Goal: Information Seeking & Learning: Compare options

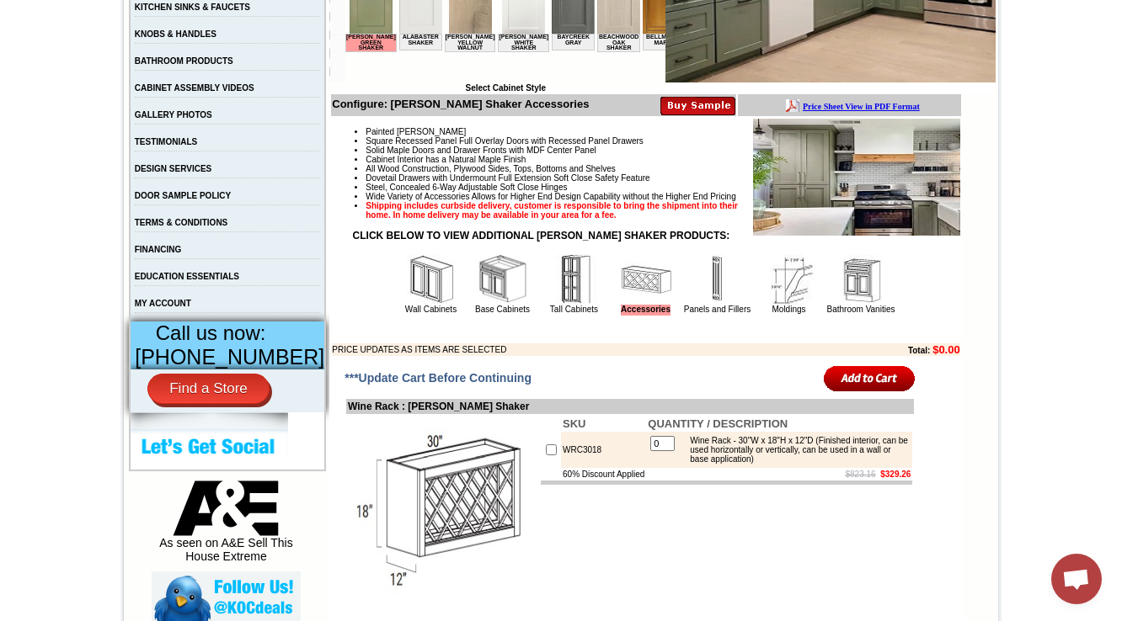
scroll to position [472, 0]
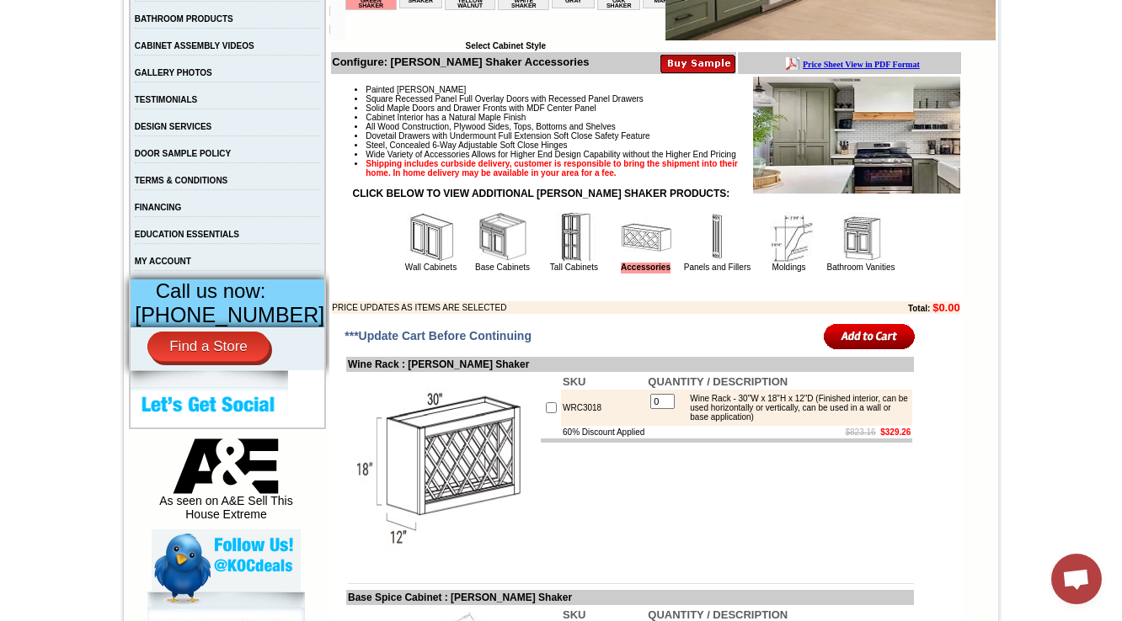
click at [707, 263] on img at bounding box center [717, 237] width 51 height 51
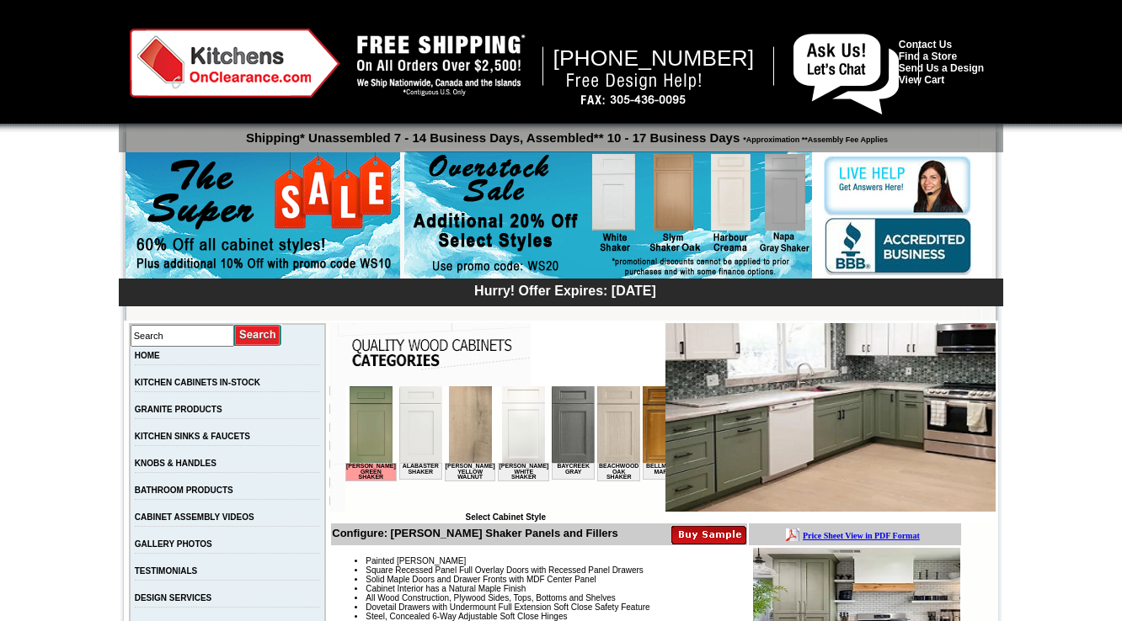
scroll to position [404, 0]
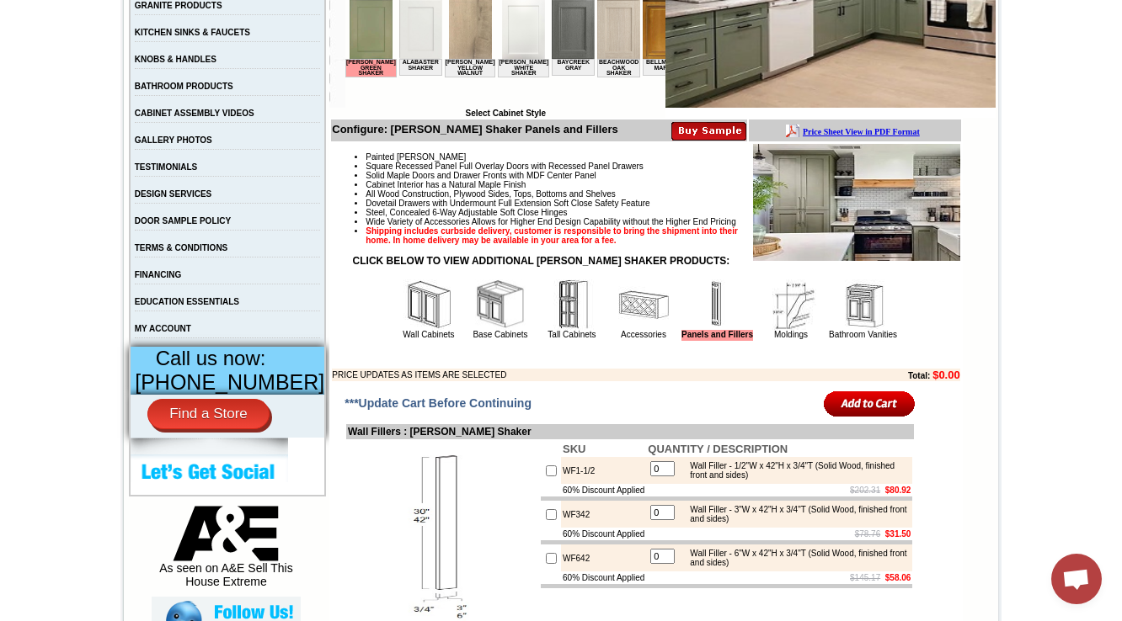
click at [758, 371] on td "Painted Olive Green Square Recessed Panel Full Overlay Doors with Recessed Pane…" at bounding box center [645, 262] width 629 height 239
click at [774, 339] on link "Moldings" at bounding box center [791, 334] width 34 height 9
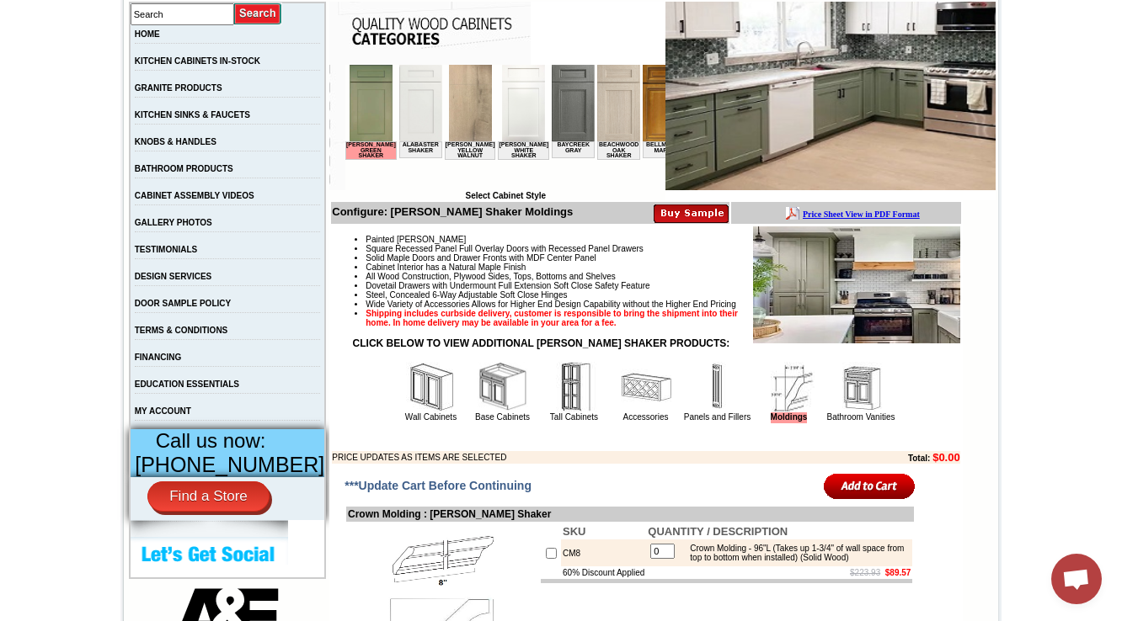
scroll to position [472, 0]
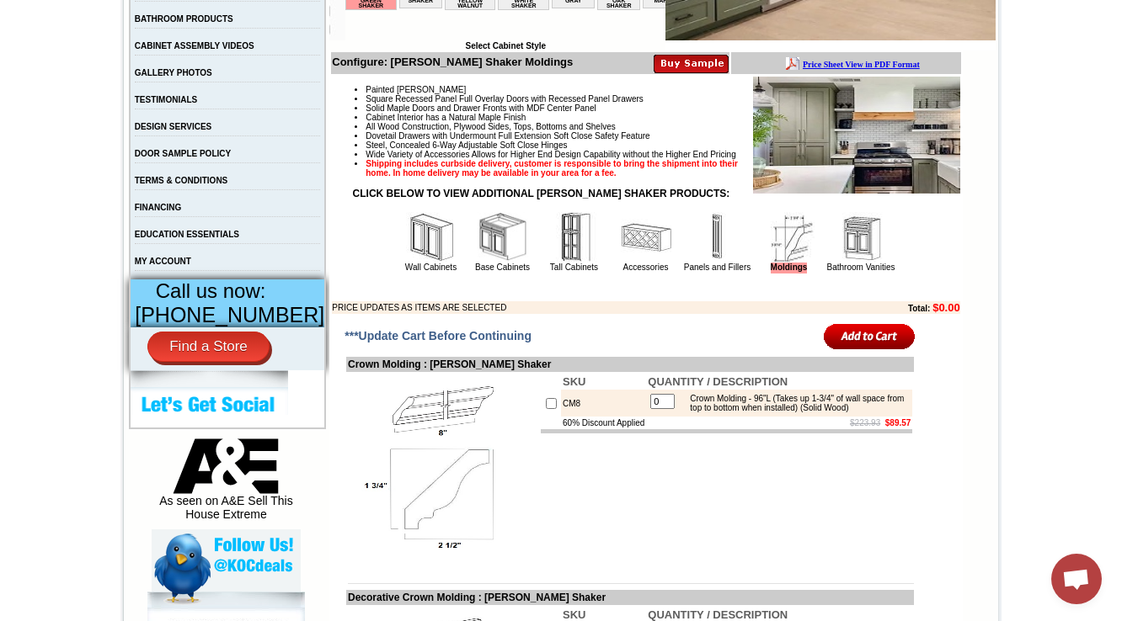
click at [718, 263] on img at bounding box center [717, 237] width 51 height 51
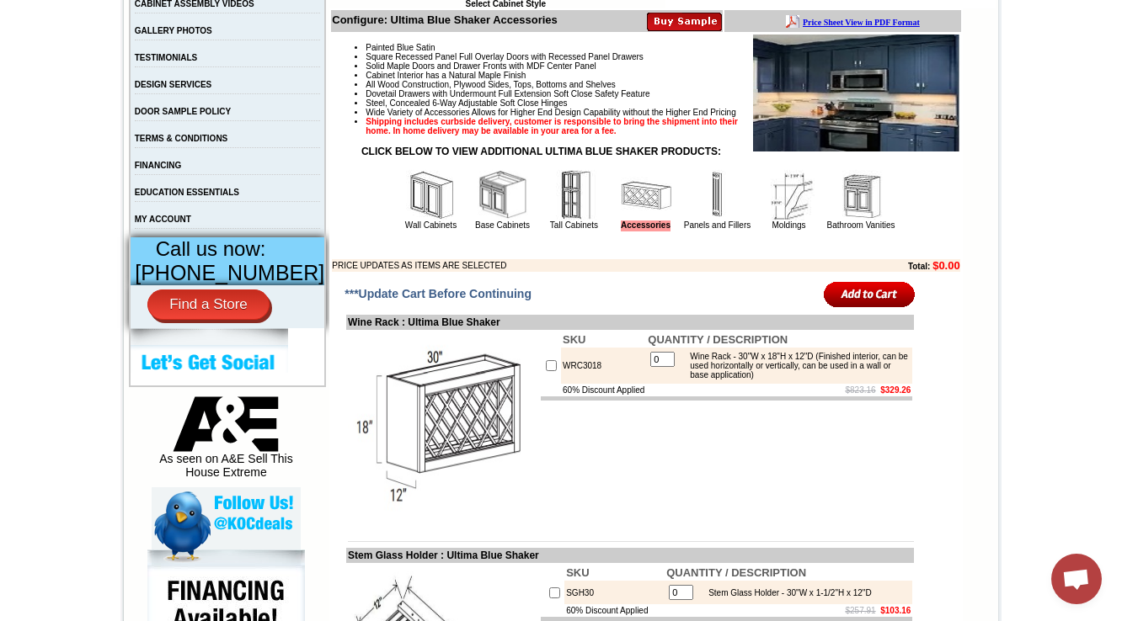
scroll to position [539, 0]
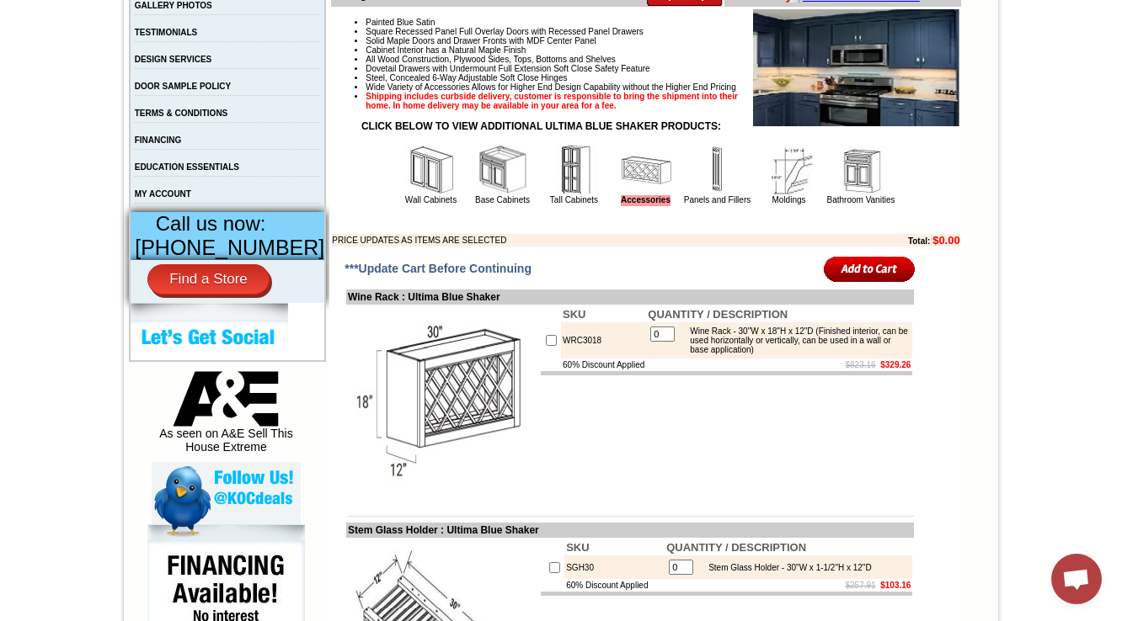
click at [717, 195] on img at bounding box center [717, 170] width 51 height 51
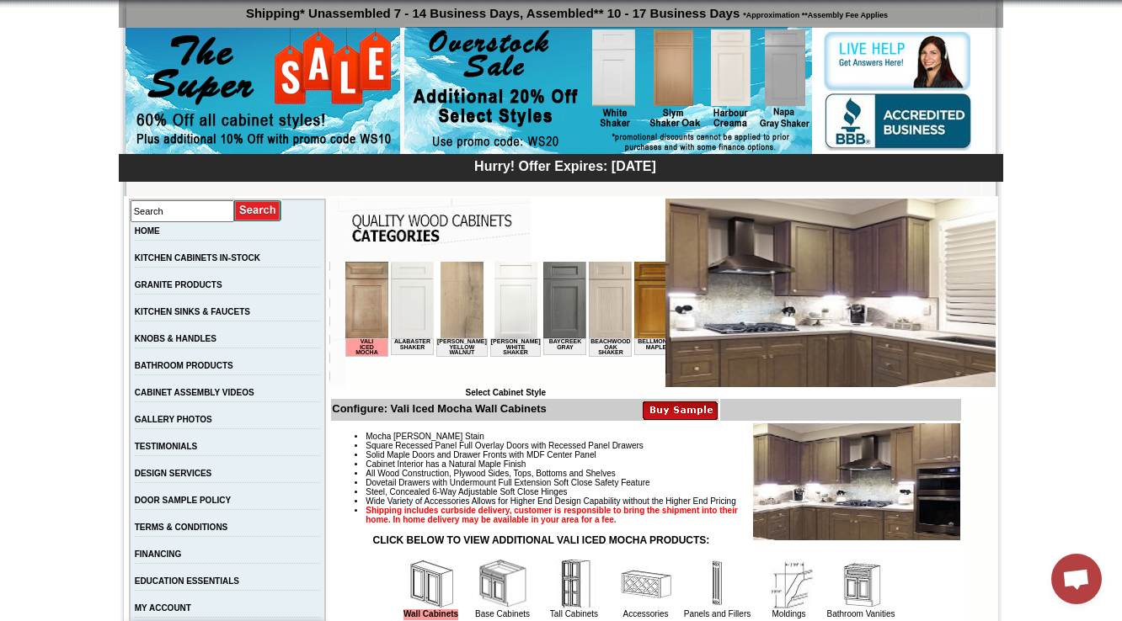
scroll to position [472, 0]
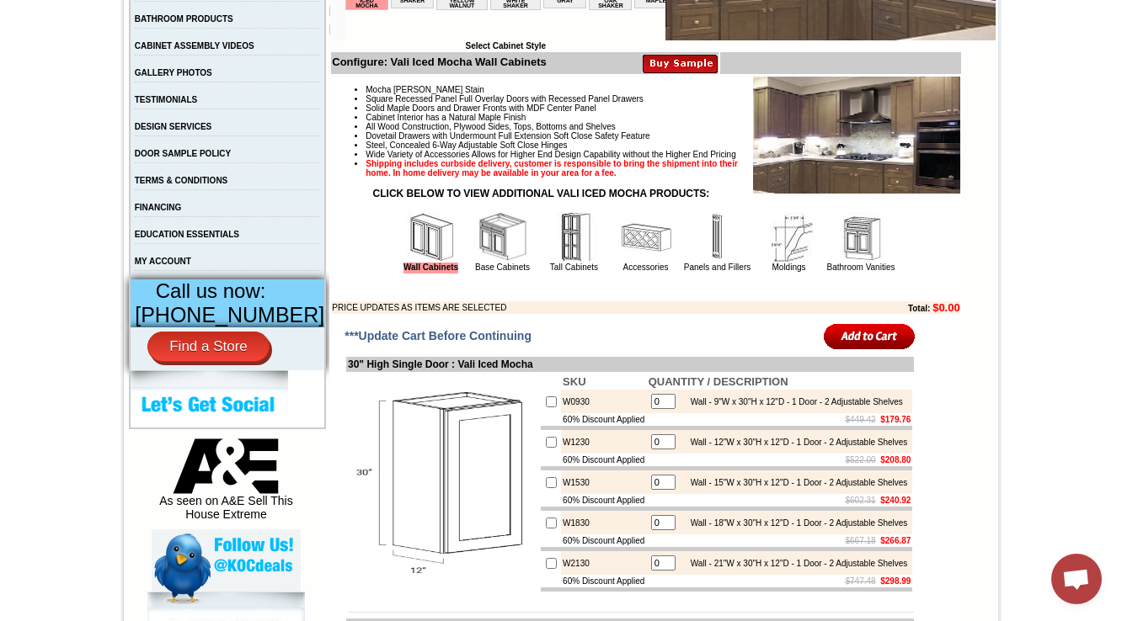
click at [825, 274] on td "Bathroom Vanities" at bounding box center [861, 242] width 72 height 63
click at [798, 263] on img at bounding box center [789, 237] width 51 height 51
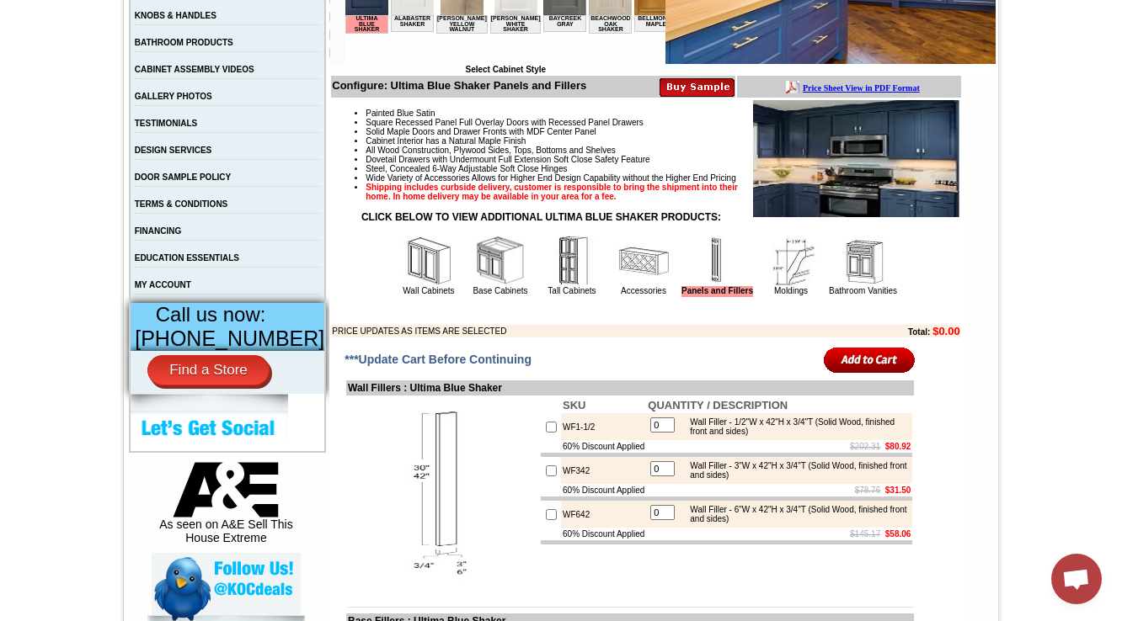
scroll to position [472, 0]
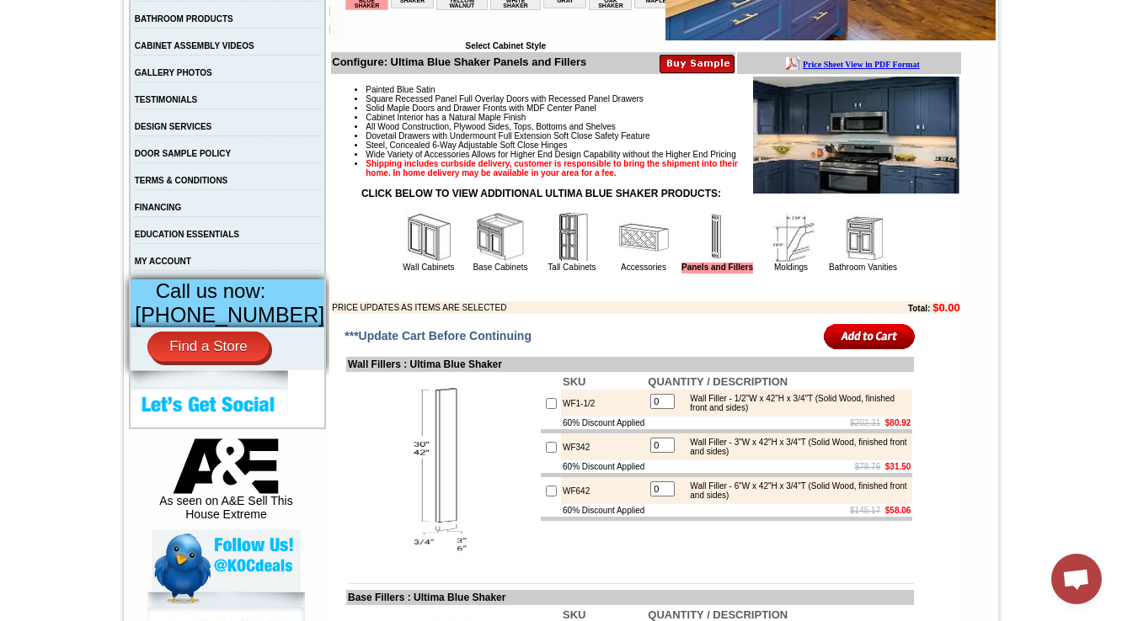
click at [787, 263] on img at bounding box center [790, 237] width 51 height 51
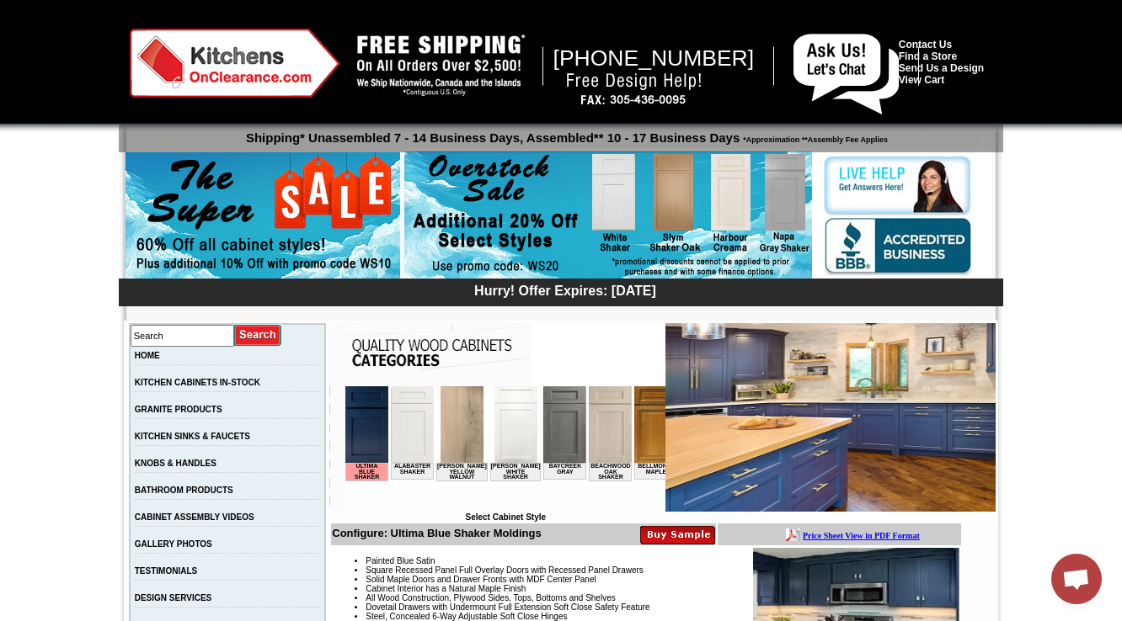
scroll to position [337, 0]
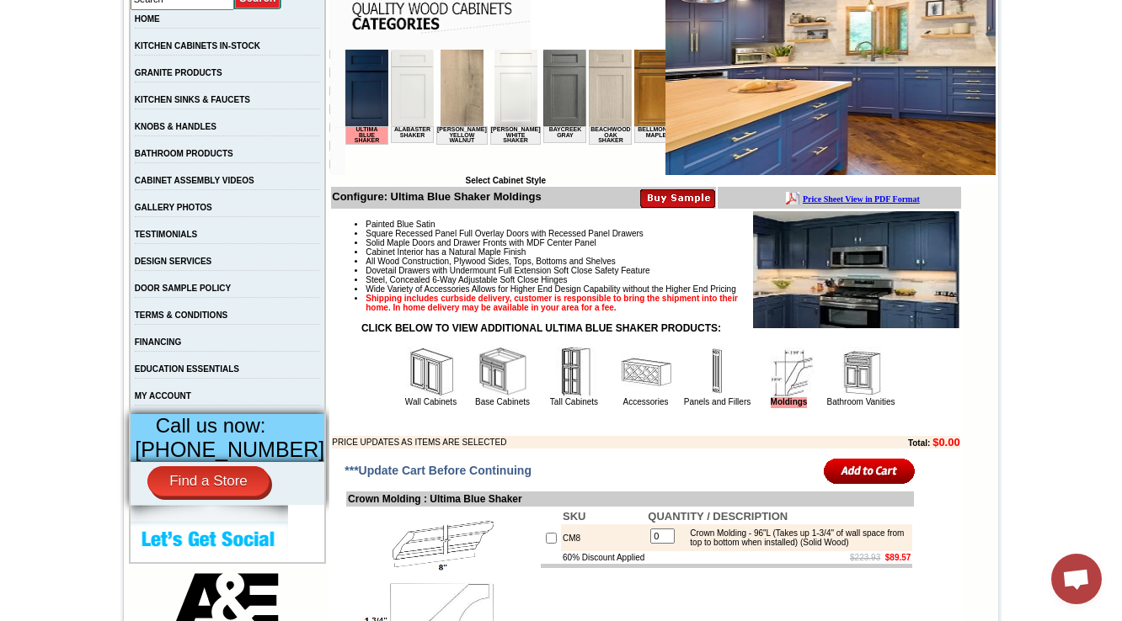
click at [706, 394] on img at bounding box center [717, 372] width 51 height 51
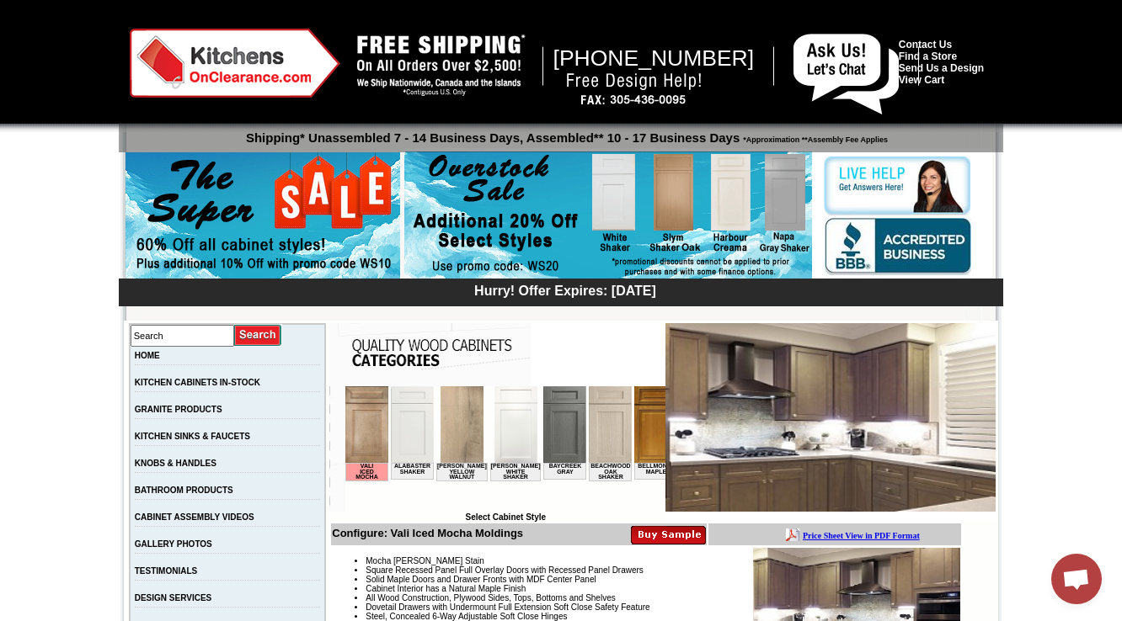
scroll to position [269, 0]
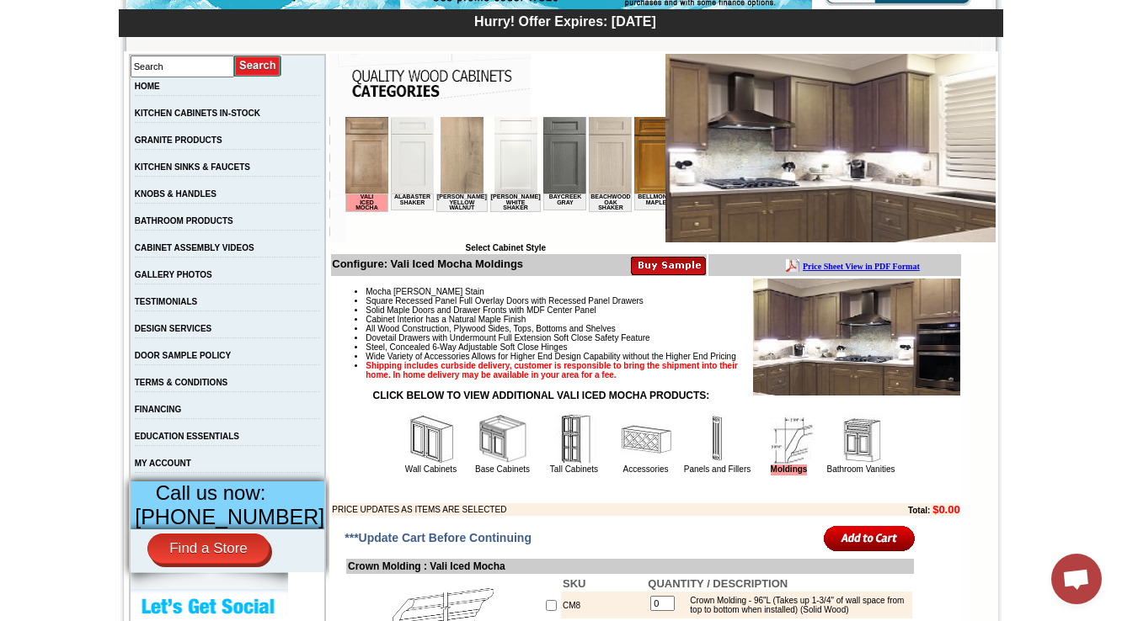
click at [701, 465] on img at bounding box center [717, 439] width 51 height 51
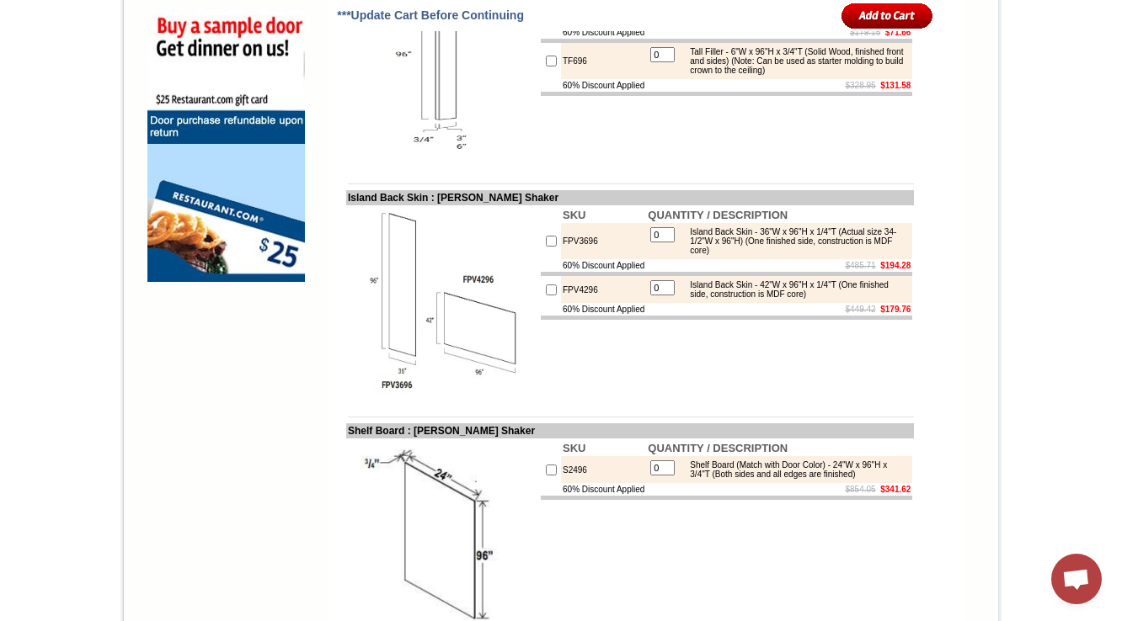
scroll to position [1371, 0]
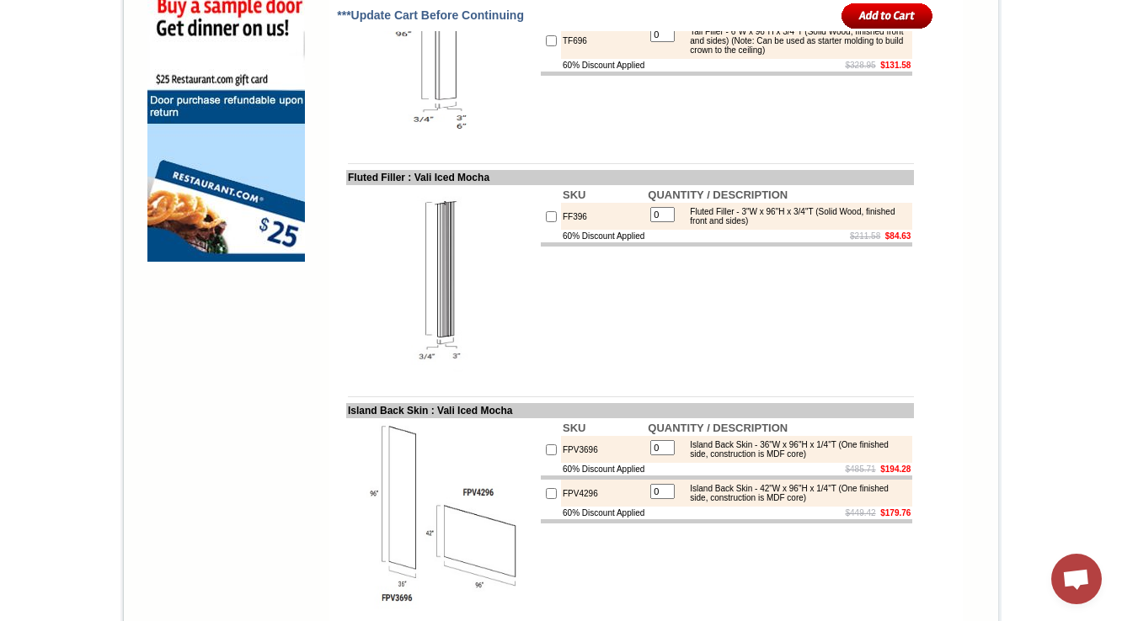
scroll to position [1367, 0]
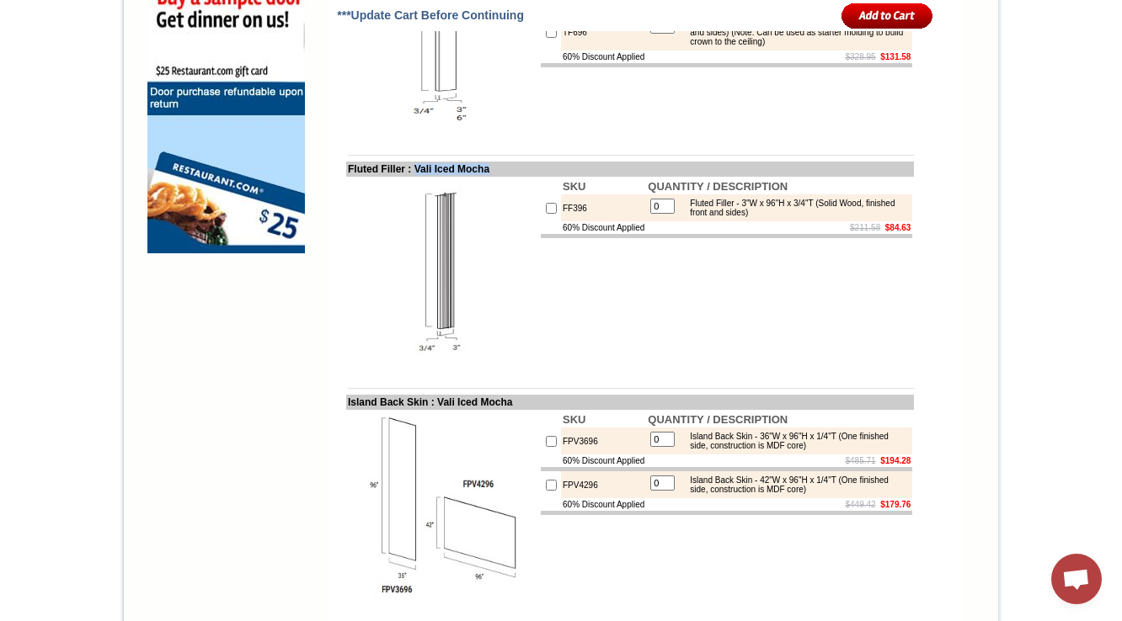
drag, startPoint x: 470, startPoint y: 204, endPoint x: 408, endPoint y: 205, distance: 61.5
click at [408, 177] on td "Fluted Filler : Vali Iced Mocha" at bounding box center [630, 169] width 568 height 15
click at [539, 320] on td "SKU QUANTITY / DESCRIPTION FF396 0 Fluted Filler - 3"W x 96"H x 3/4"T (Solid Wo…" at bounding box center [726, 273] width 375 height 193
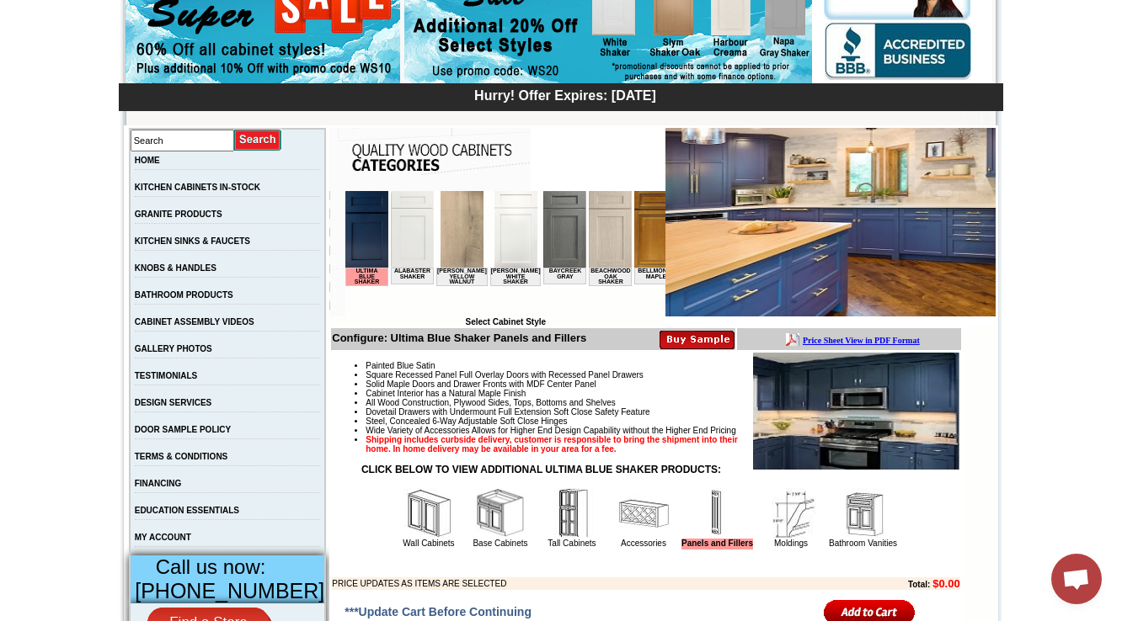
scroll to position [606, 0]
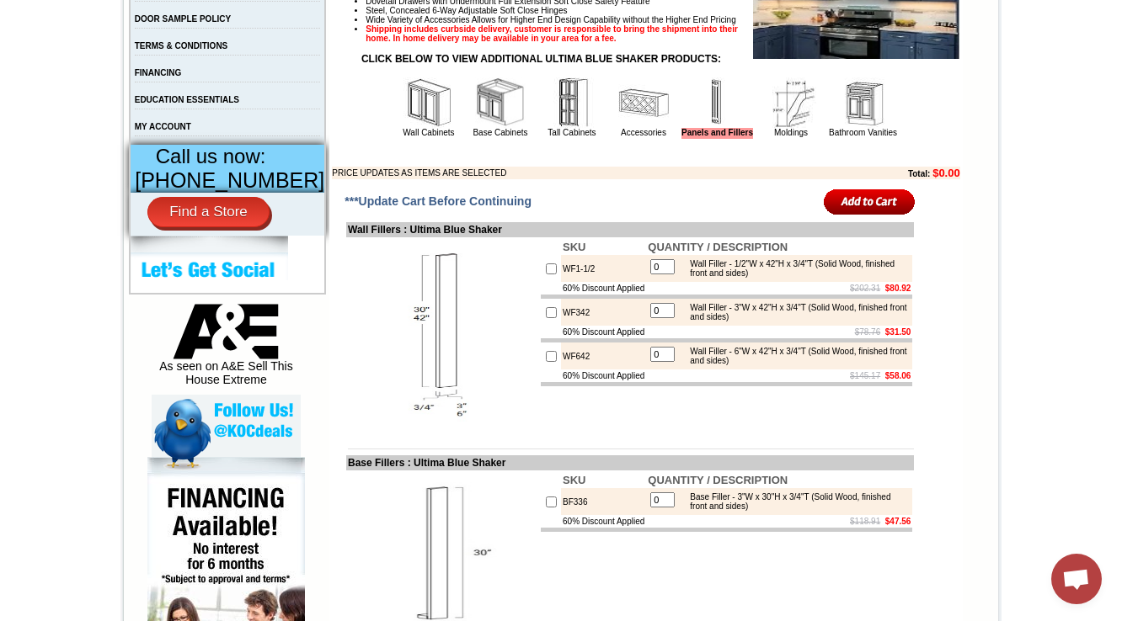
click at [618, 128] on img at bounding box center [643, 102] width 51 height 51
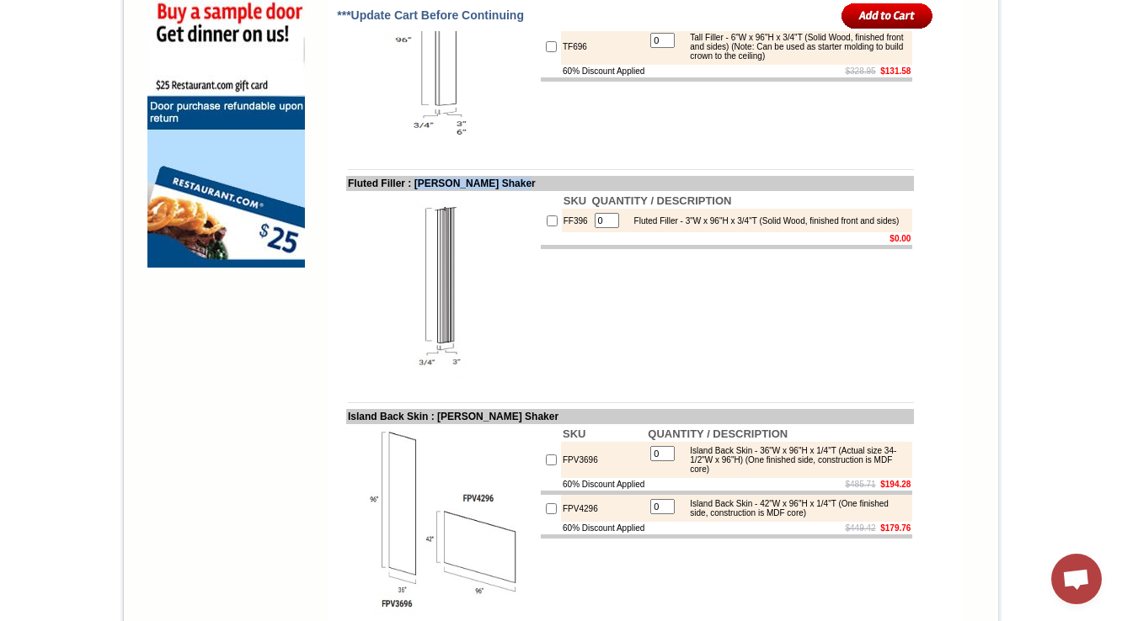
drag, startPoint x: 536, startPoint y: 217, endPoint x: 409, endPoint y: 217, distance: 127.2
click at [409, 191] on td "Fluted Filler : Tamryn Green Shaker" at bounding box center [630, 183] width 568 height 15
copy td "Tamryn Green Shaker"
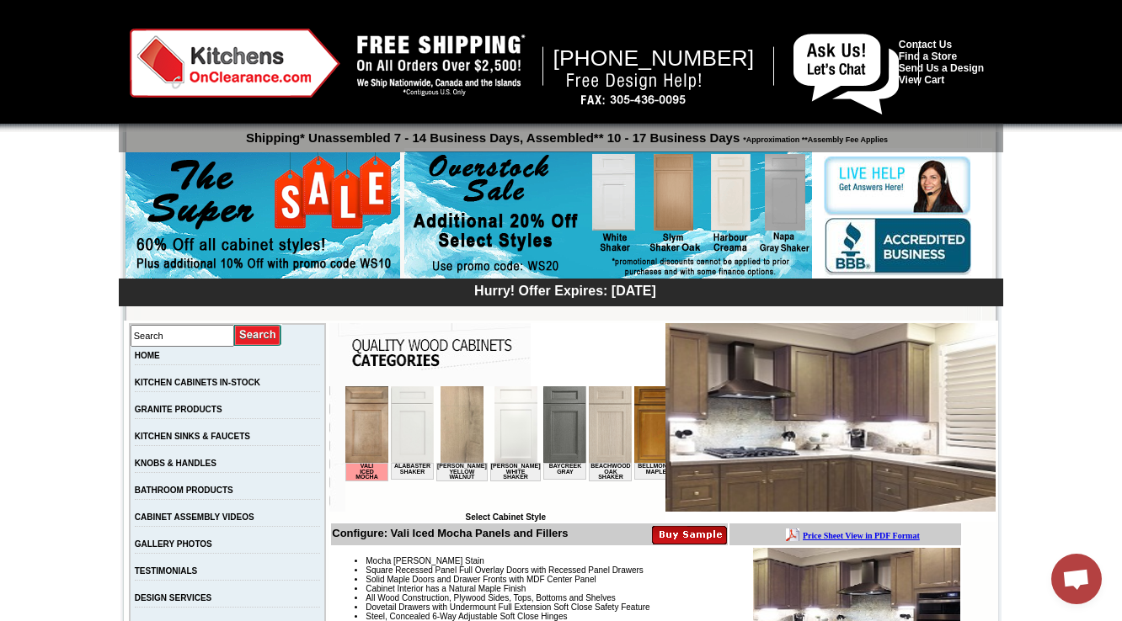
scroll to position [606, 0]
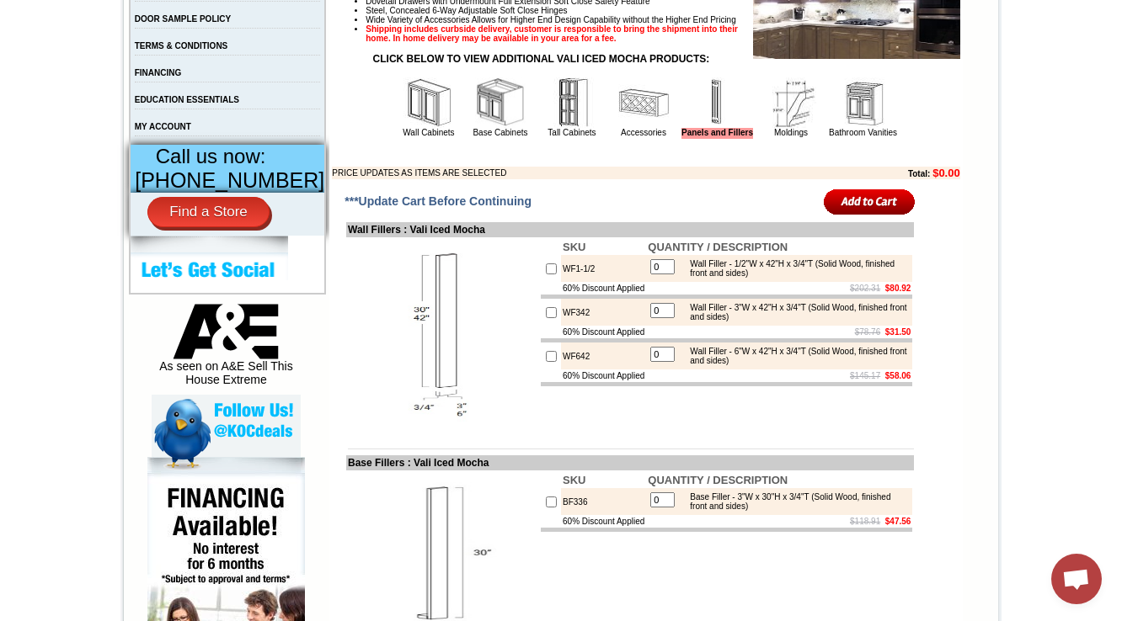
click at [618, 128] on img at bounding box center [643, 102] width 51 height 51
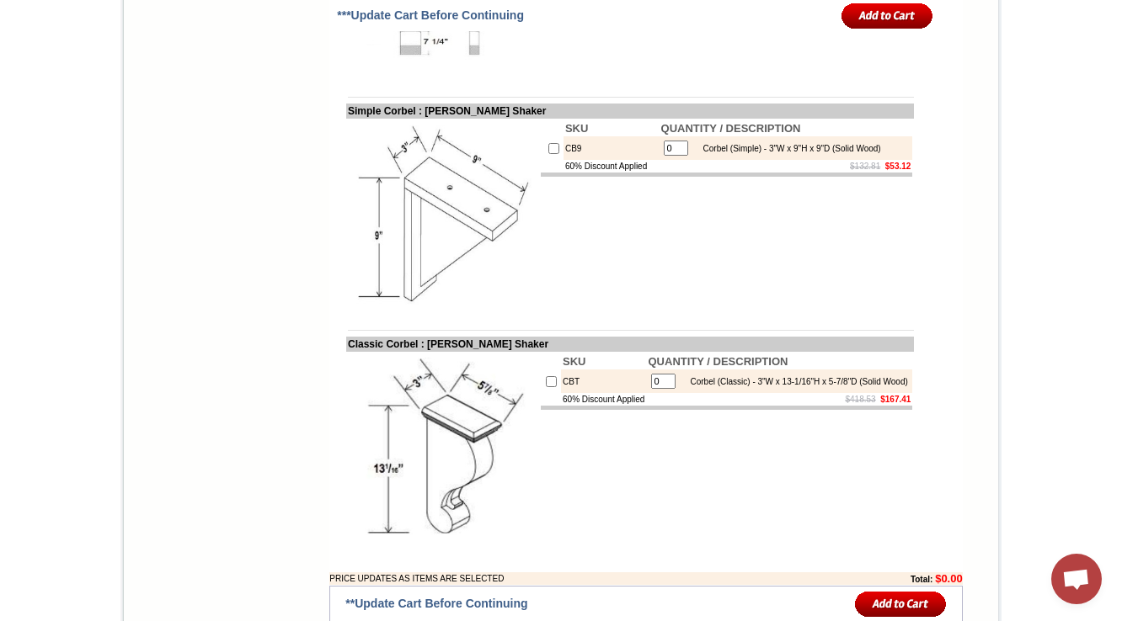
scroll to position [3978, 0]
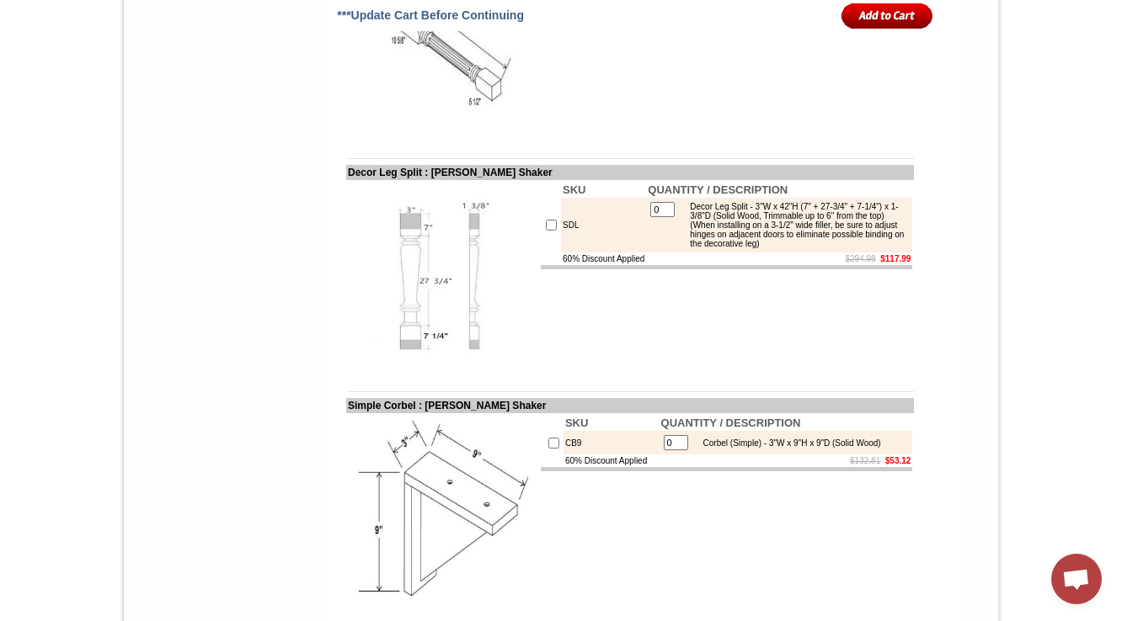
scroll to position [3745, 0]
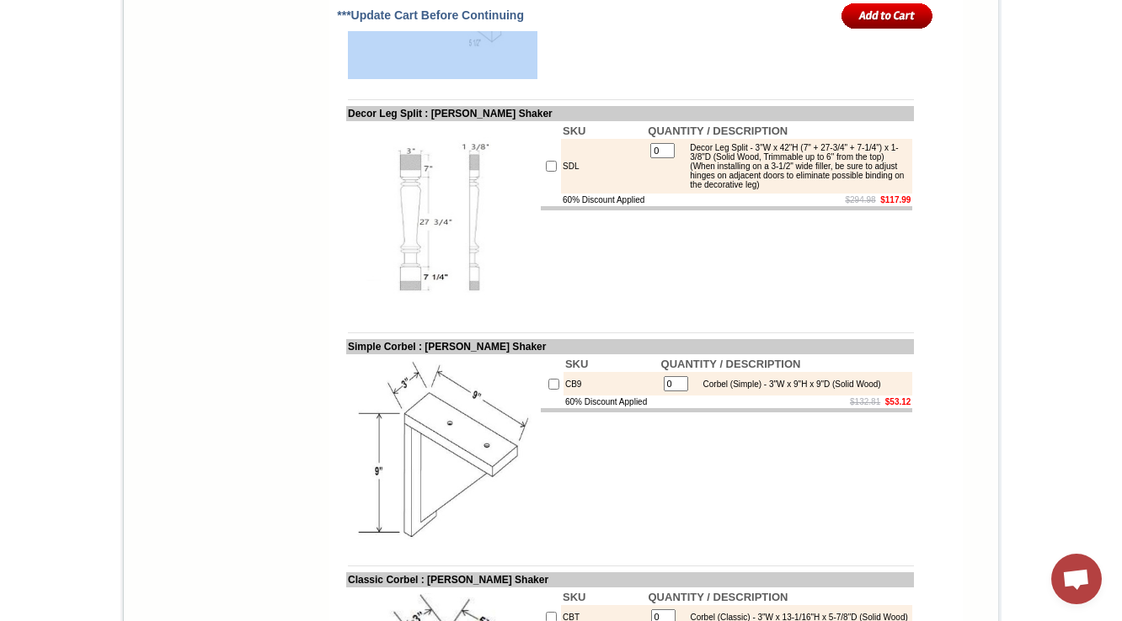
drag, startPoint x: 579, startPoint y: 142, endPoint x: 466, endPoint y: 141, distance: 113.7
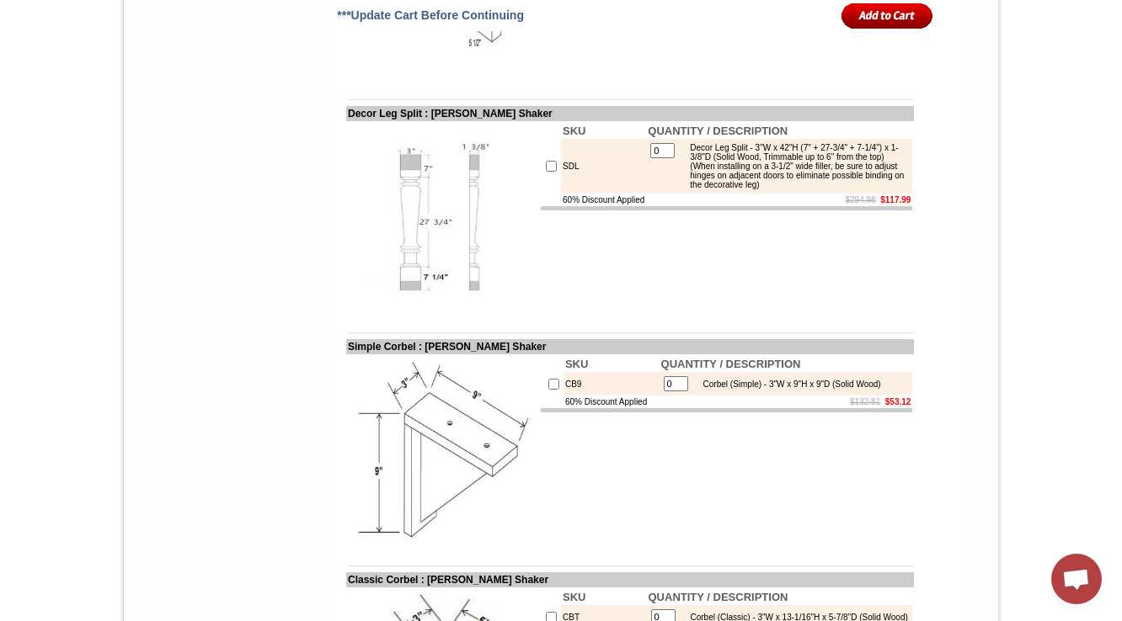
drag, startPoint x: 453, startPoint y: 136, endPoint x: 568, endPoint y: 135, distance: 115.4
copy td "Tamryn Green Shaker"
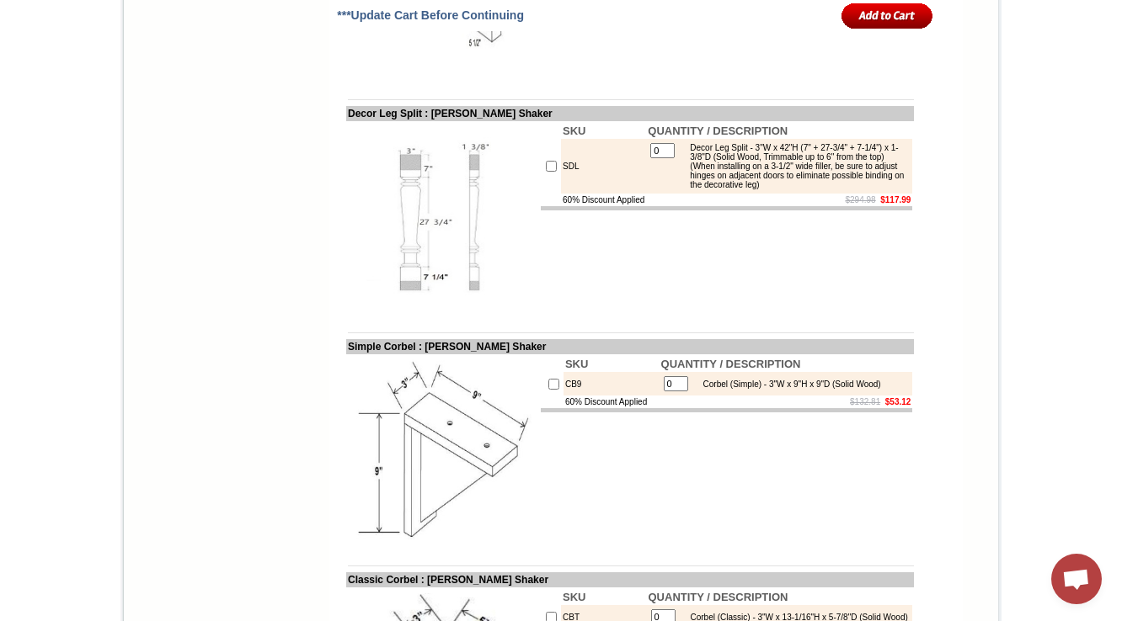
copy td "Decor"
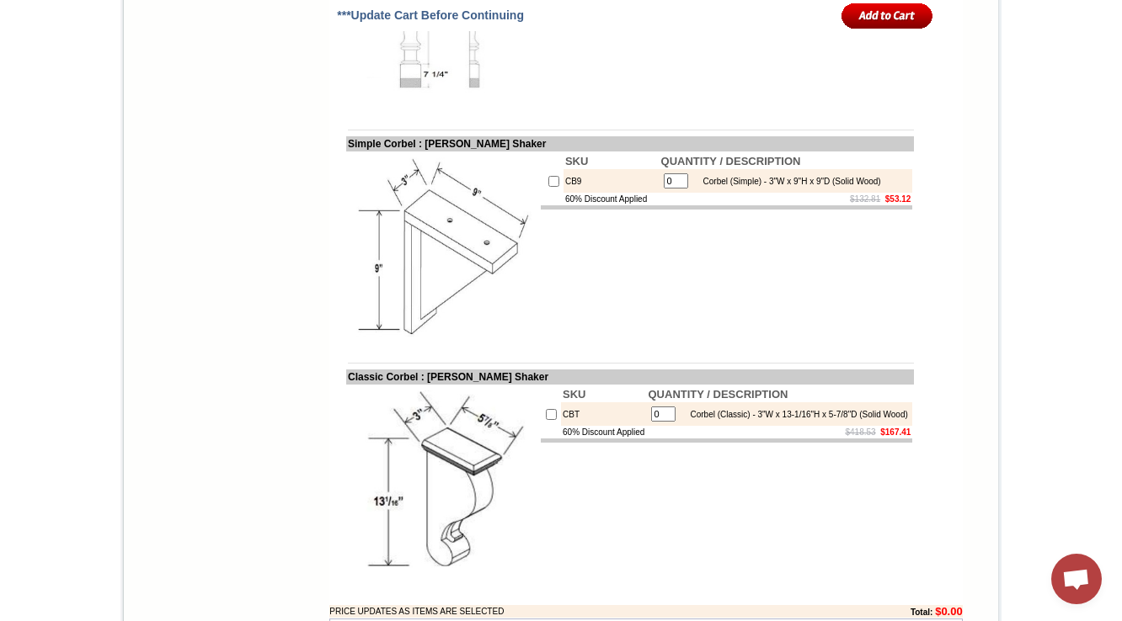
scroll to position [3745, 0]
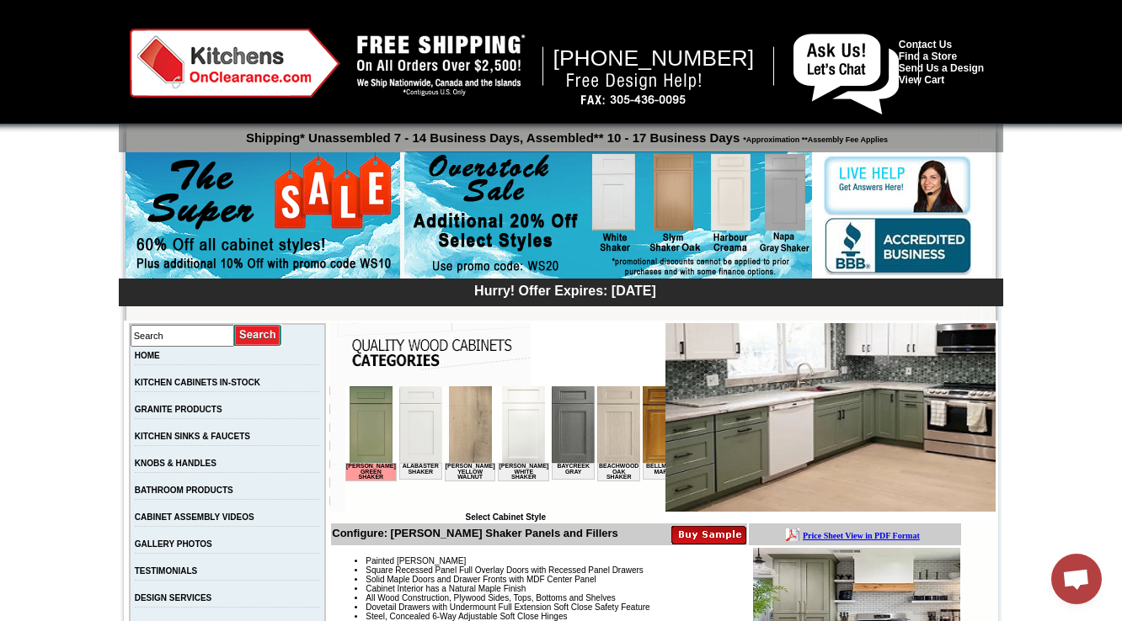
scroll to position [606, 0]
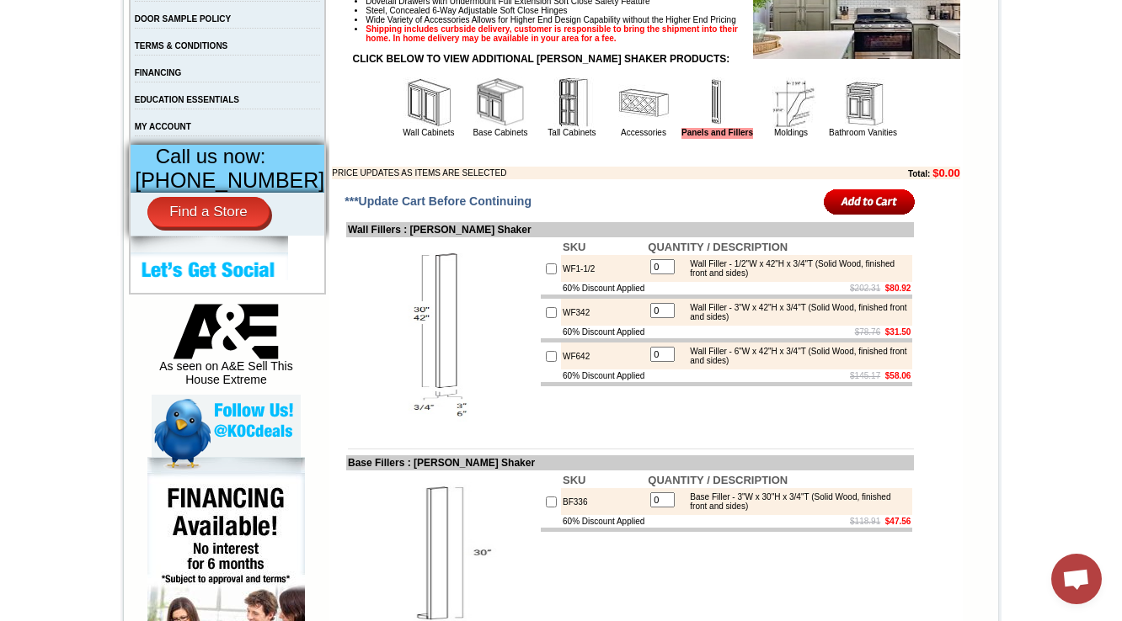
click at [618, 128] on img at bounding box center [643, 102] width 51 height 51
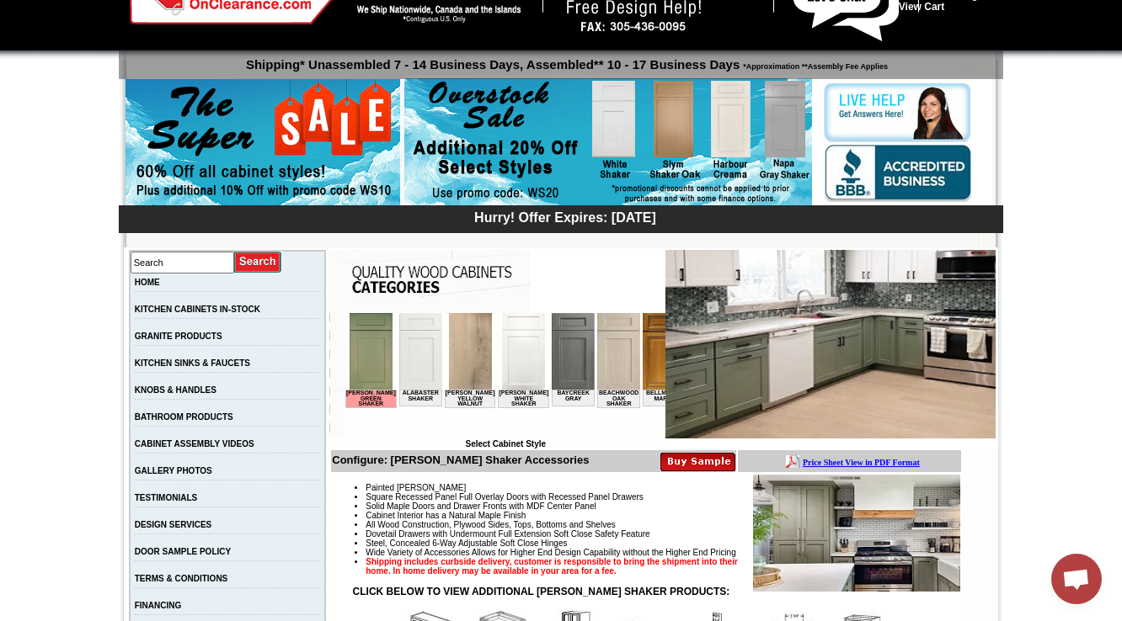
scroll to position [612, 0]
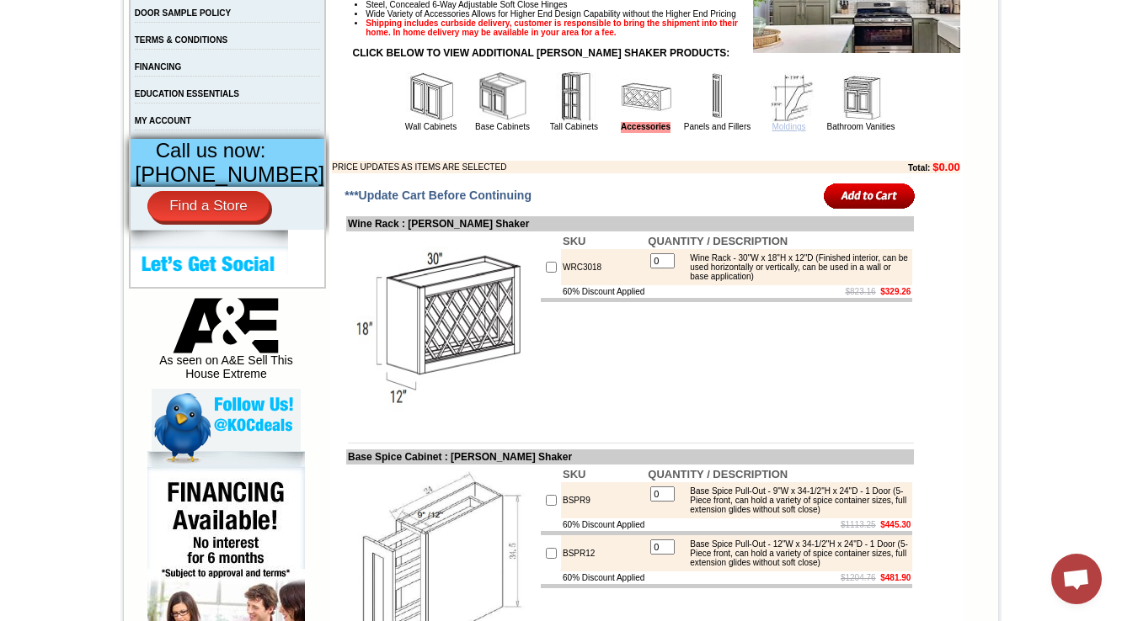
click at [771, 131] on link "Moldings" at bounding box center [788, 126] width 34 height 9
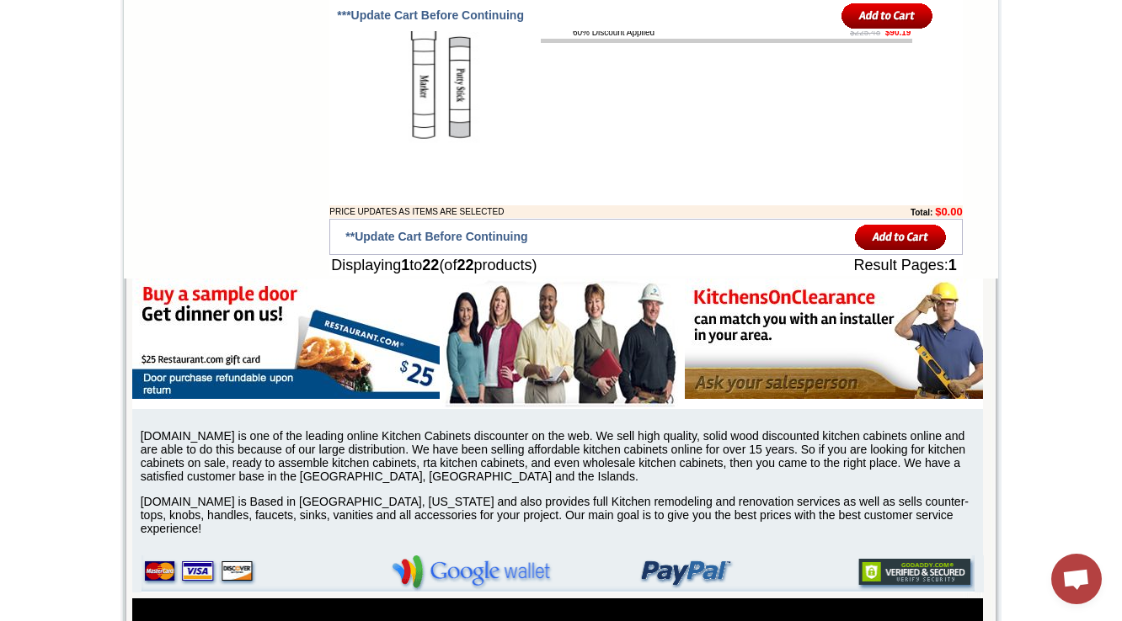
scroll to position [3559, 0]
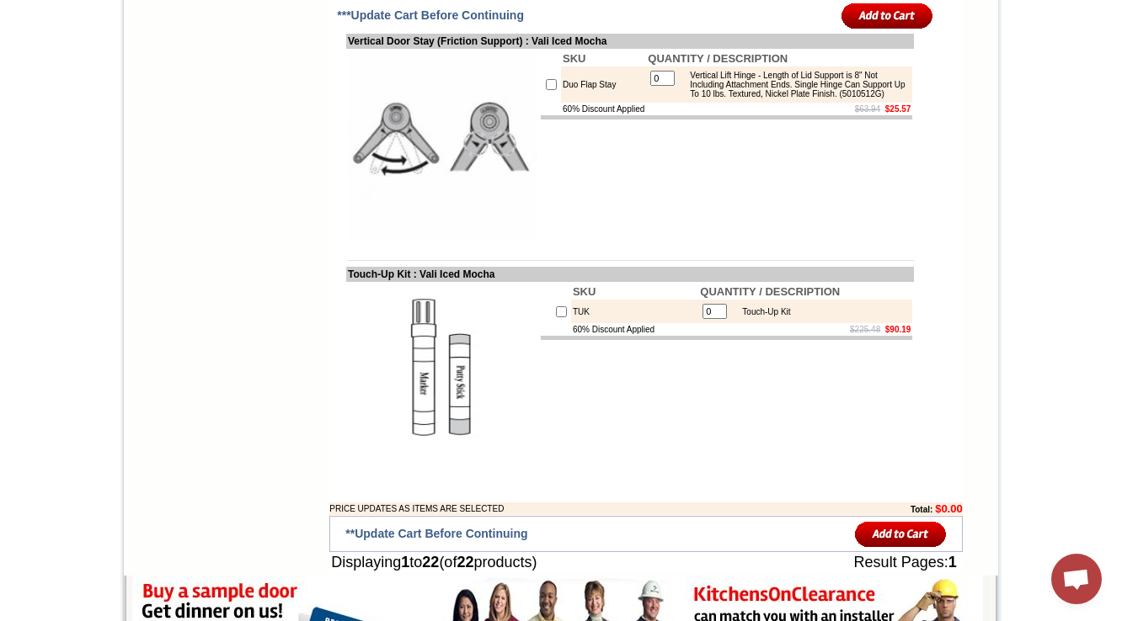
click at [541, 475] on td "SKU QUANTITY / DESCRIPTION TUK 0 Touch-Up Kit 60% Discount Applied $225.48 $90.…" at bounding box center [726, 378] width 375 height 193
click at [631, 336] on td "60% Discount Applied" at bounding box center [634, 329] width 127 height 13
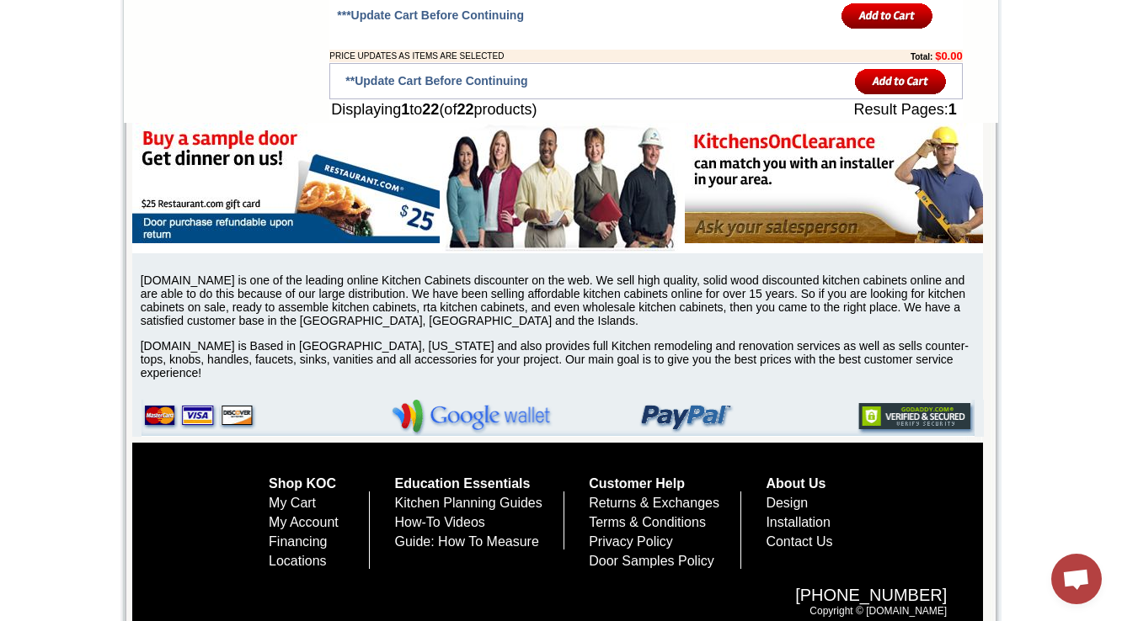
scroll to position [3626, 0]
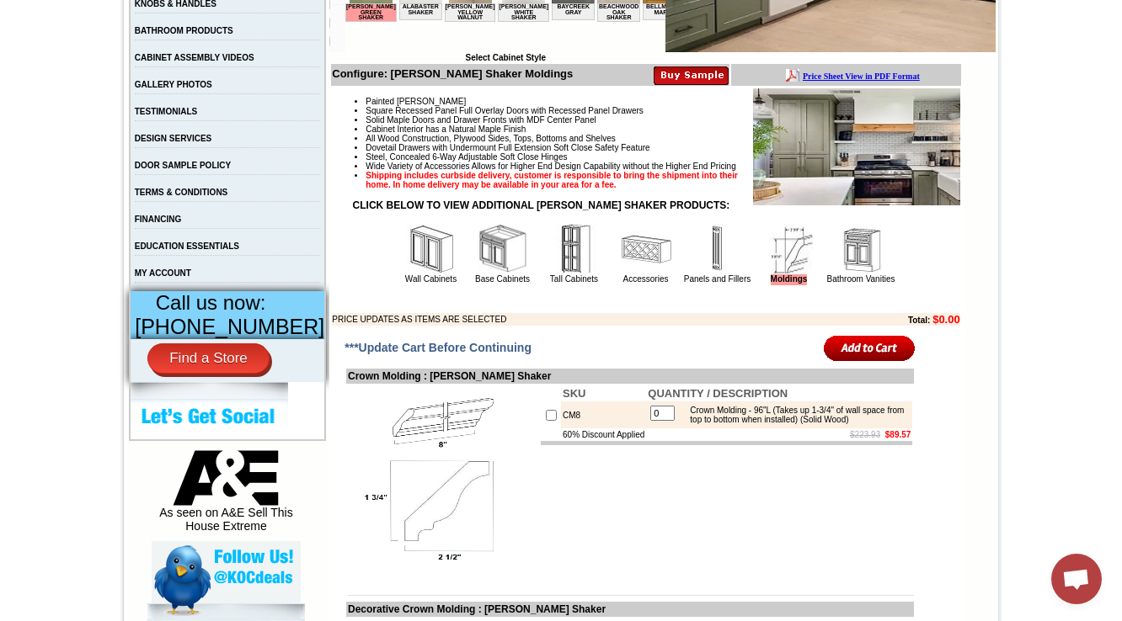
scroll to position [606, 0]
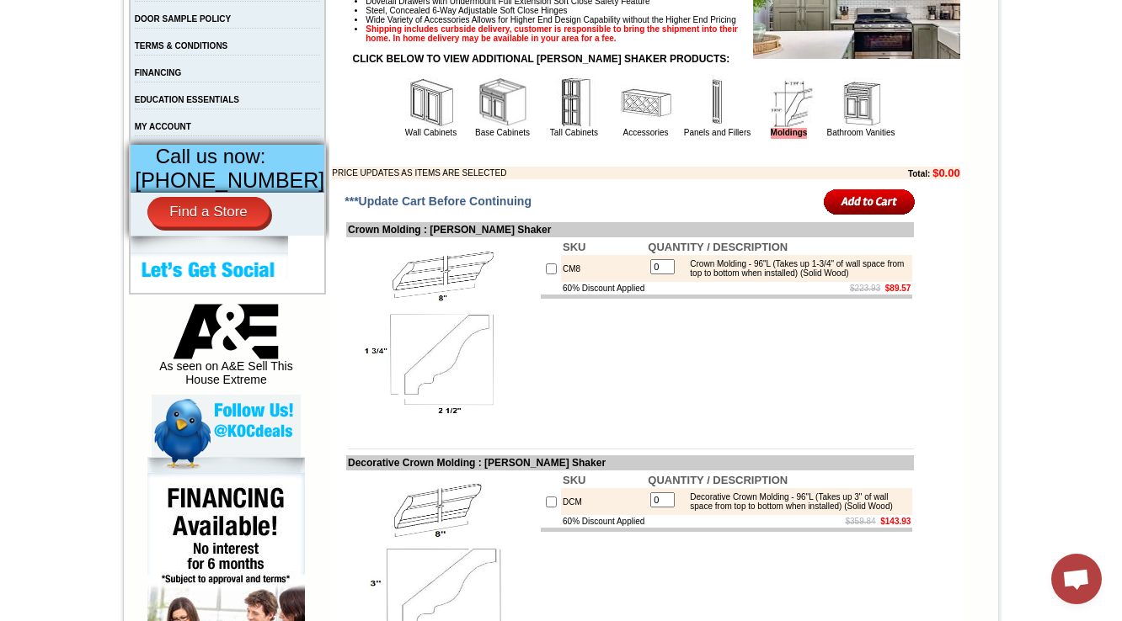
click at [635, 128] on img at bounding box center [646, 102] width 51 height 51
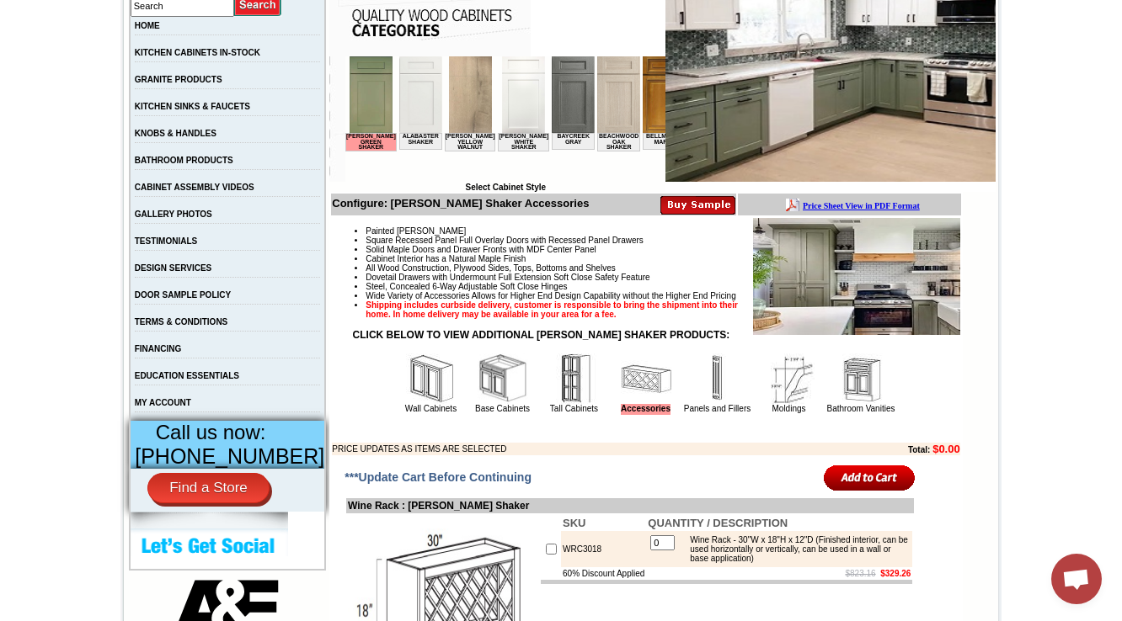
scroll to position [472, 0]
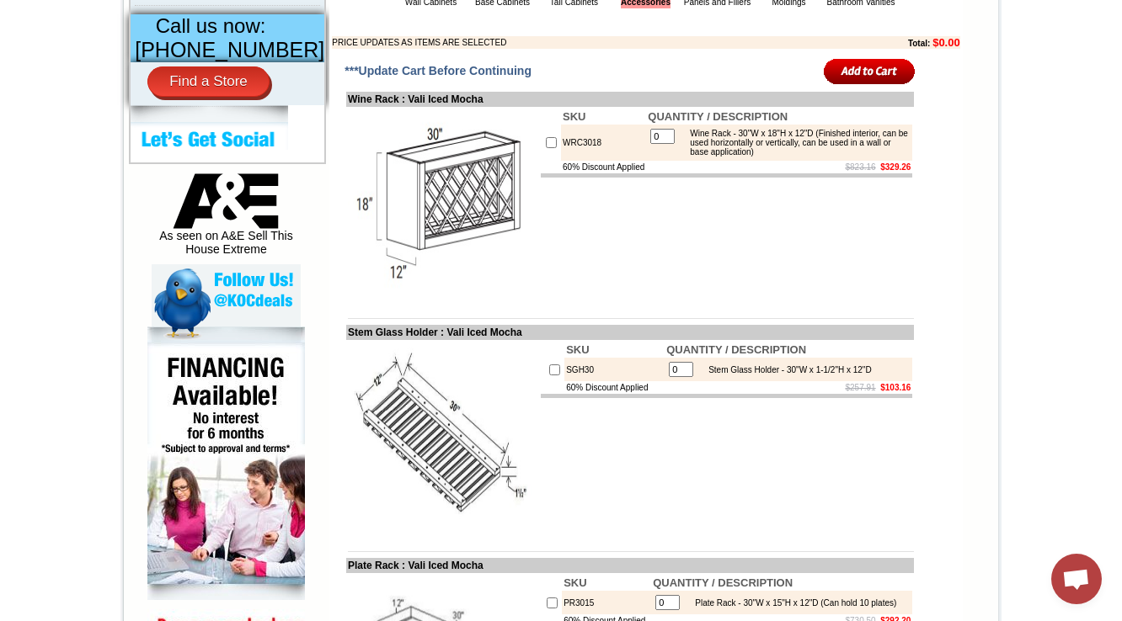
scroll to position [741, 0]
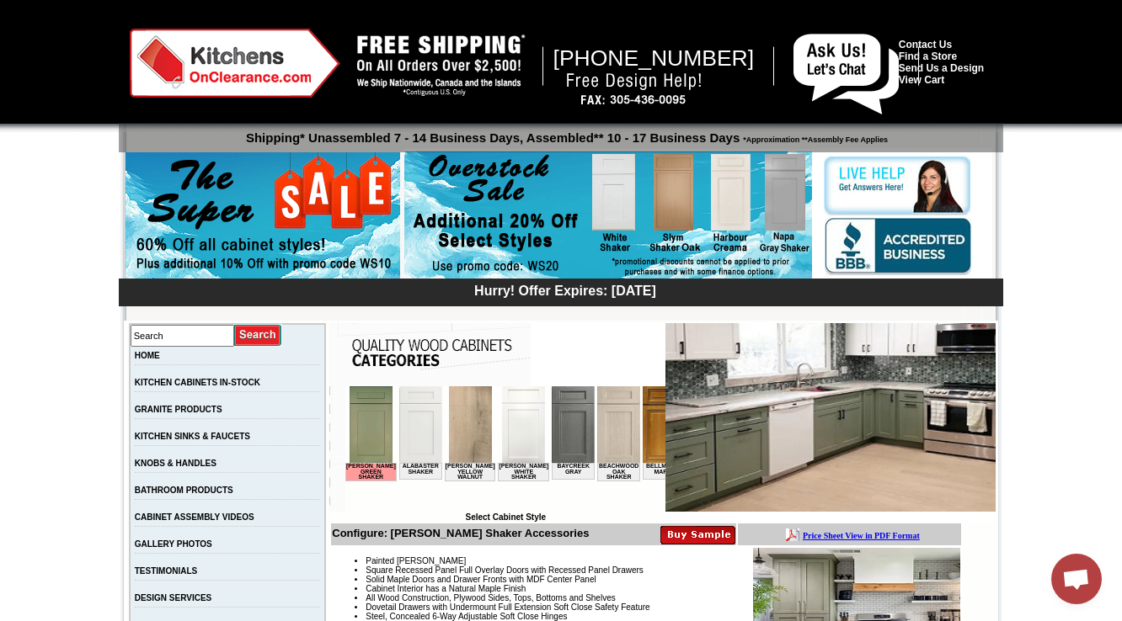
scroll to position [404, 0]
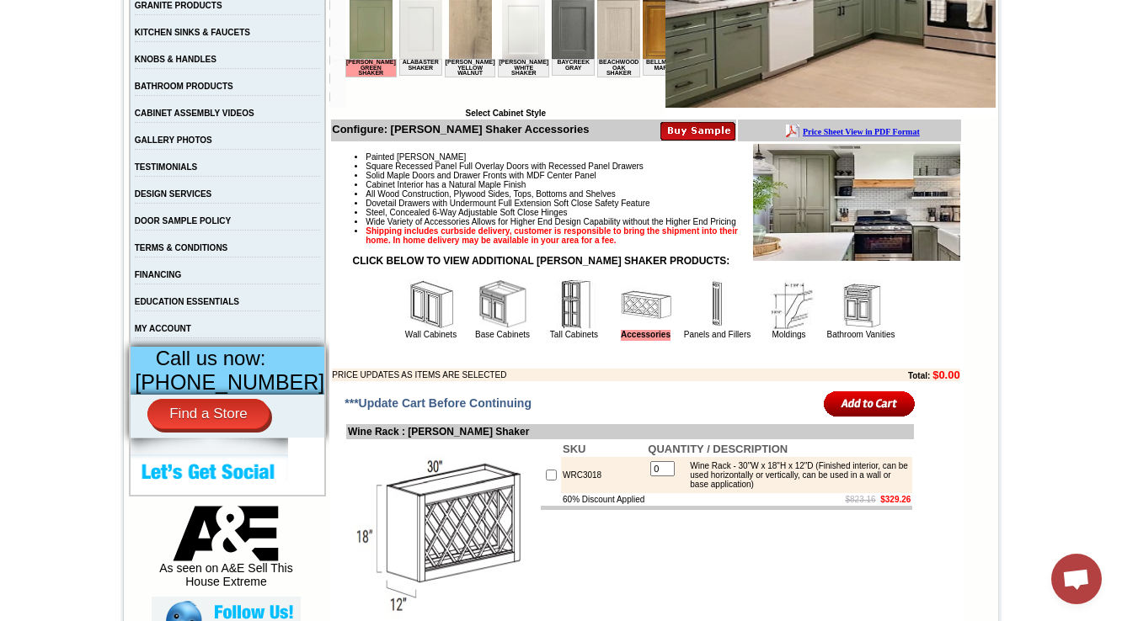
click at [705, 373] on td "Painted [PERSON_NAME] Square Recessed Panel Full Overlay Doors with Recessed Pa…" at bounding box center [645, 262] width 629 height 239
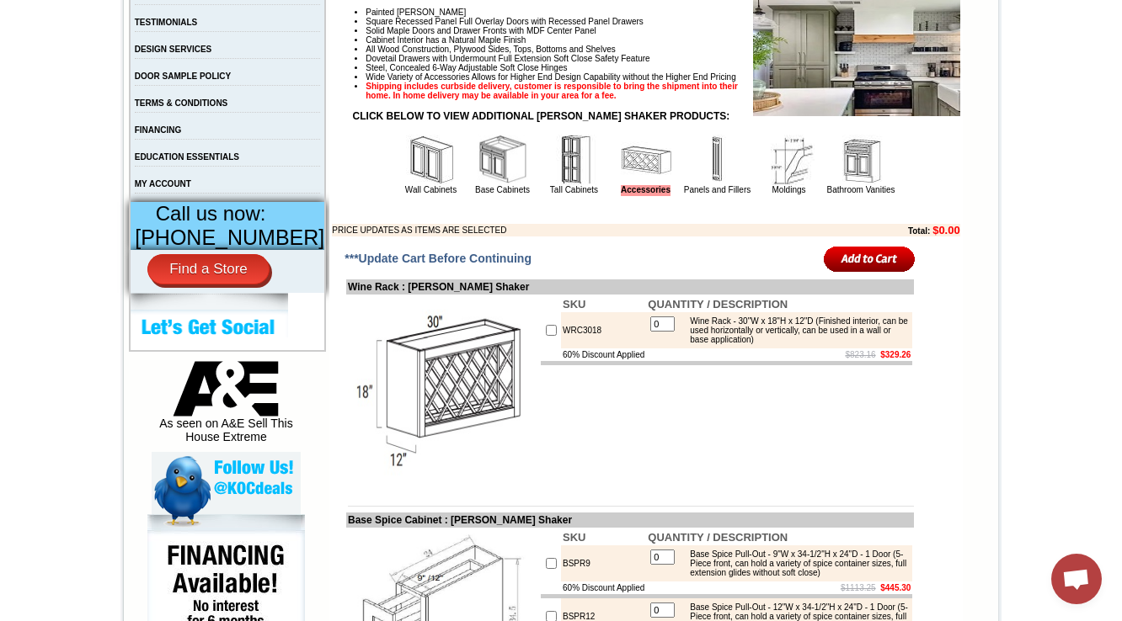
scroll to position [606, 0]
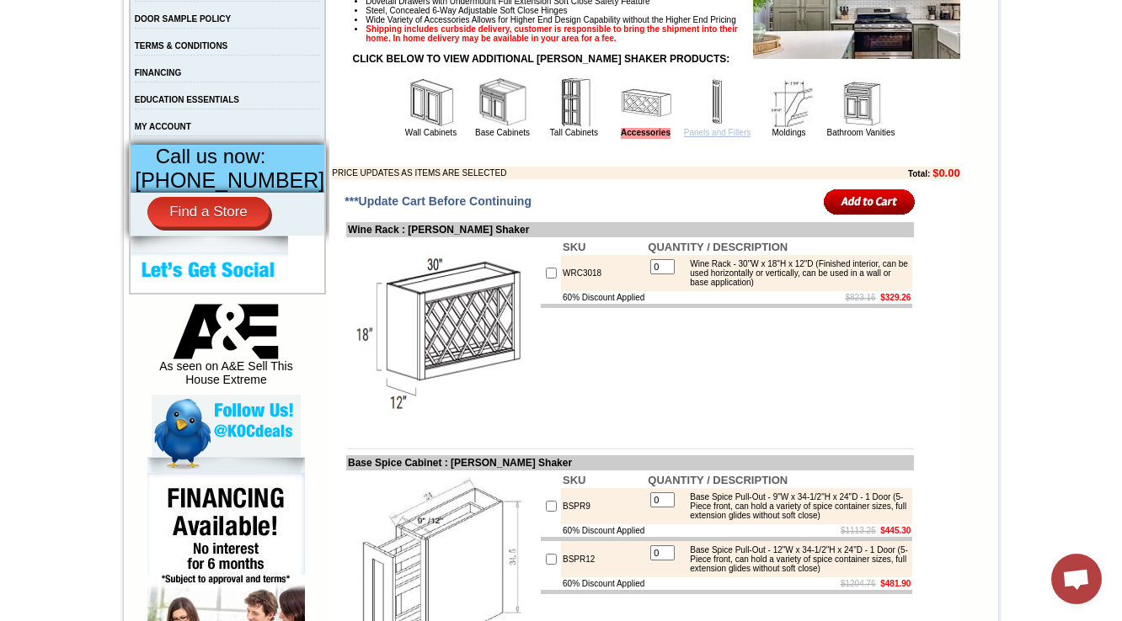
click at [704, 137] on link "Panels and Fillers" at bounding box center [717, 132] width 67 height 9
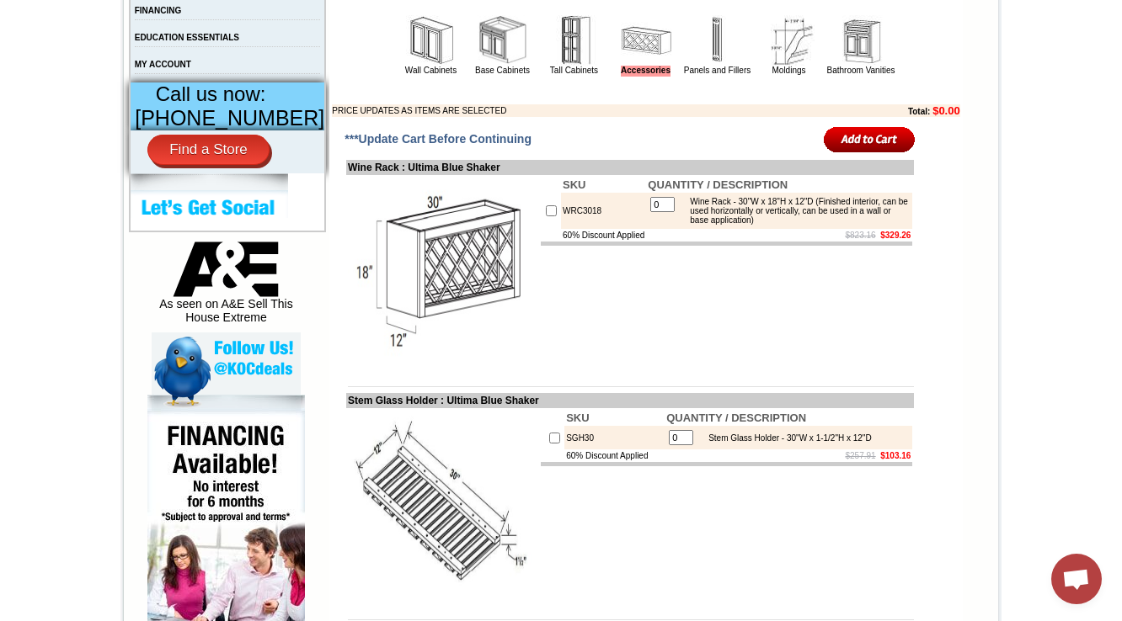
scroll to position [741, 0]
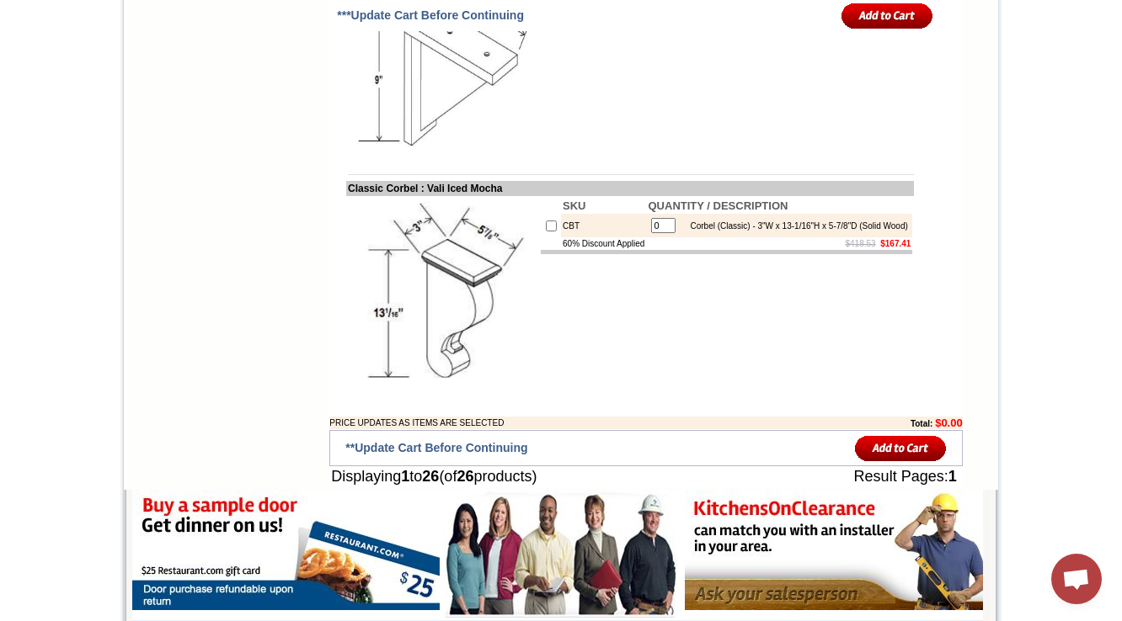
scroll to position [4541, 0]
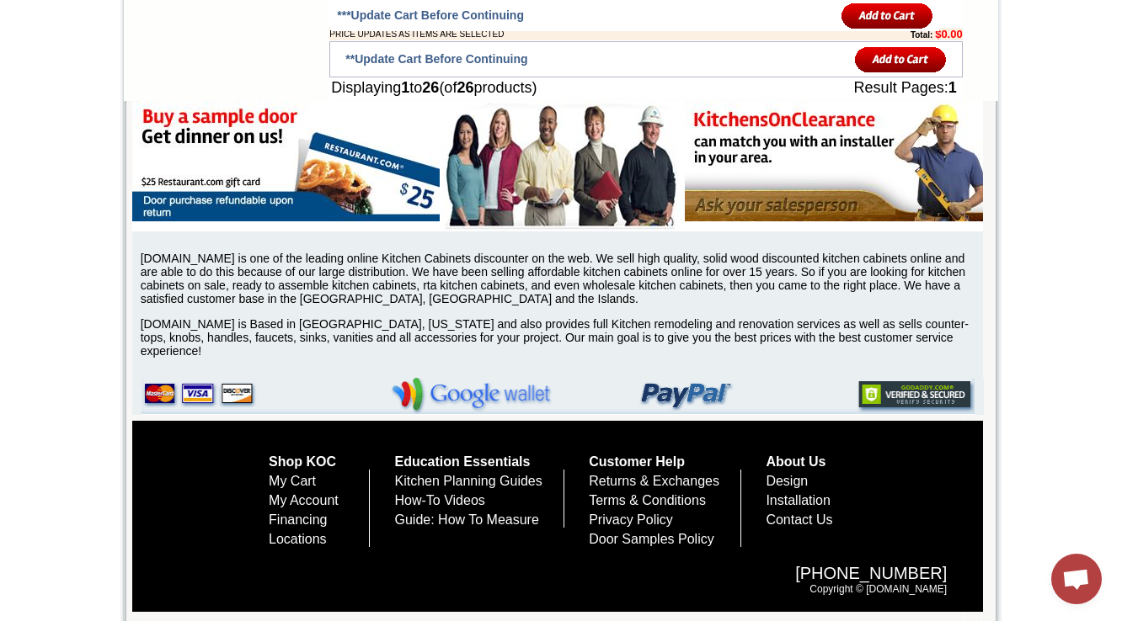
drag, startPoint x: 487, startPoint y: 44, endPoint x: 420, endPoint y: 41, distance: 66.6
copy td "Vali Iced Mocha"
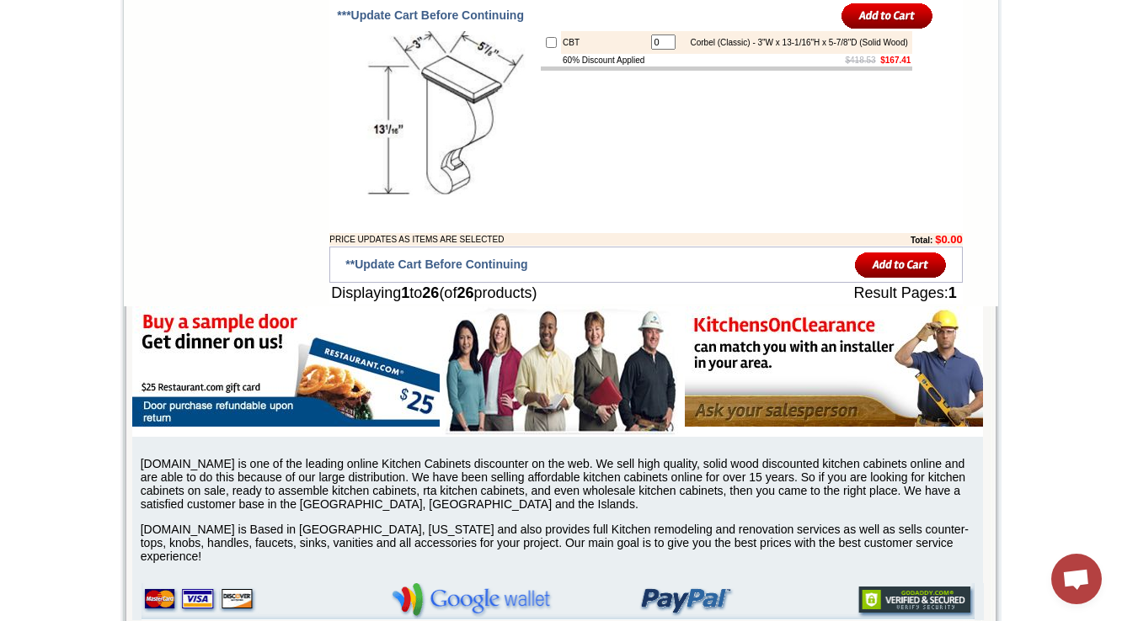
scroll to position [0, 0]
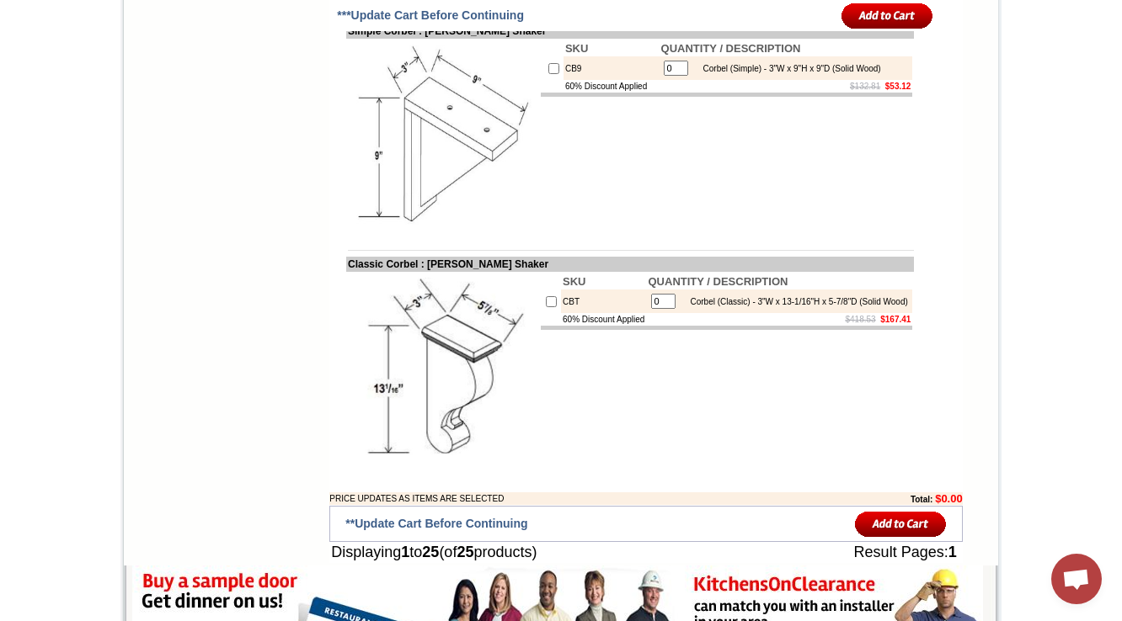
scroll to position [3833, 0]
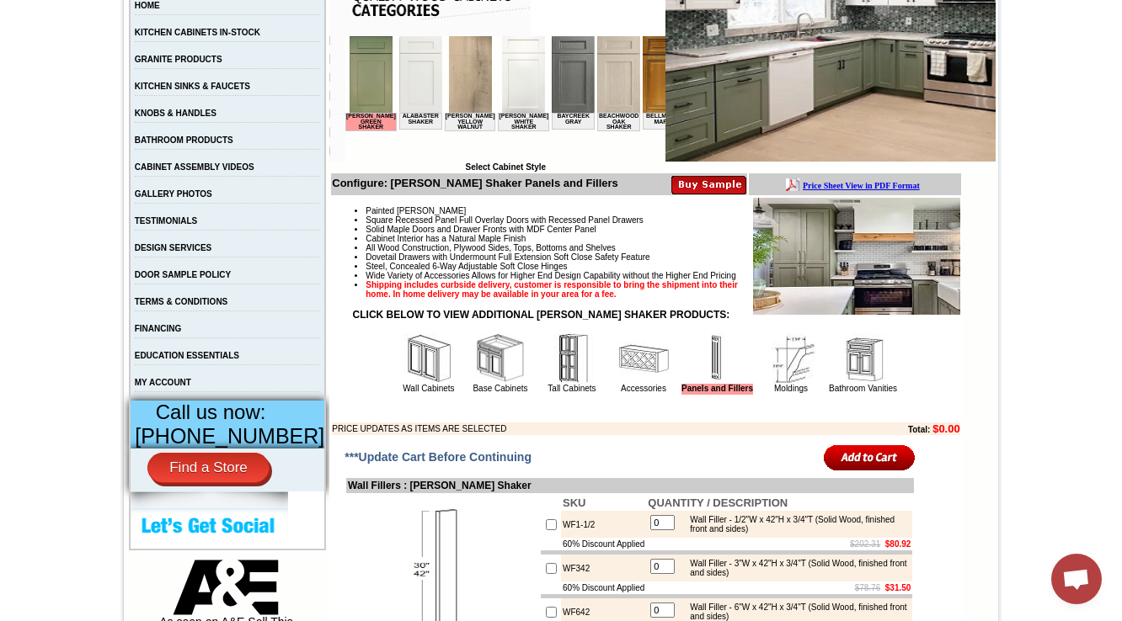
scroll to position [472, 0]
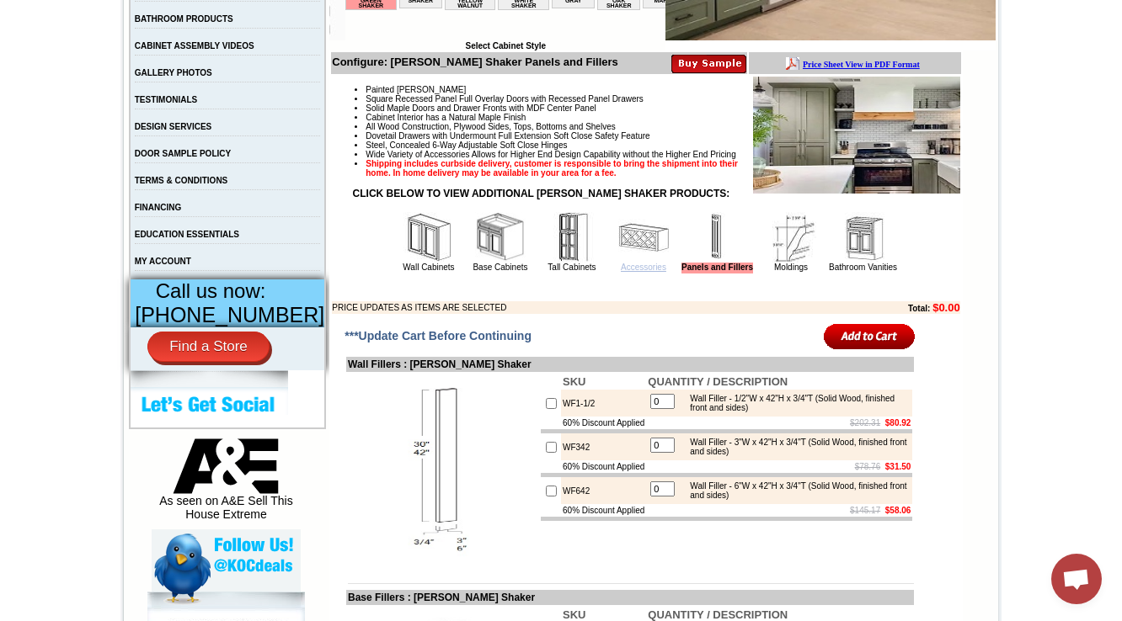
click at [621, 272] on link "Accessories" at bounding box center [643, 267] width 45 height 9
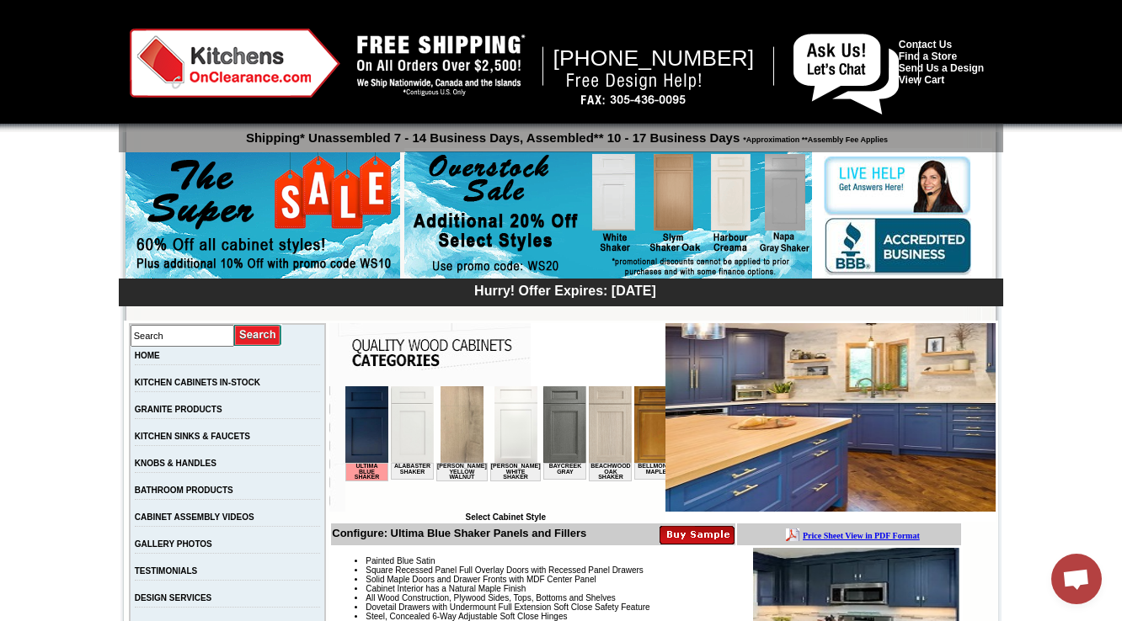
scroll to position [4315, 0]
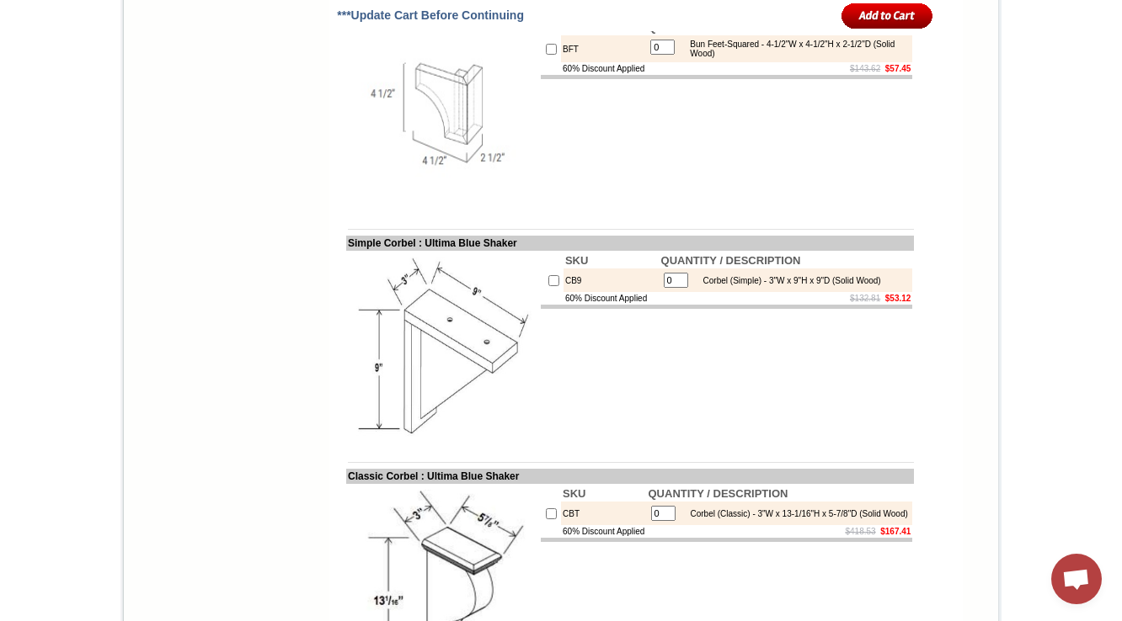
drag, startPoint x: 539, startPoint y: 37, endPoint x: 431, endPoint y: 40, distance: 107.8
copy td "Ultima Blue Shaker"
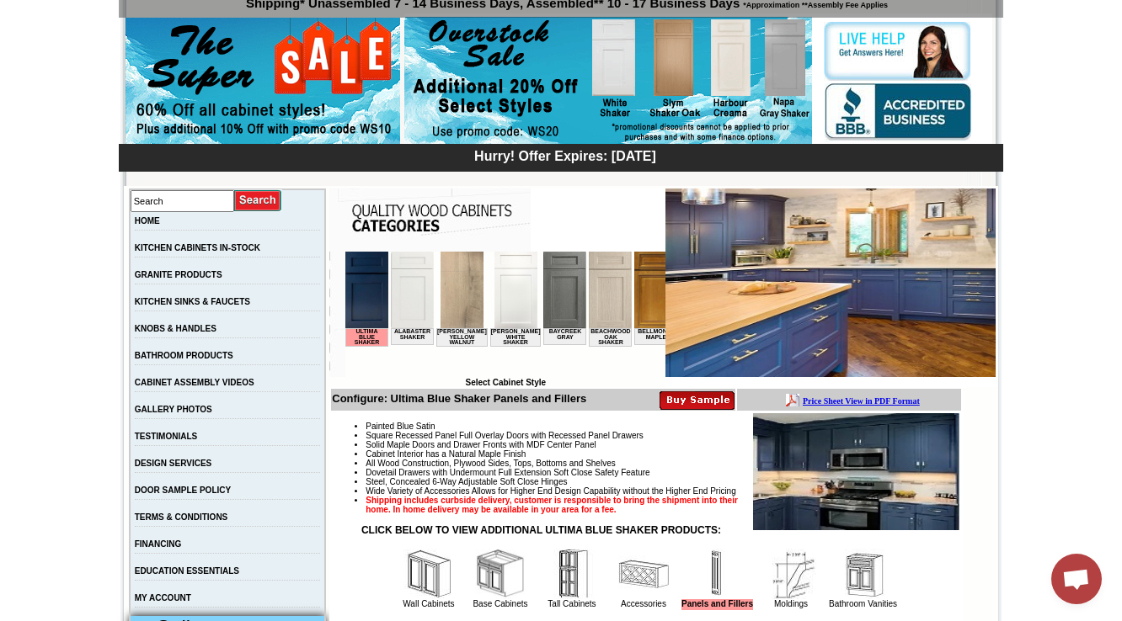
scroll to position [606, 0]
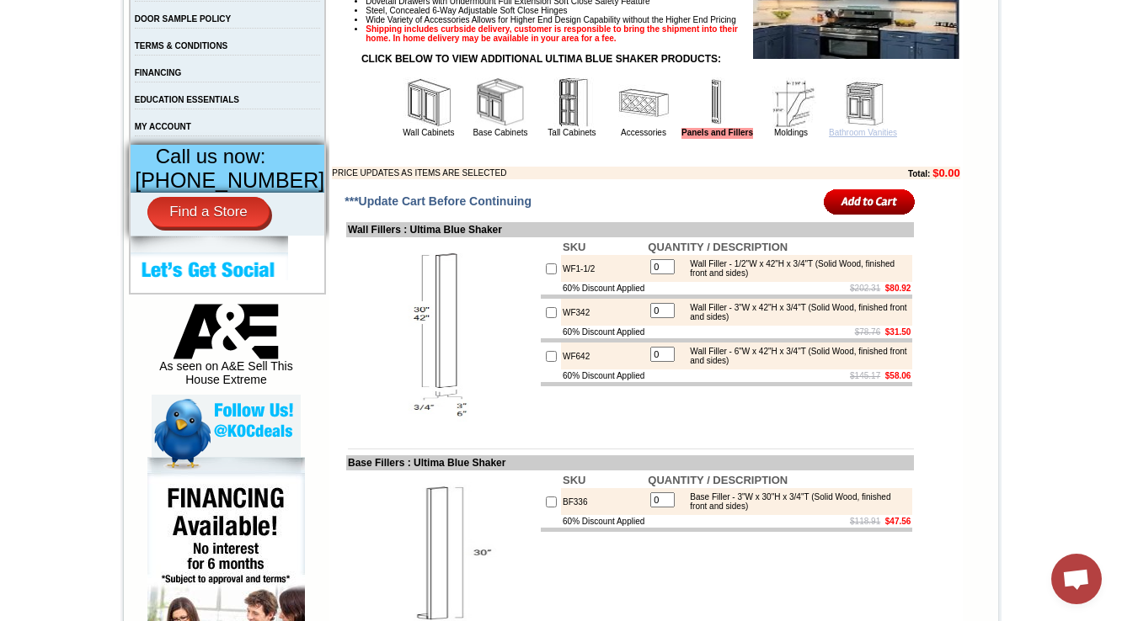
click at [859, 137] on link "Bathroom Vanities" at bounding box center [863, 132] width 68 height 9
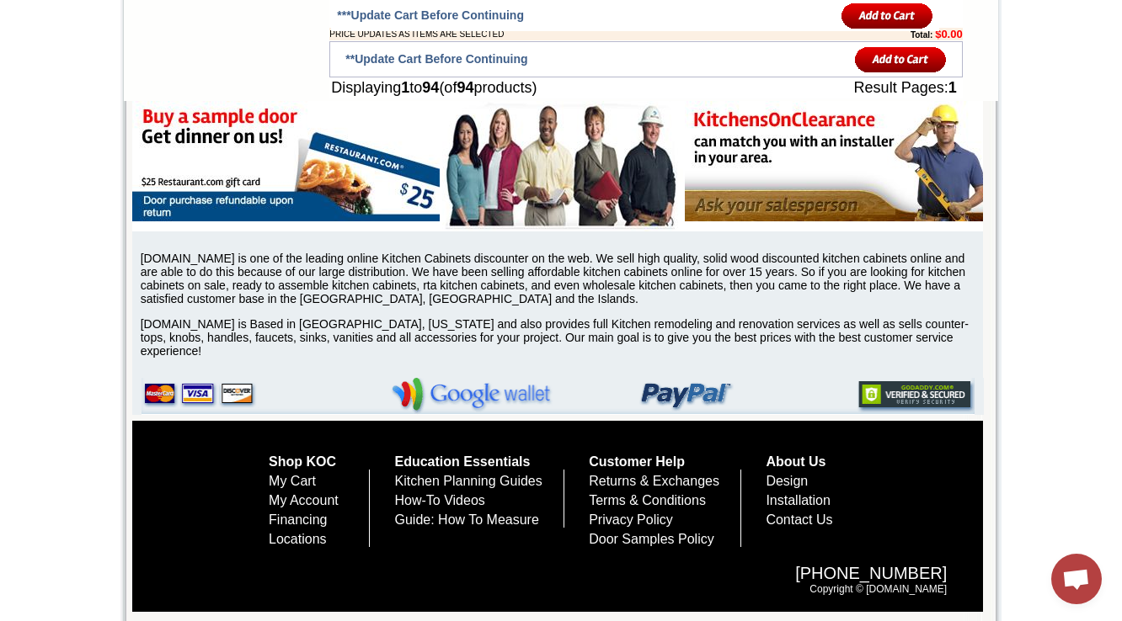
scroll to position [11435, 0]
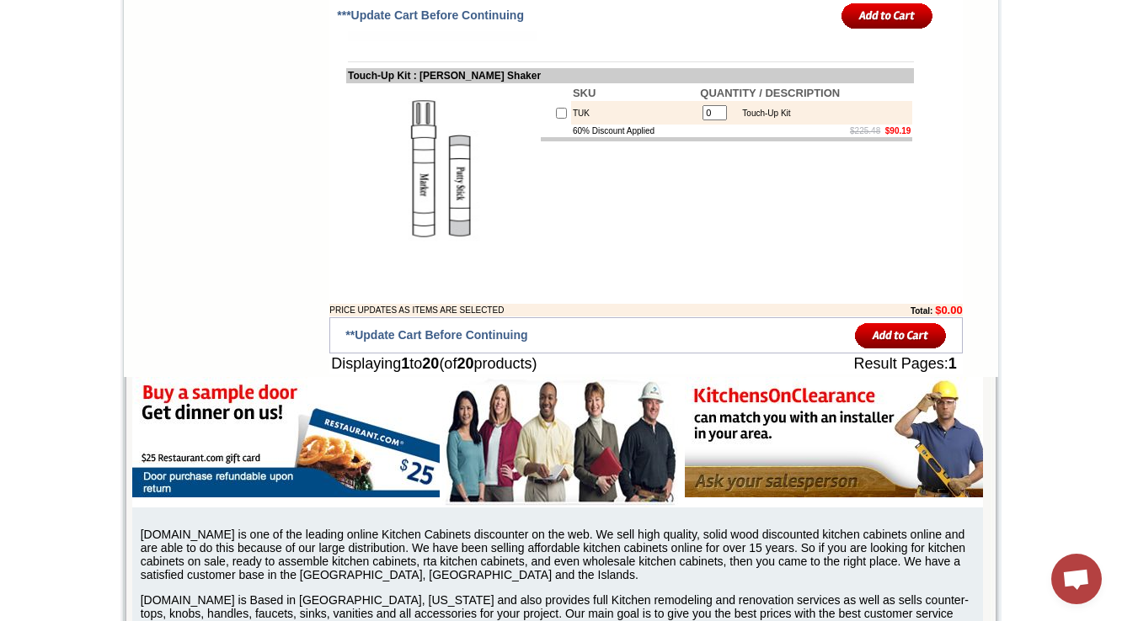
click at [707, 269] on td "SKU QUANTITY / DESCRIPTION TUK 0 Touch-Up Kit 60% Discount Applied $225.48 $90.…" at bounding box center [726, 179] width 375 height 193
click at [623, 271] on td "SKU QUANTITY / DESCRIPTION TUK 0 Touch-Up Kit 60% Discount Applied $225.48 $90.…" at bounding box center [726, 179] width 375 height 193
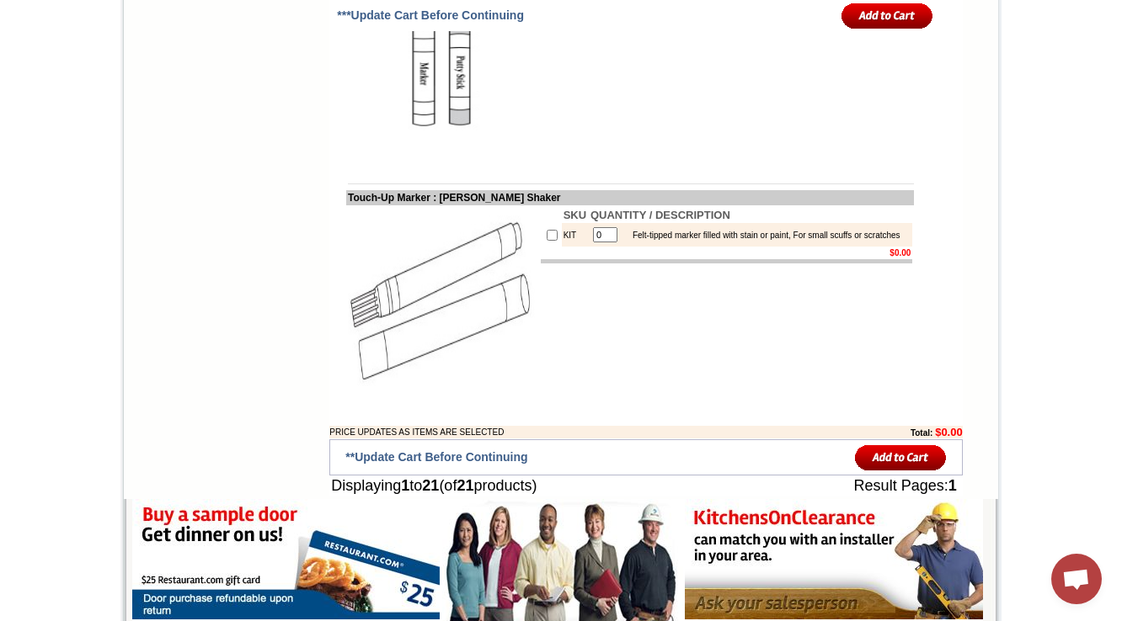
scroll to position [3426, 0]
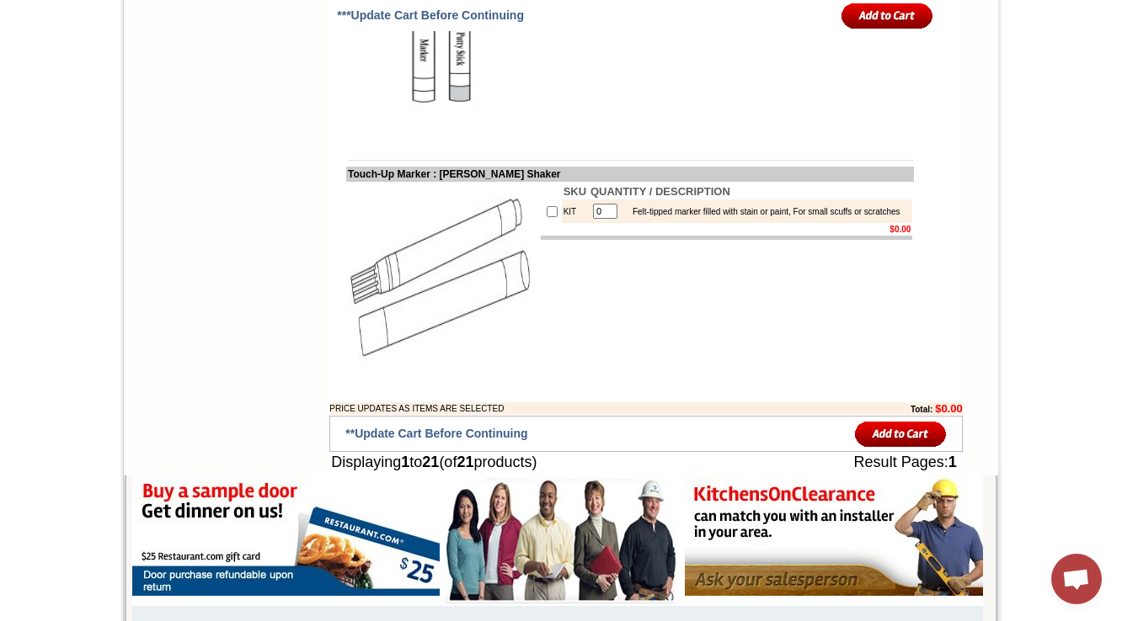
click at [592, 375] on td "SKU QUANTITY / DESCRIPTION KIT 0 Felt-tipped marker filled with stain or paint,…" at bounding box center [726, 278] width 375 height 193
drag, startPoint x: 569, startPoint y: 296, endPoint x: 440, endPoint y: 298, distance: 128.9
click at [440, 182] on td "Touch-Up Marker : Tamryn Green Shaker" at bounding box center [630, 174] width 568 height 15
copy td "Tamryn Green Shaker"
click at [562, 223] on td "KIT" at bounding box center [575, 212] width 27 height 24
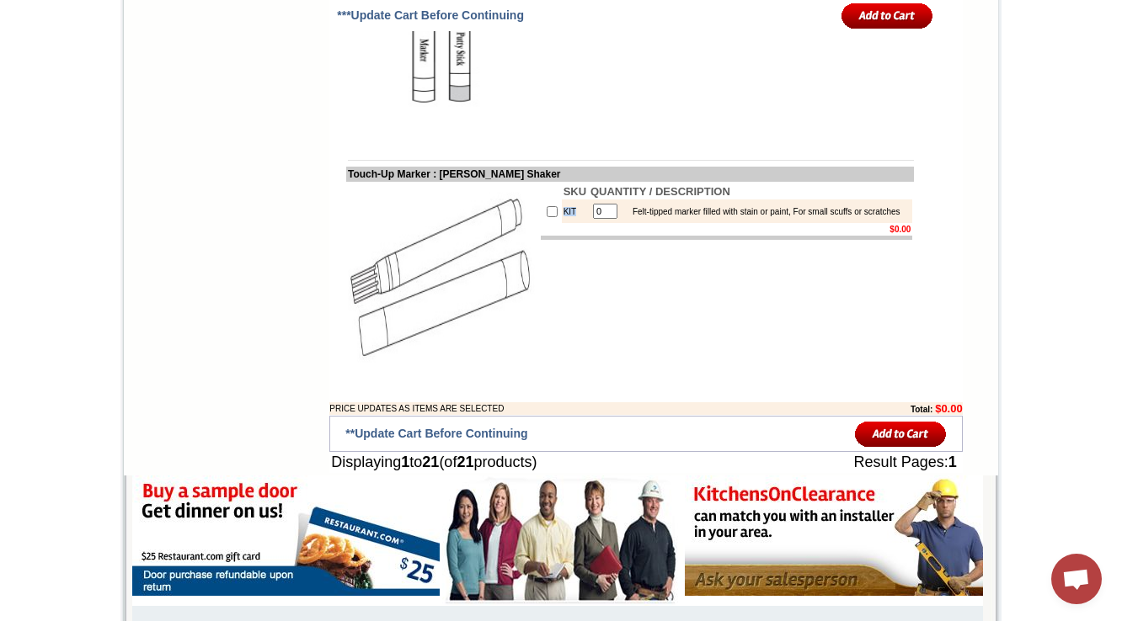
click at [562, 223] on td "KIT" at bounding box center [575, 212] width 27 height 24
copy td "KIT"
drag, startPoint x: 651, startPoint y: 339, endPoint x: 620, endPoint y: 325, distance: 33.9
click at [624, 216] on div "Felt-tipped marker filled with stain or paint, For small scuffs or scratches" at bounding box center [762, 211] width 276 height 9
copy div "Felt-tipped marker filled with stain or paint, For small scuffs or scratches"
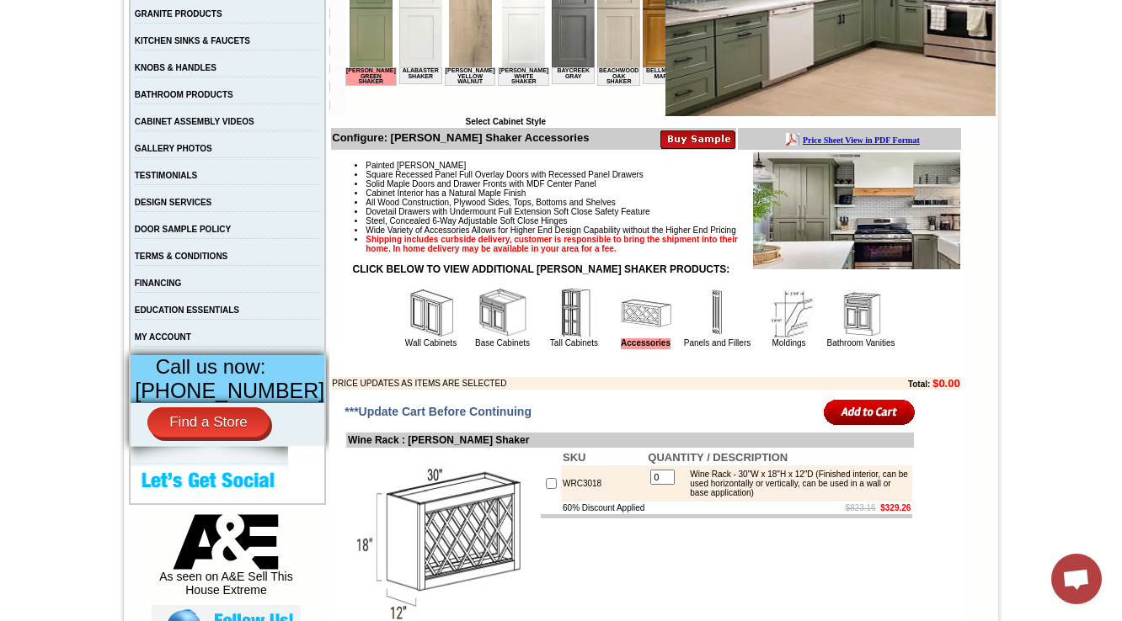
scroll to position [472, 0]
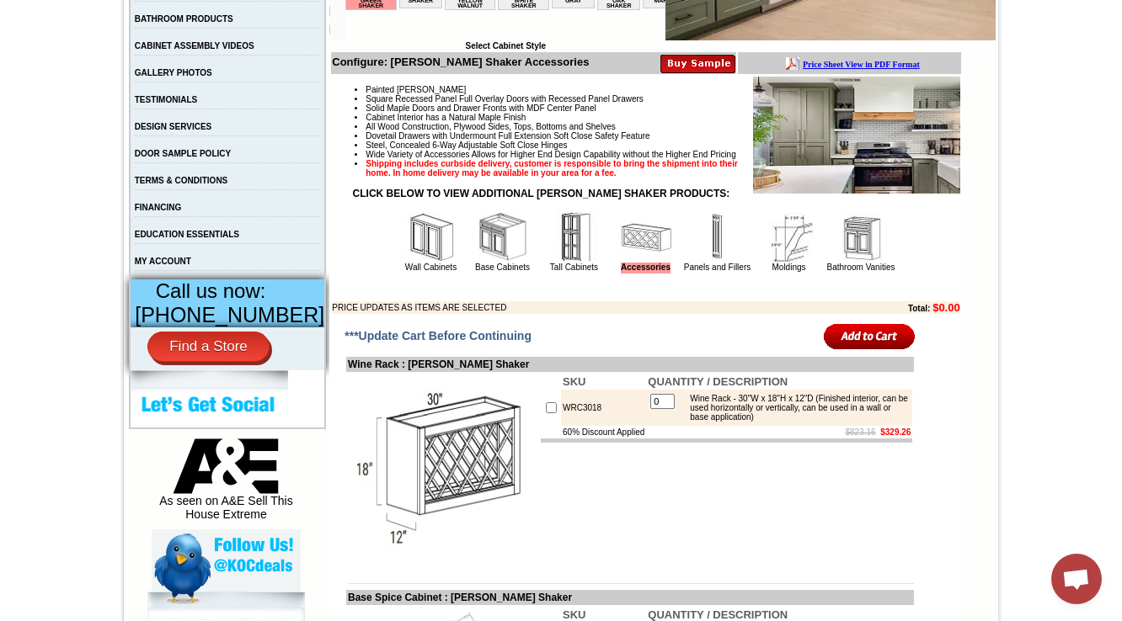
click at [873, 263] on img at bounding box center [860, 237] width 51 height 51
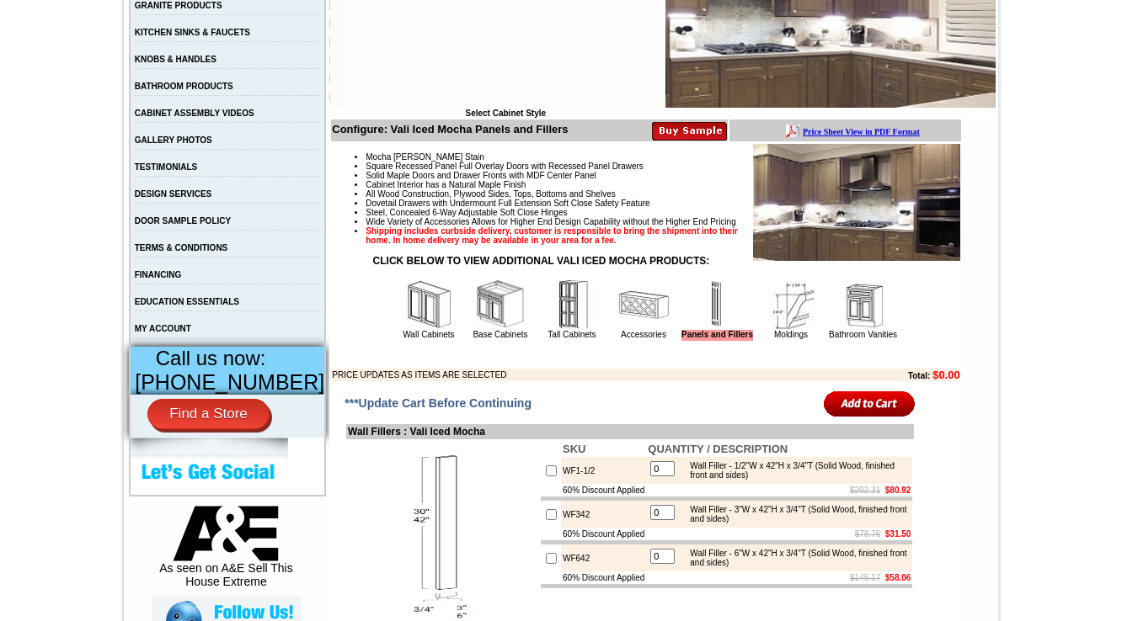
click at [618, 330] on img at bounding box center [643, 305] width 51 height 51
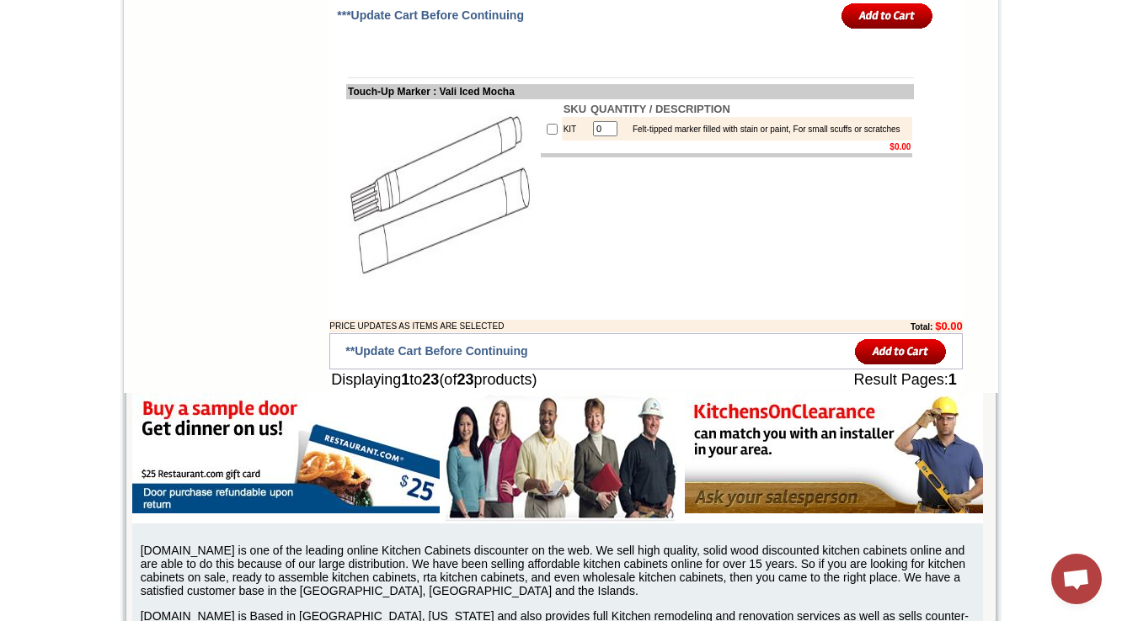
scroll to position [3907, 0]
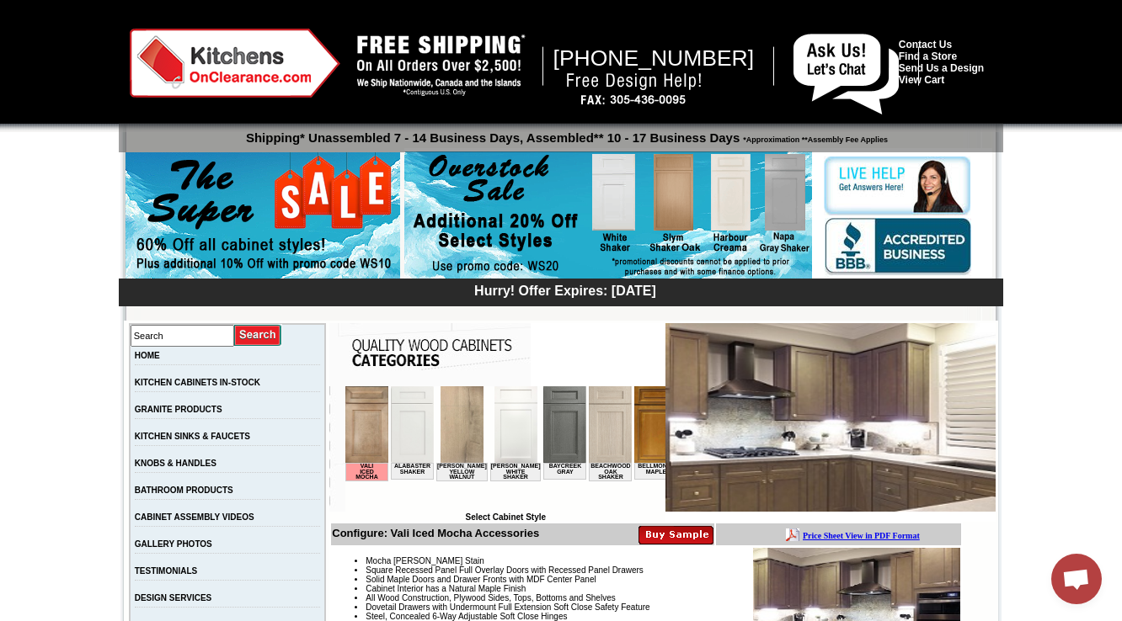
scroll to position [404, 0]
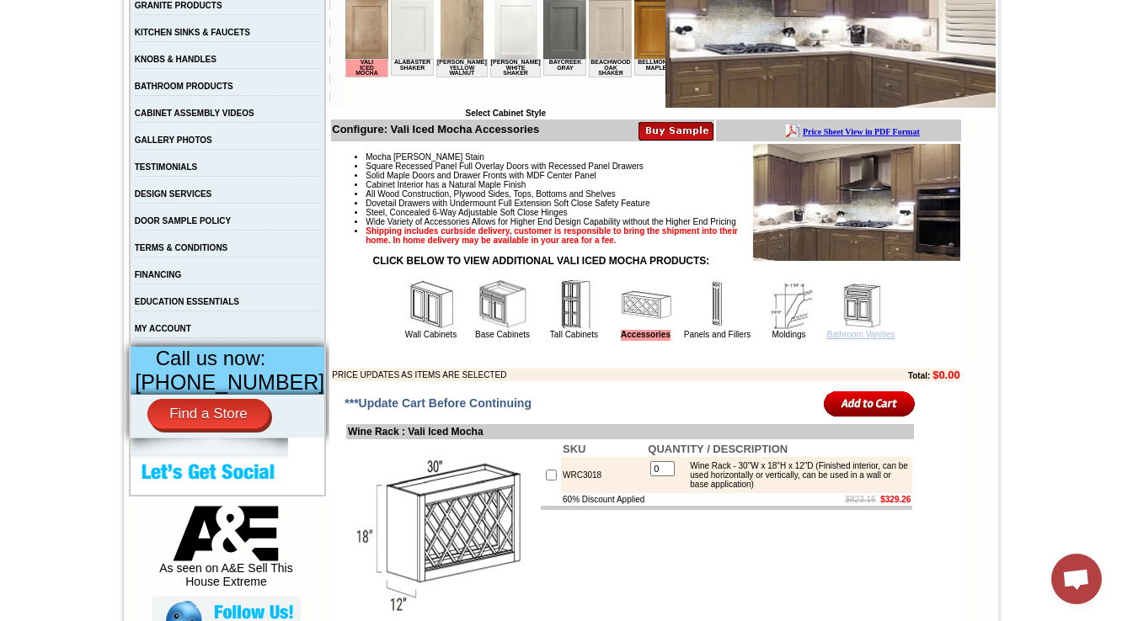
click at [833, 339] on link "Bathroom Vanities" at bounding box center [861, 334] width 68 height 9
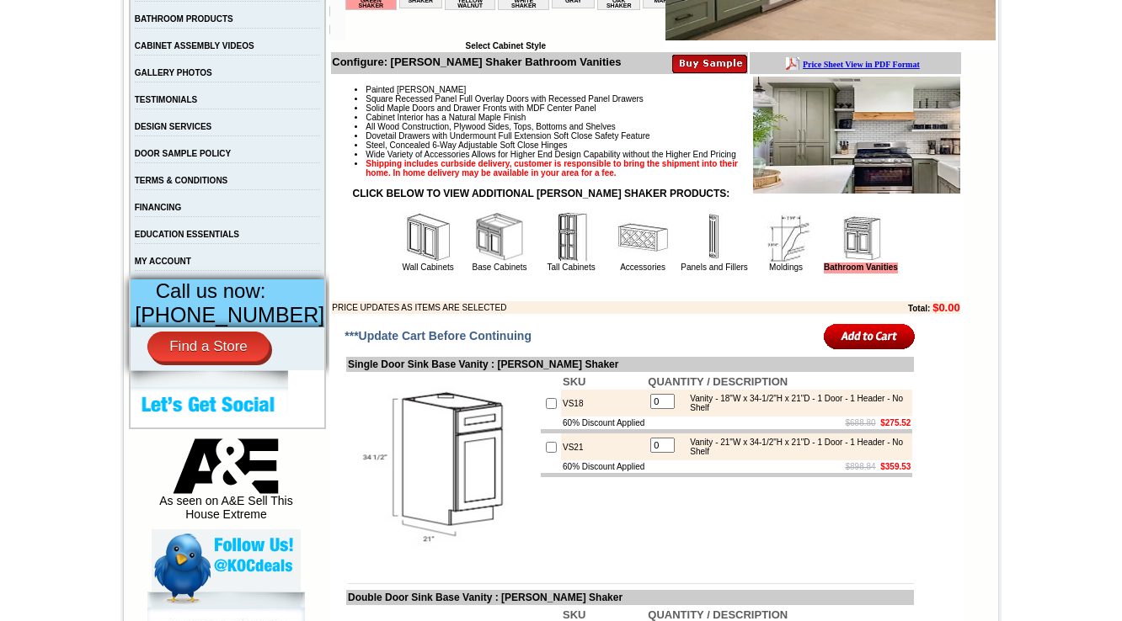
click at [561, 417] on td "VS18" at bounding box center [603, 403] width 85 height 27
copy td "VS18"
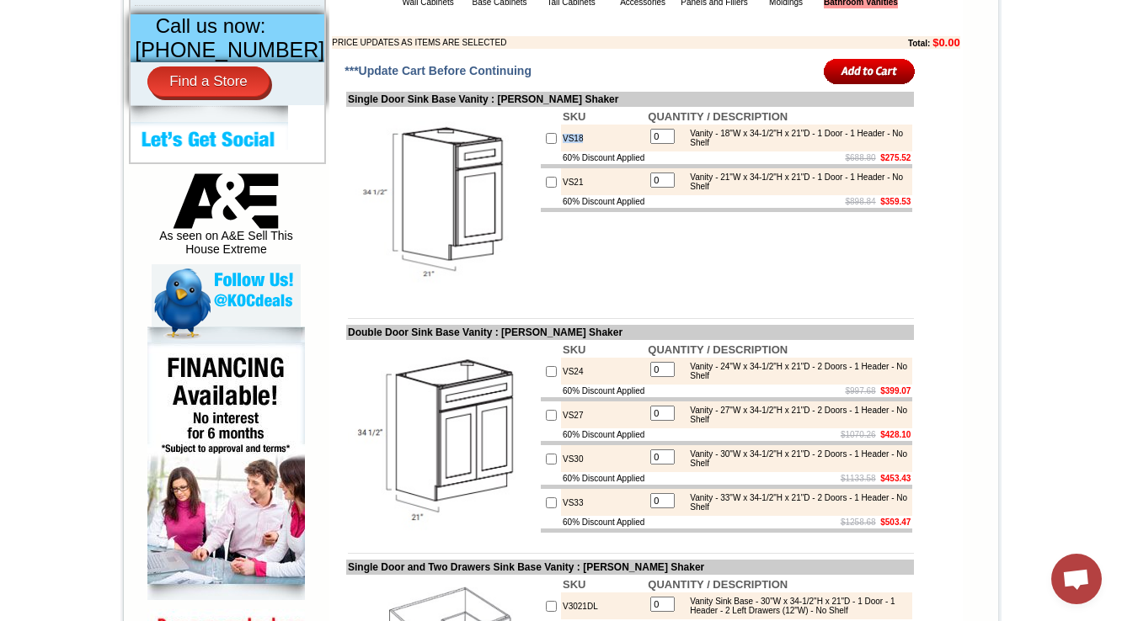
scroll to position [741, 0]
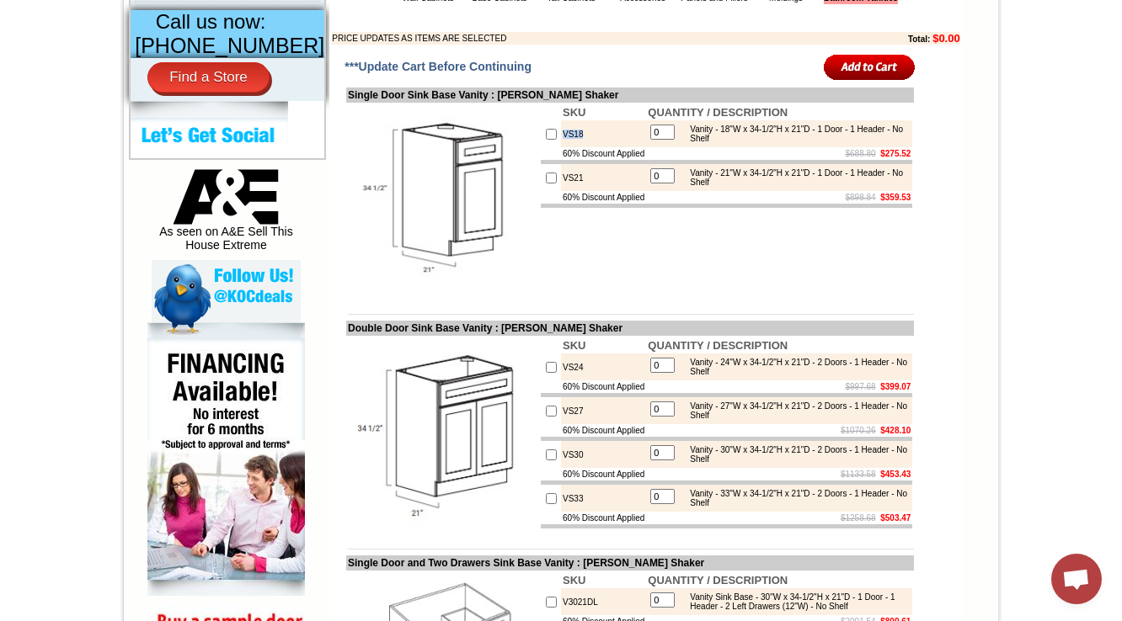
click at [449, 185] on img at bounding box center [442, 198] width 189 height 189
click at [755, 160] on td "$688.80 $275.52" at bounding box center [779, 153] width 266 height 13
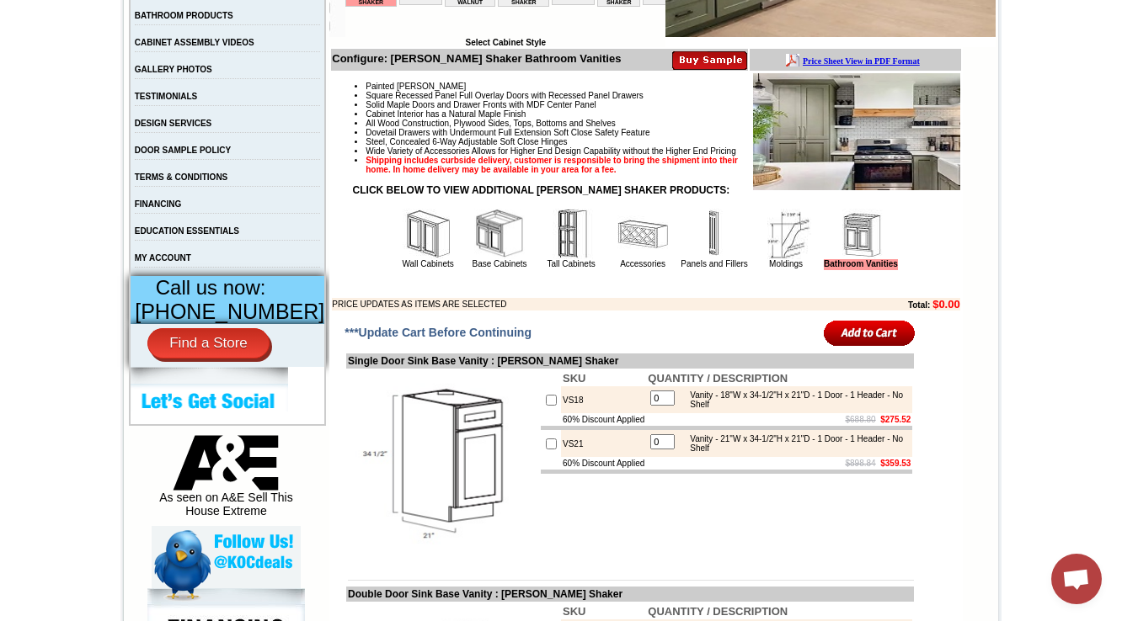
scroll to position [539, 0]
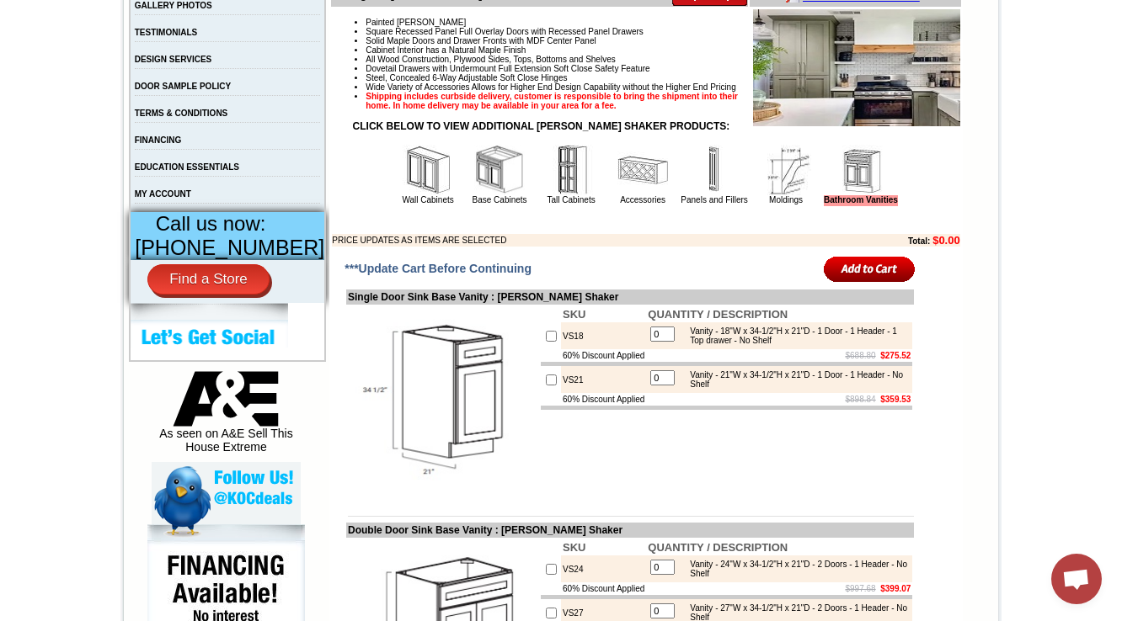
scroll to position [606, 0]
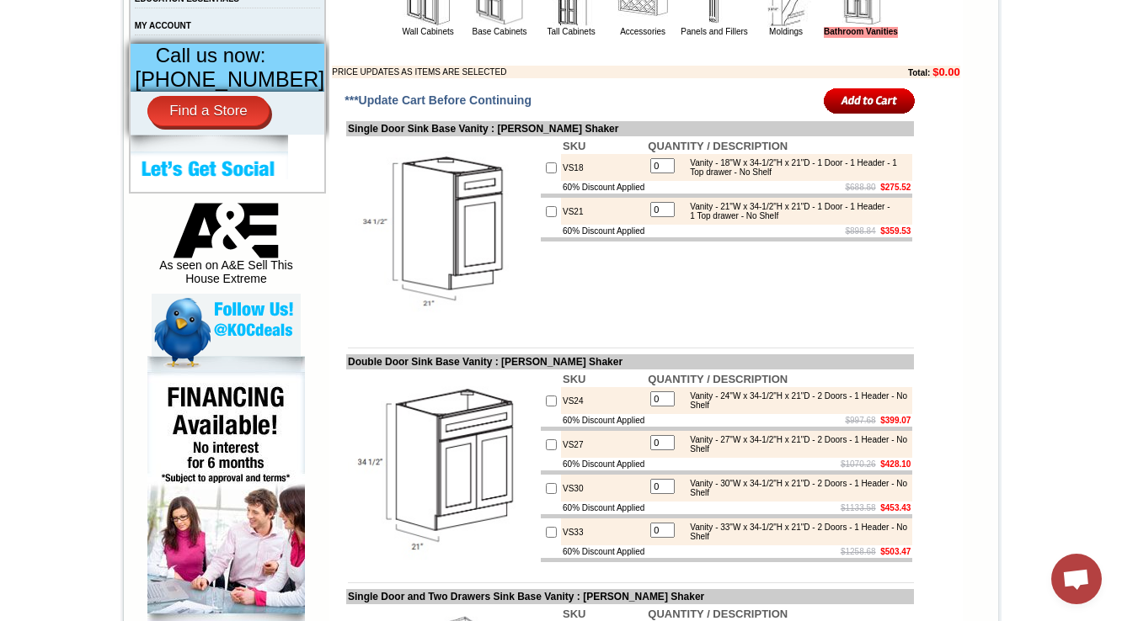
scroll to position [741, 0]
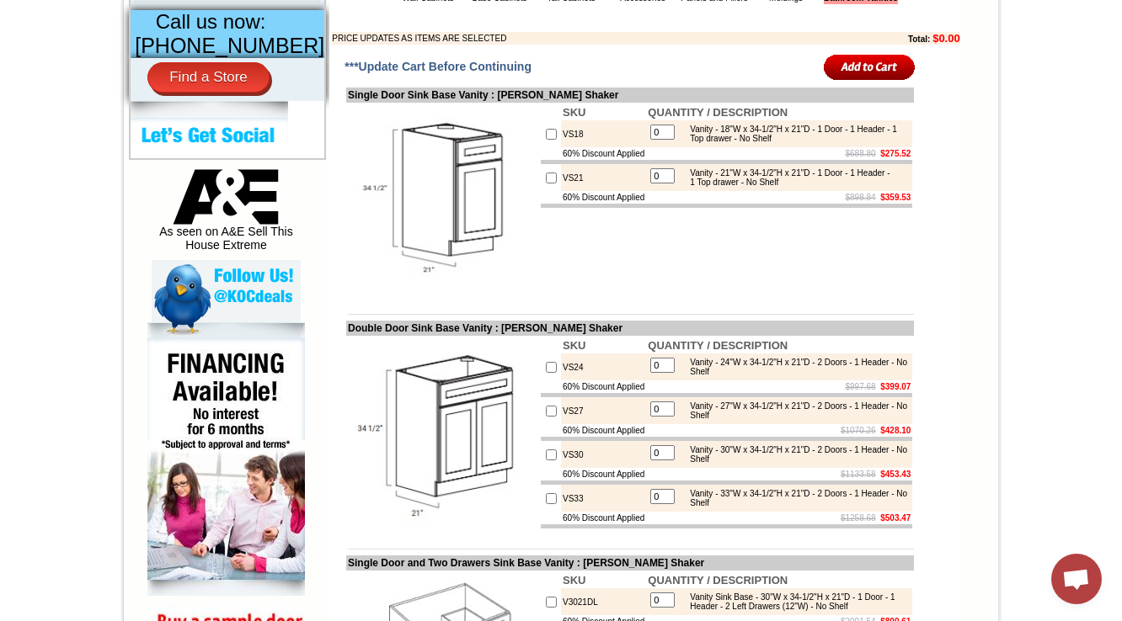
click at [589, 296] on td "SKU QUANTITY / DESCRIPTION VS18 0 Vanity - 18"W x 34-1/2"H x 21"D - 1 Door - 1 …" at bounding box center [726, 199] width 375 height 193
click at [461, 293] on img at bounding box center [442, 198] width 189 height 189
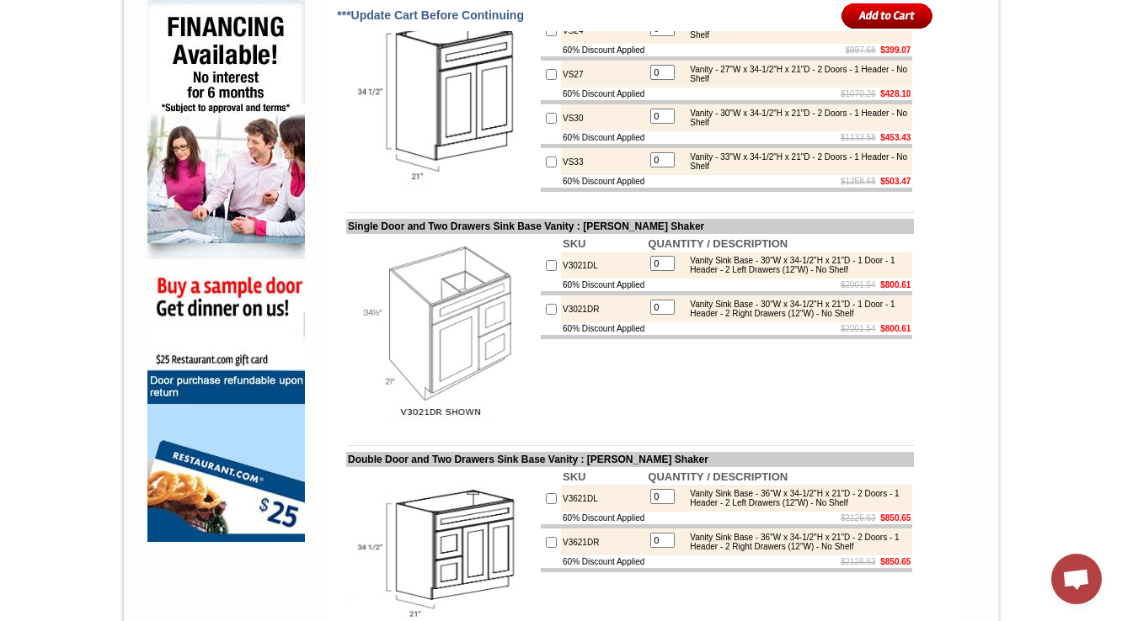
click at [445, 194] on td at bounding box center [442, 96] width 193 height 195
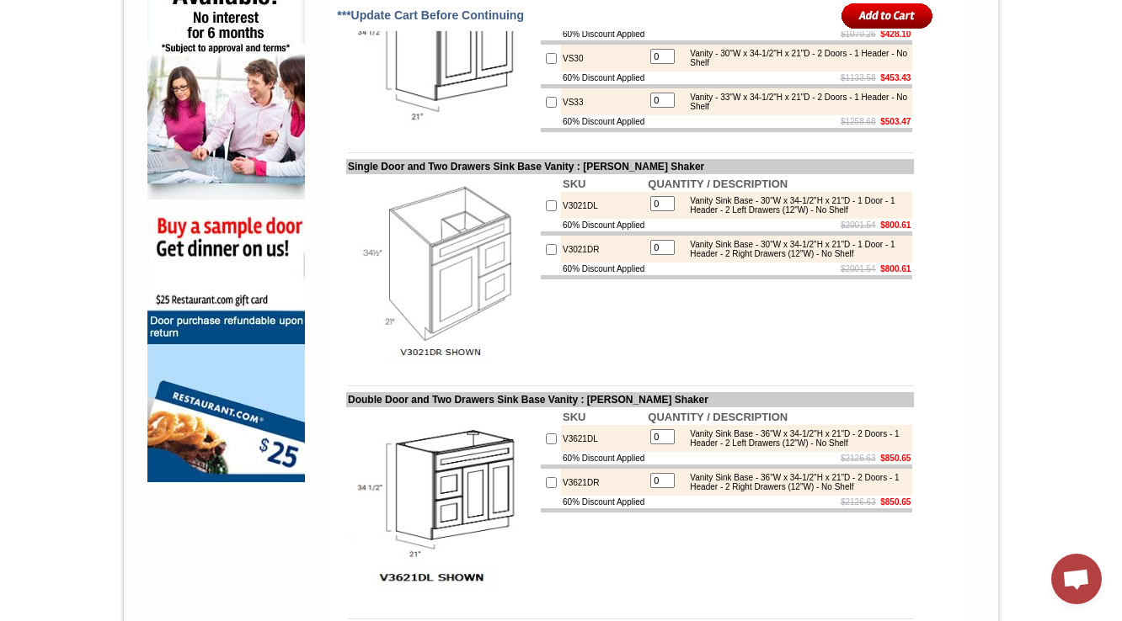
scroll to position [1145, 0]
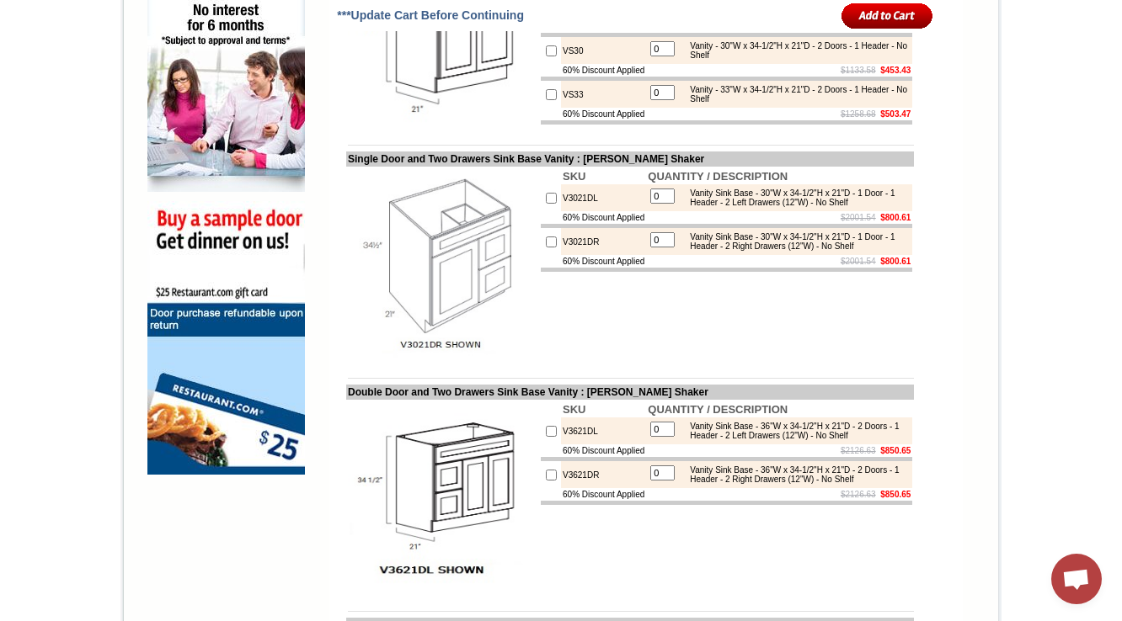
click at [735, 224] on td "$2001.54 $800.61" at bounding box center [779, 217] width 266 height 13
click at [1037, 106] on body "1-888-620-1833 Contact Us Find a Store Send Us a Design View Cart Shipping* Una…" at bounding box center [561, 340] width 1122 height 2971
click at [391, 295] on img at bounding box center [442, 262] width 189 height 189
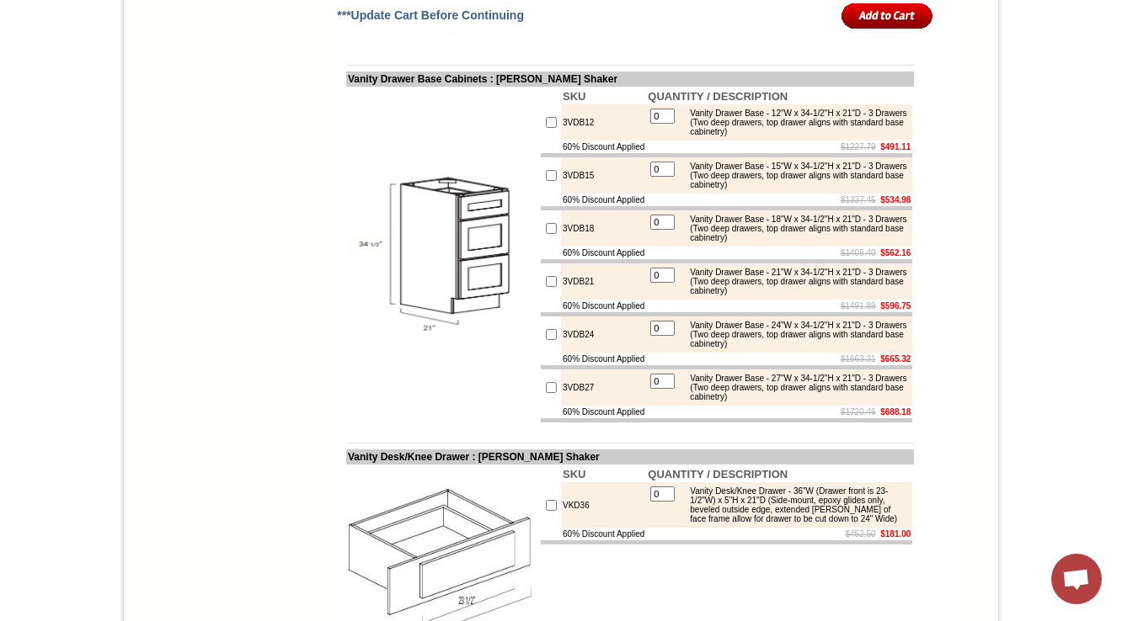
scroll to position [1759, 0]
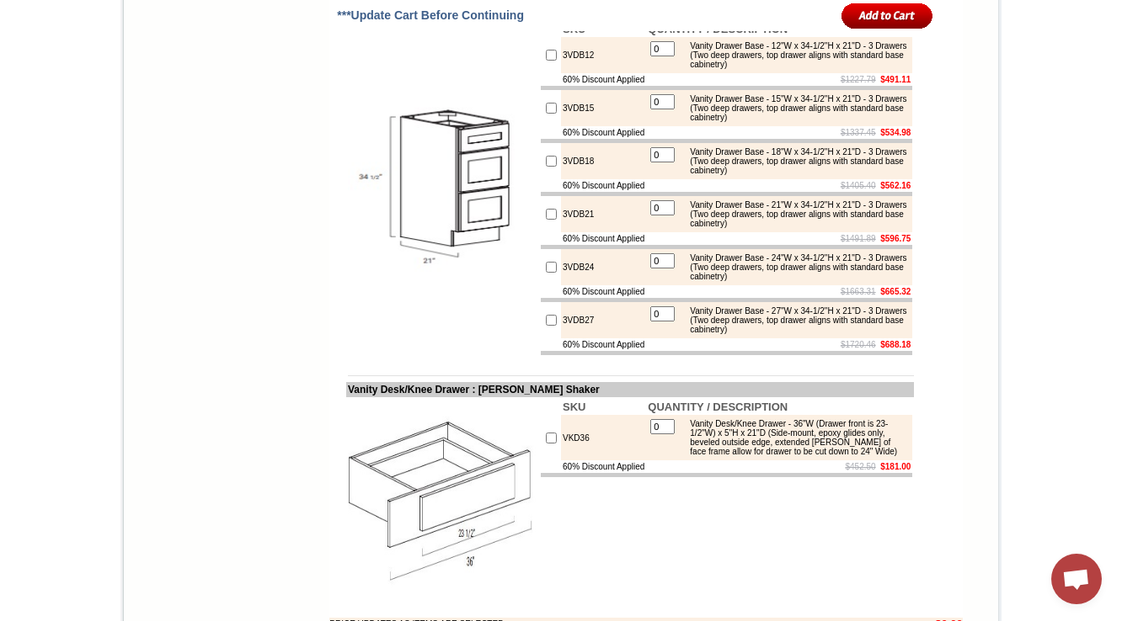
drag, startPoint x: 328, startPoint y: 61, endPoint x: 471, endPoint y: 61, distance: 143.2
click at [471, 19] on td "Vanity Drawer Base Cabinets : Tamryn Green Shaker" at bounding box center [630, 11] width 568 height 15
copy td "Vanity Drawer Base Cabi"
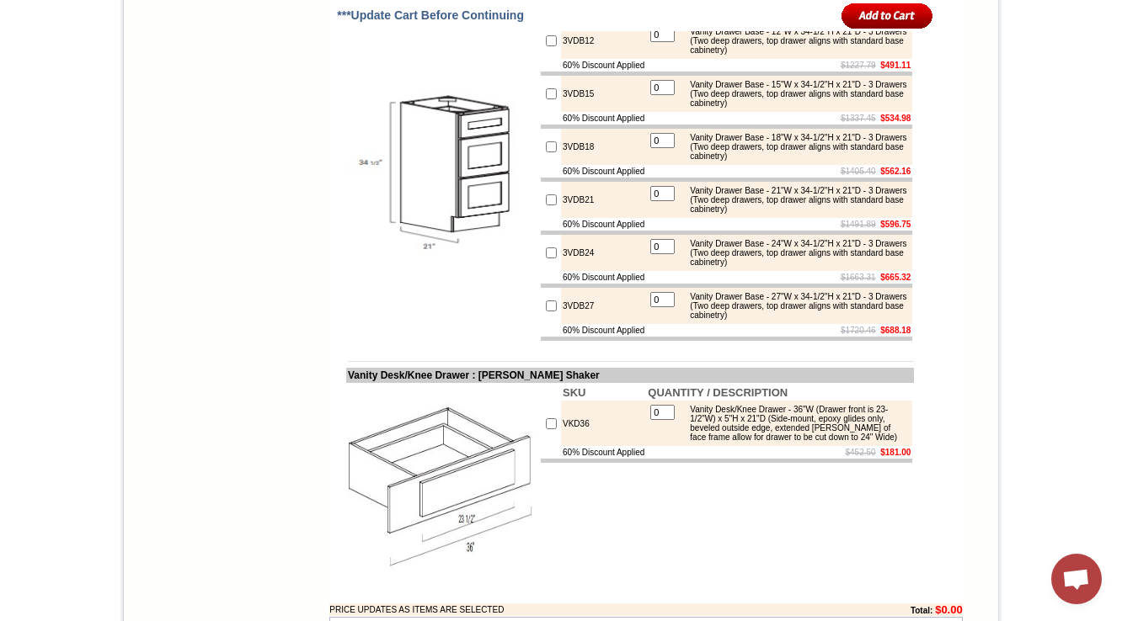
scroll to position [1692, 0]
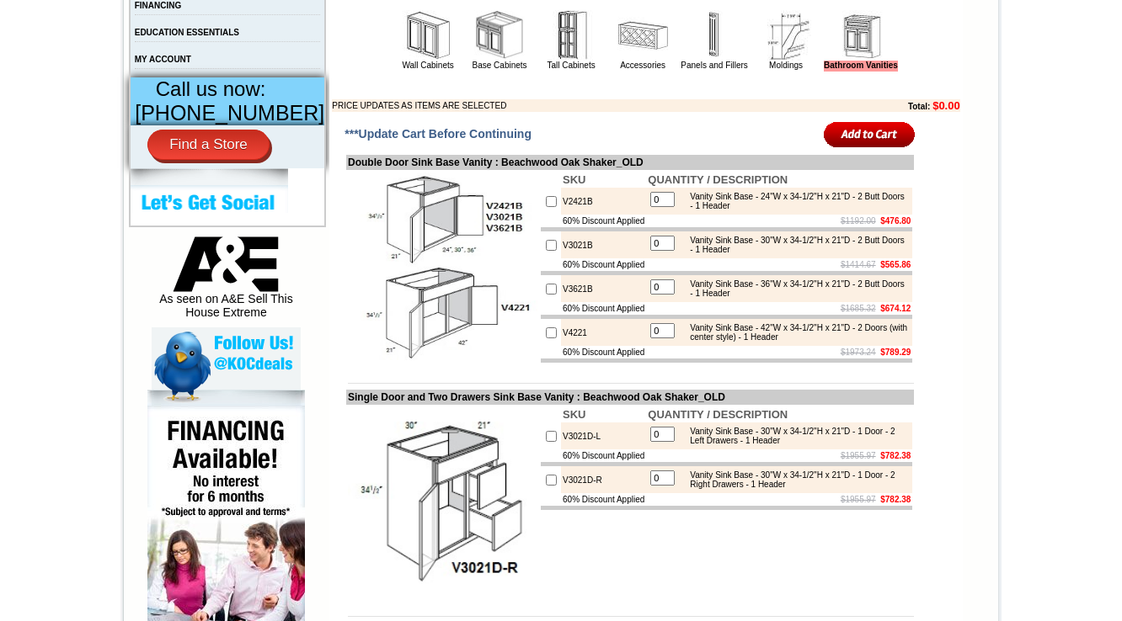
click at [864, 61] on img at bounding box center [860, 35] width 51 height 51
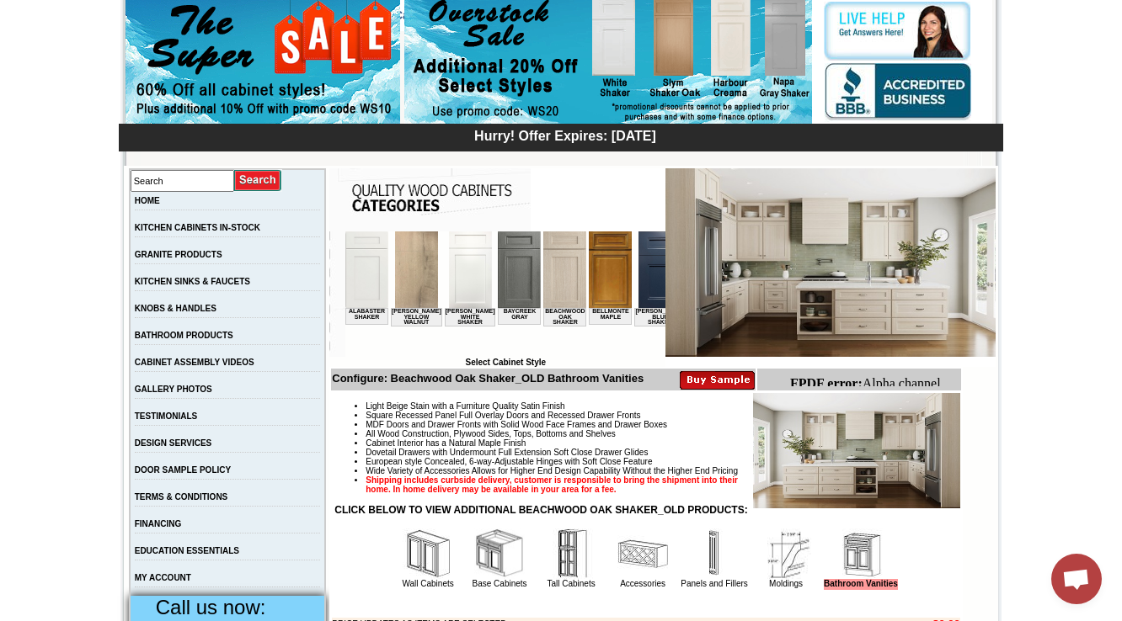
scroll to position [0, 1364]
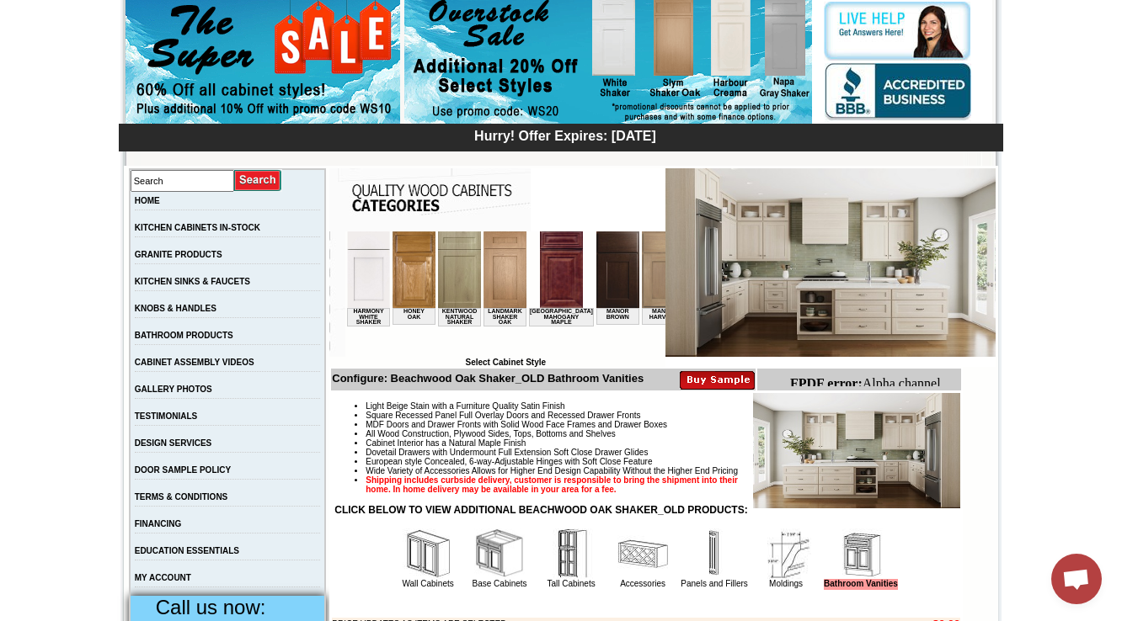
click at [642, 281] on img at bounding box center [663, 270] width 43 height 77
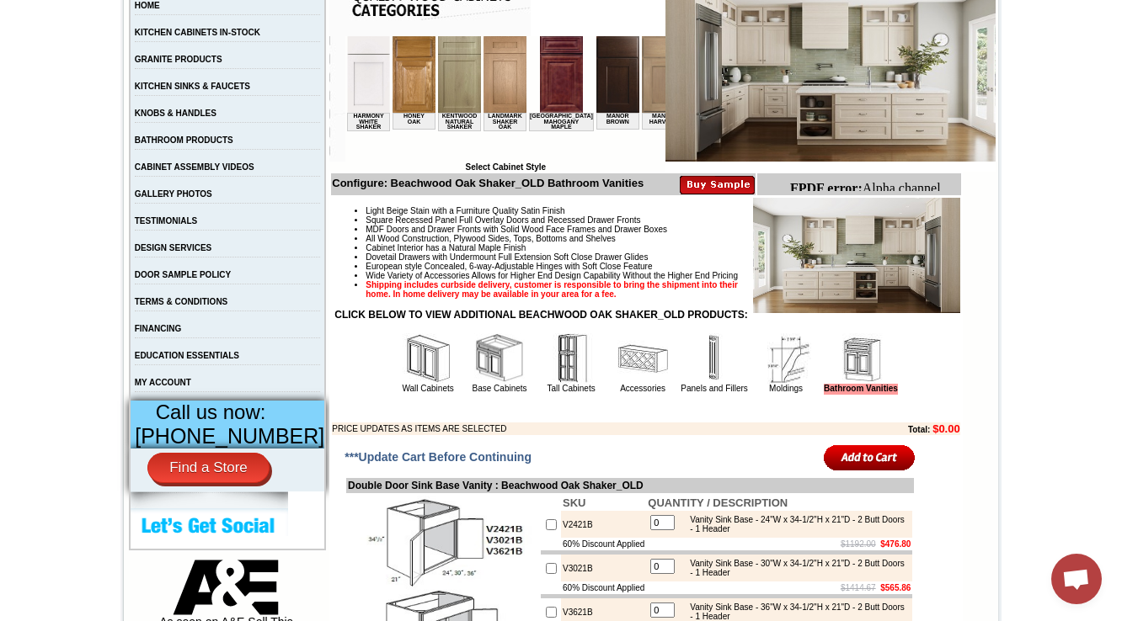
scroll to position [357, 0]
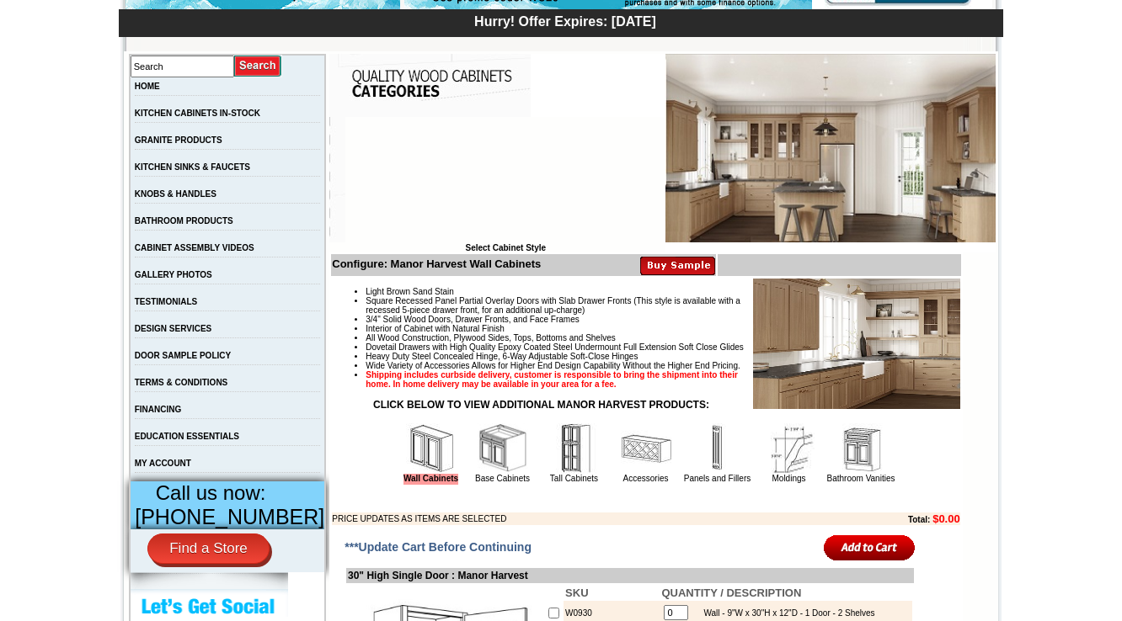
click at [849, 474] on img at bounding box center [860, 449] width 51 height 51
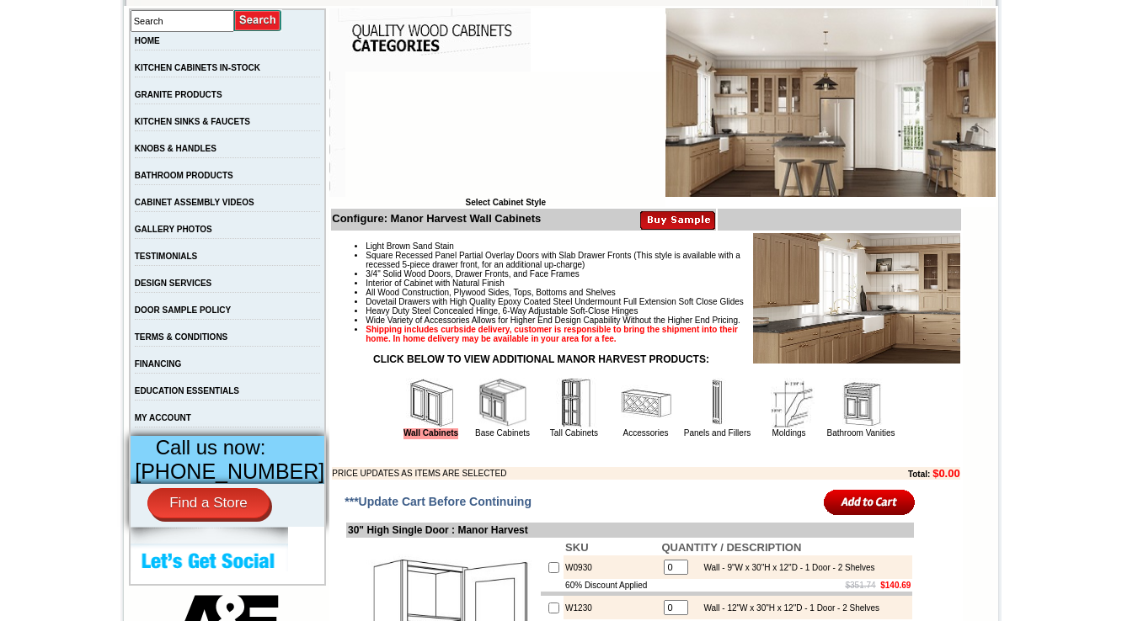
scroll to position [404, 0]
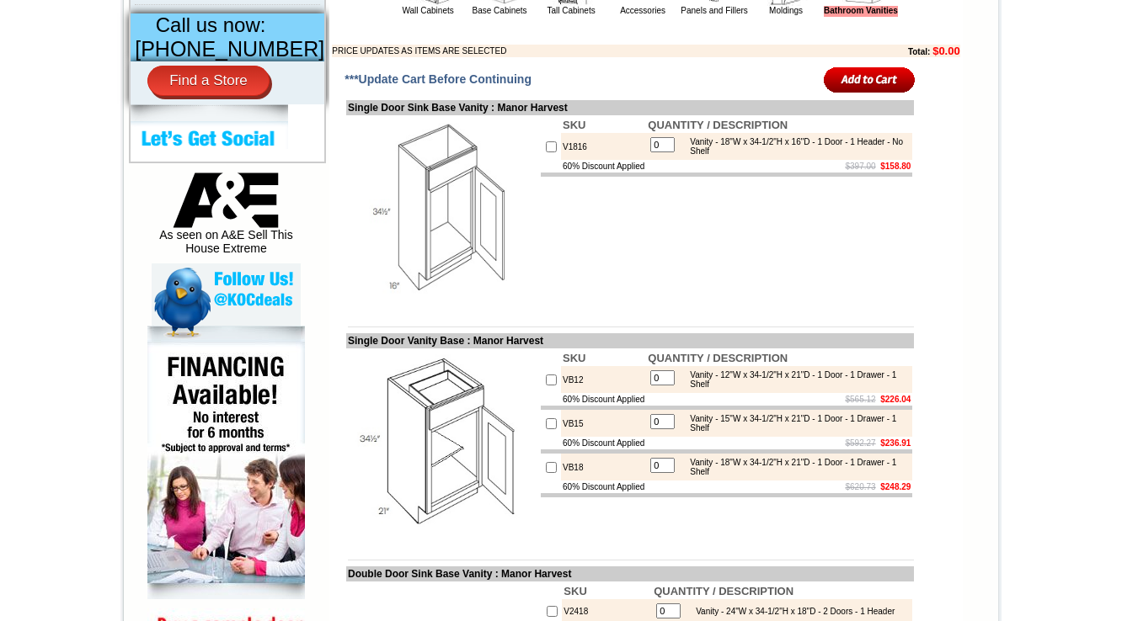
scroll to position [741, 0]
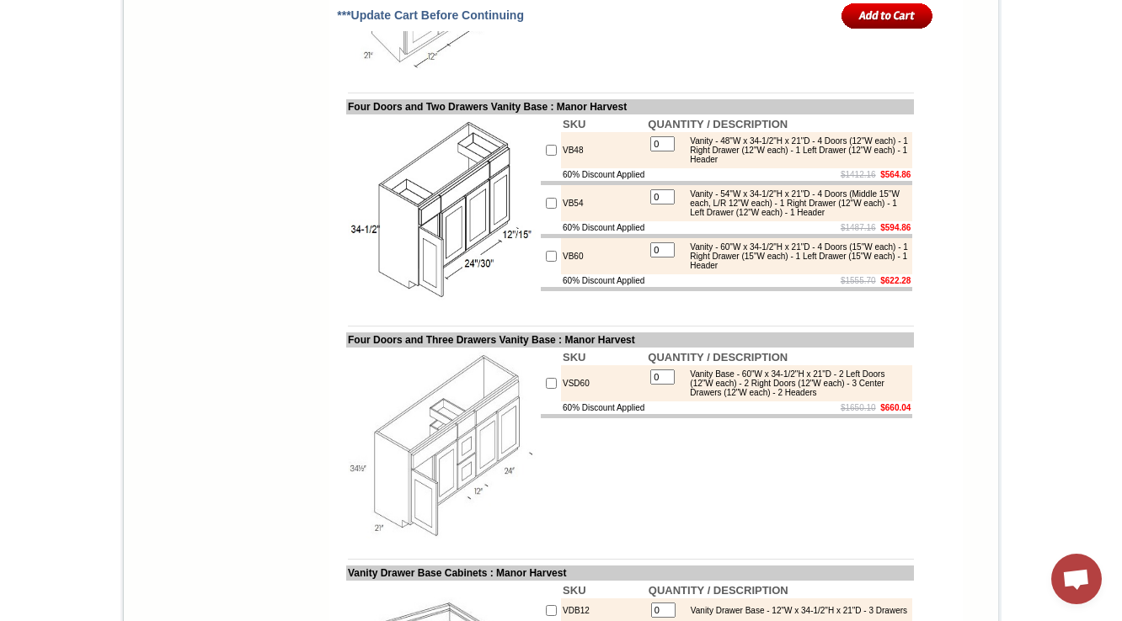
scroll to position [3368, 0]
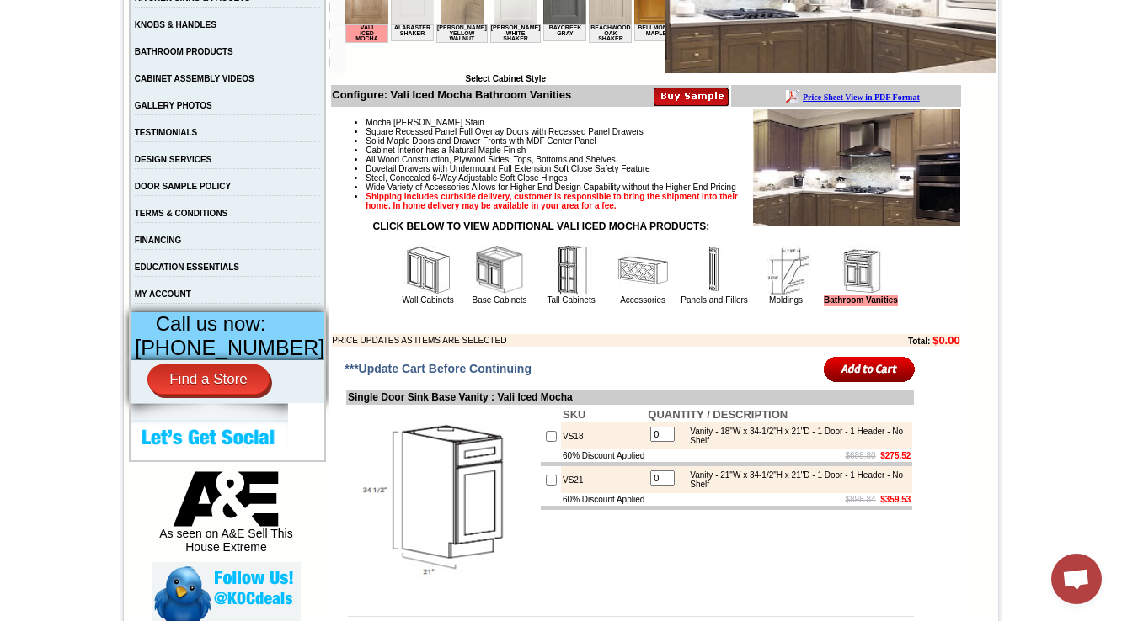
scroll to position [472, 0]
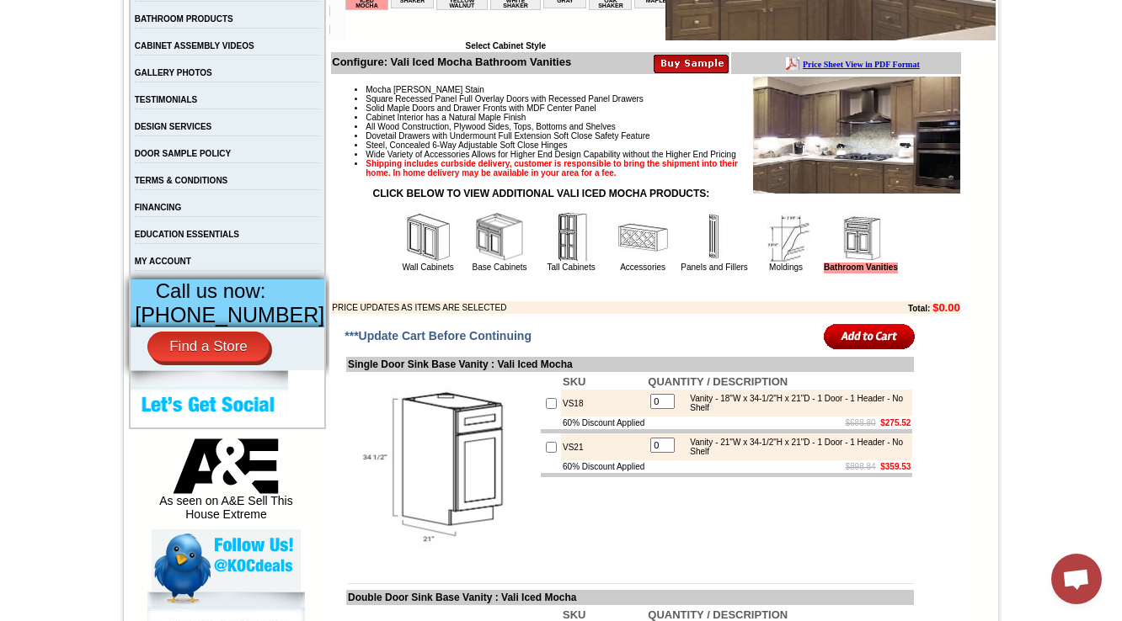
click at [405, 263] on img at bounding box center [428, 237] width 51 height 51
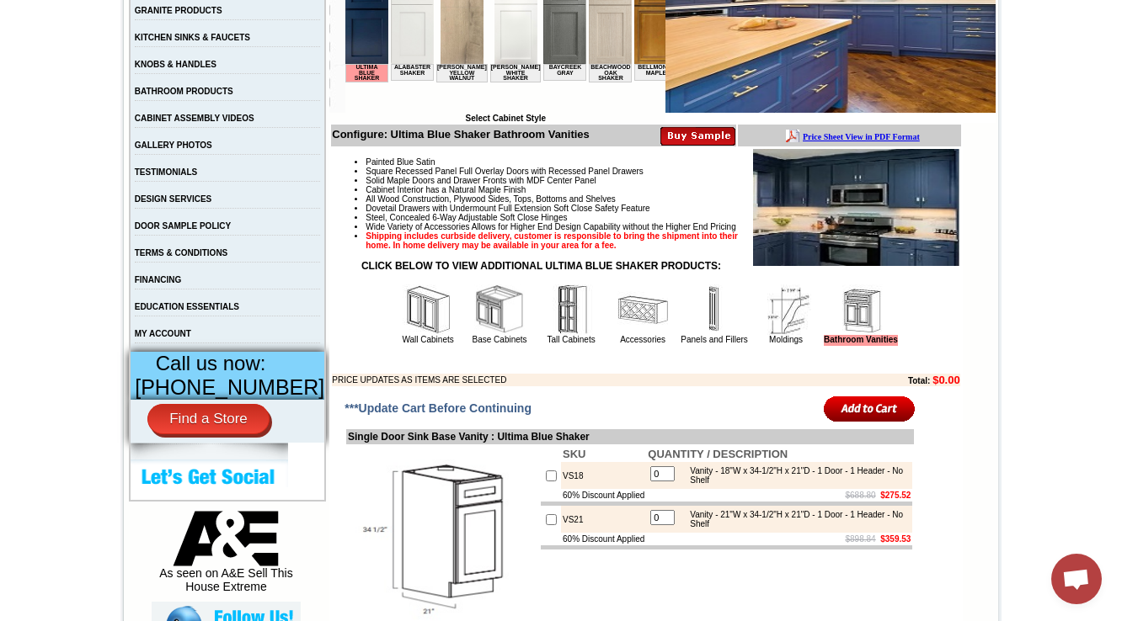
scroll to position [339, 0]
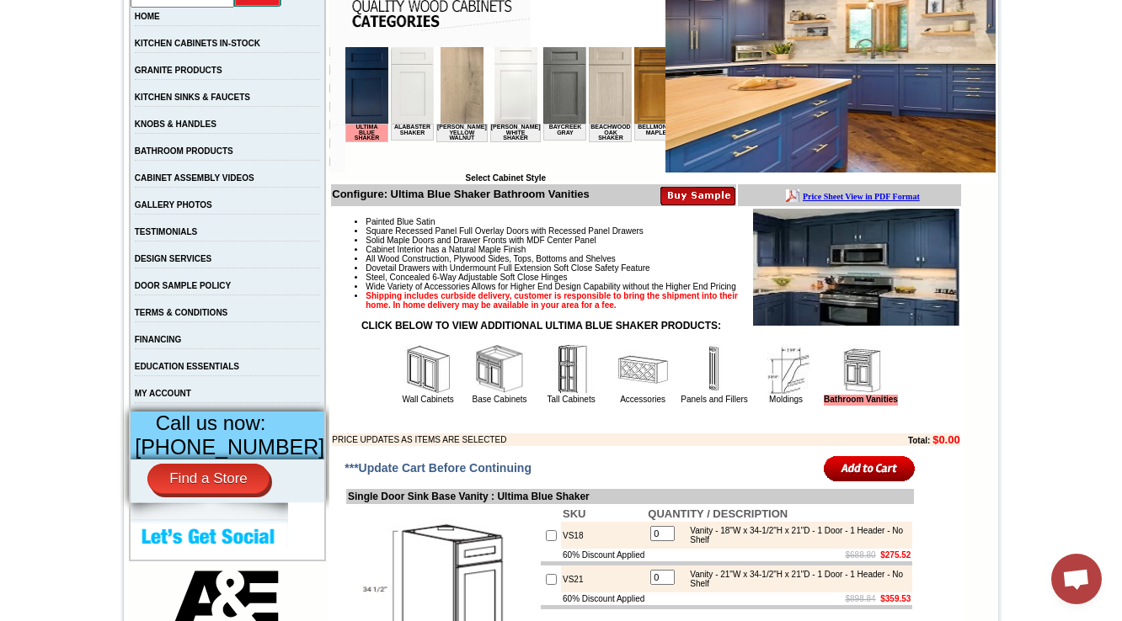
click at [403, 392] on img at bounding box center [428, 369] width 51 height 51
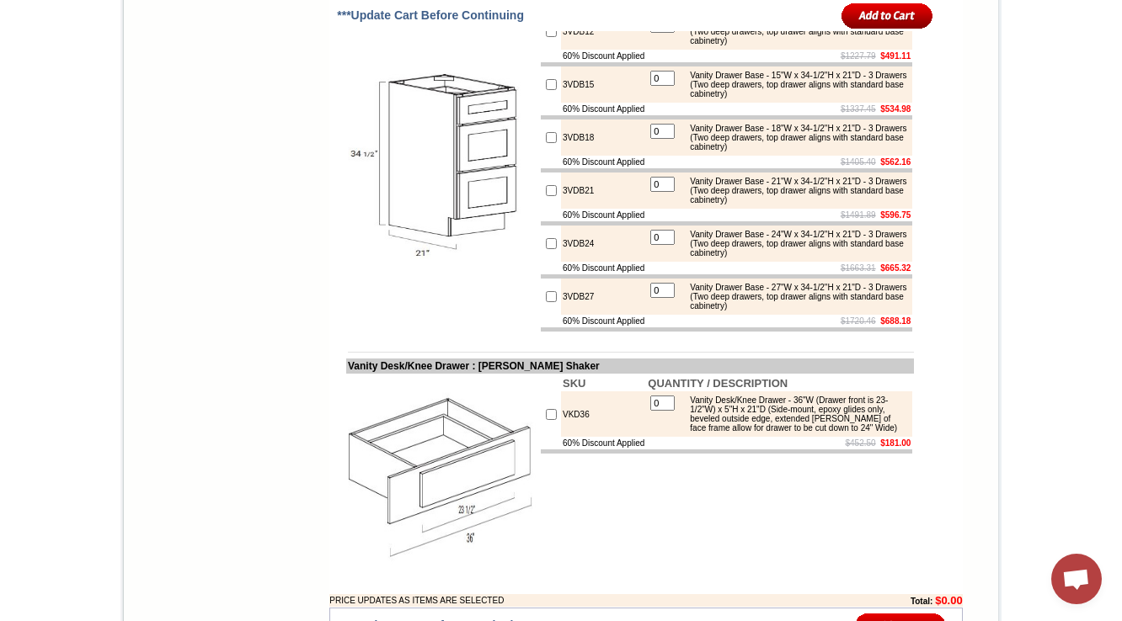
scroll to position [1759, 0]
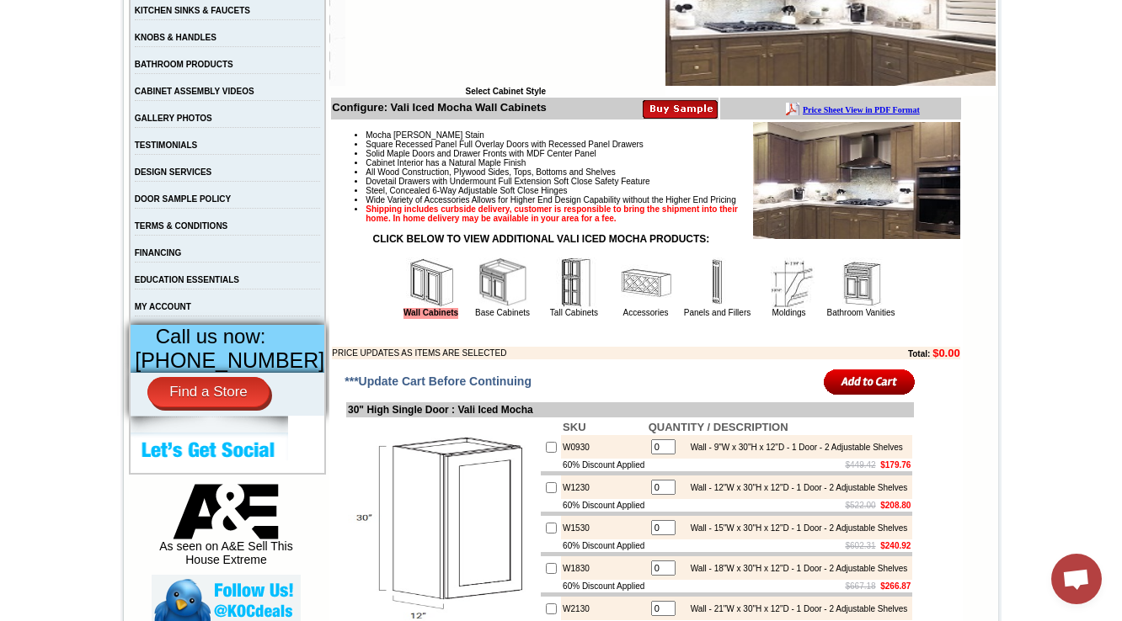
scroll to position [472, 0]
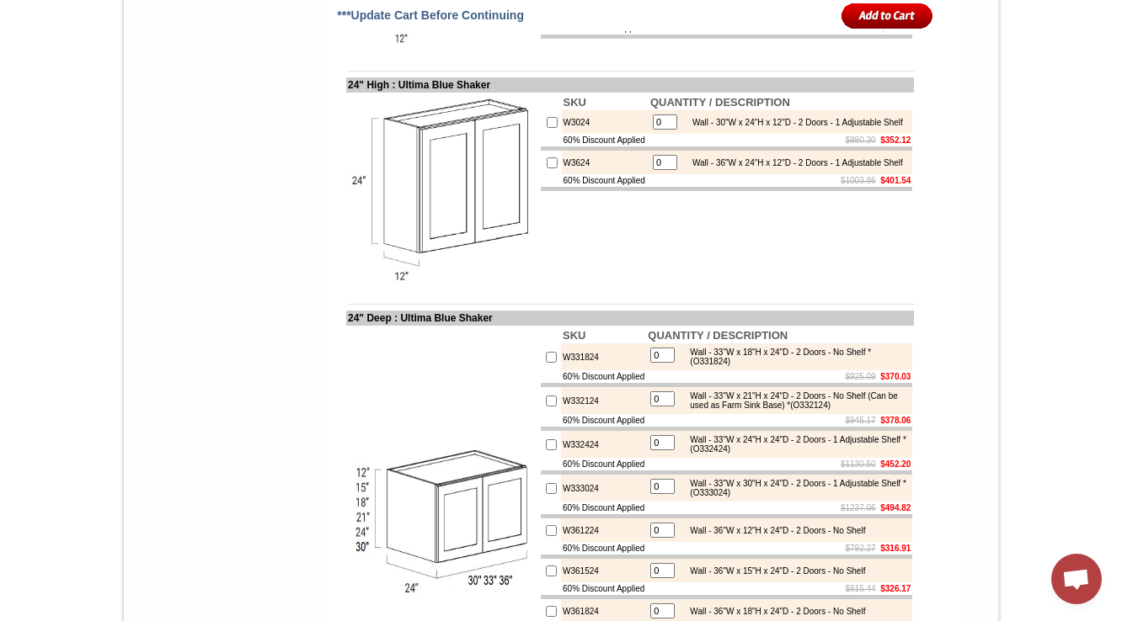
scroll to position [2904, 0]
